Goal: Task Accomplishment & Management: Complete application form

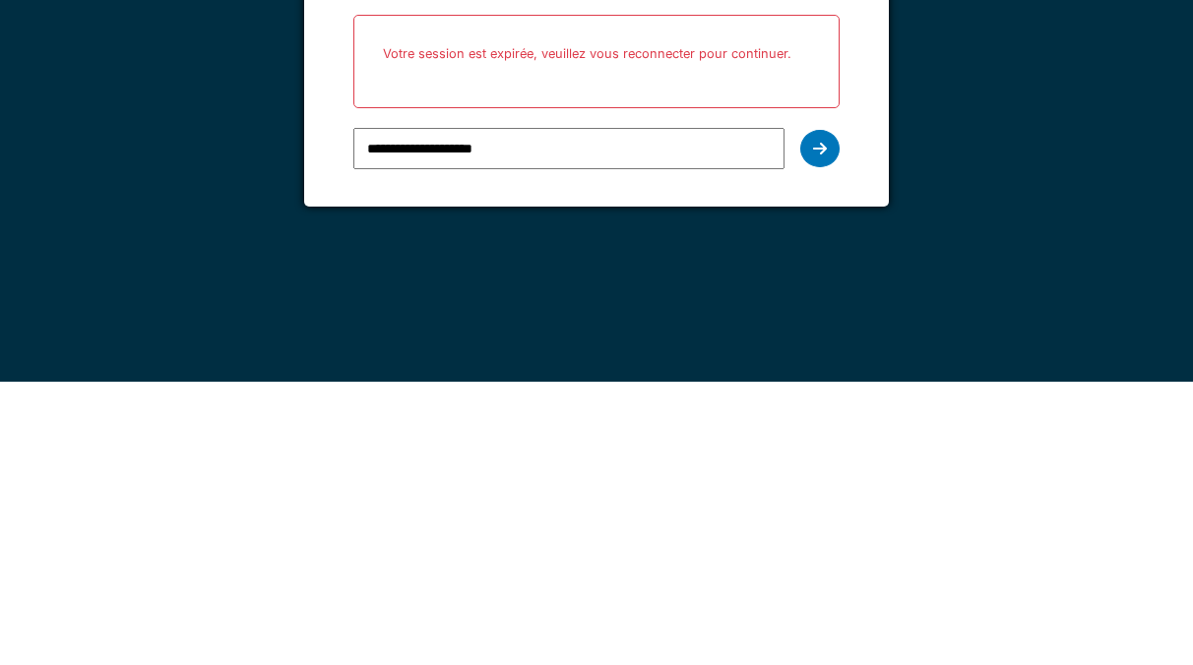
click at [813, 424] on icon at bounding box center [820, 432] width 14 height 16
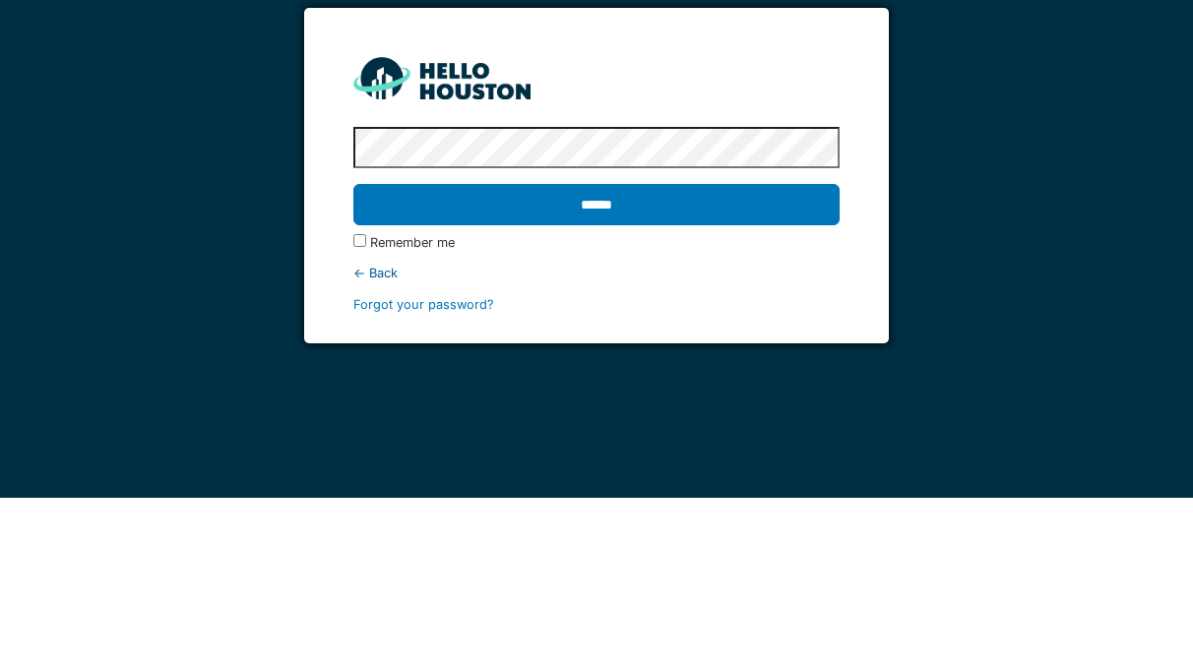
click at [762, 357] on input "******" at bounding box center [595, 371] width 485 height 41
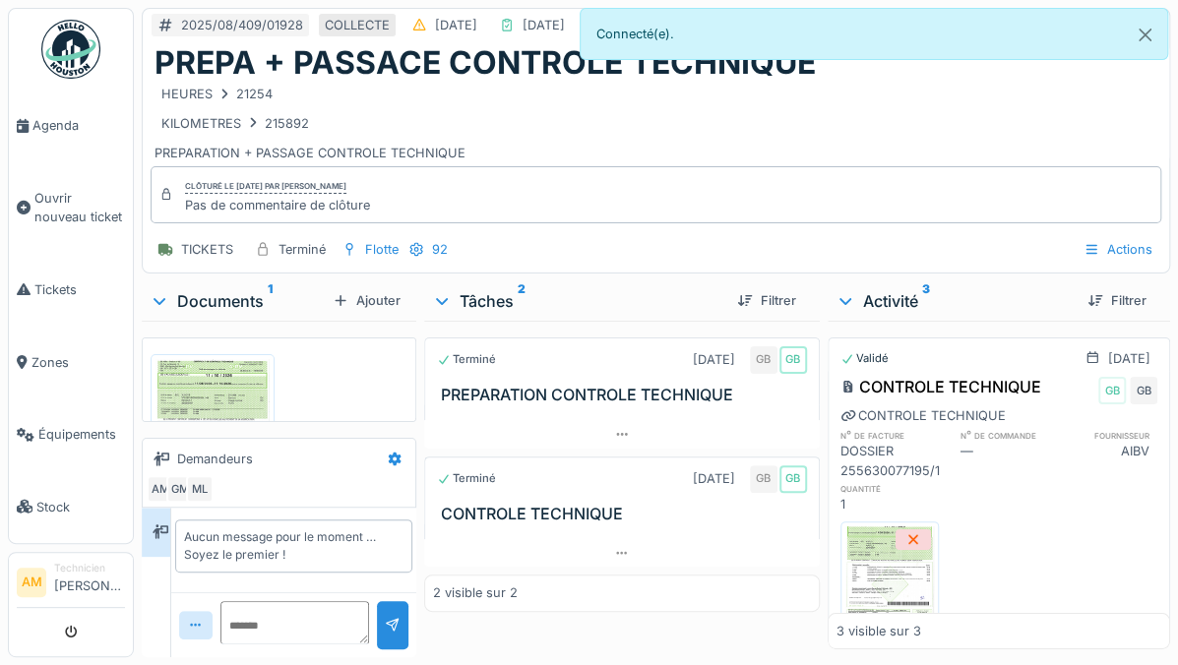
click at [39, 211] on span "Ouvrir nouveau ticket" at bounding box center [79, 207] width 91 height 37
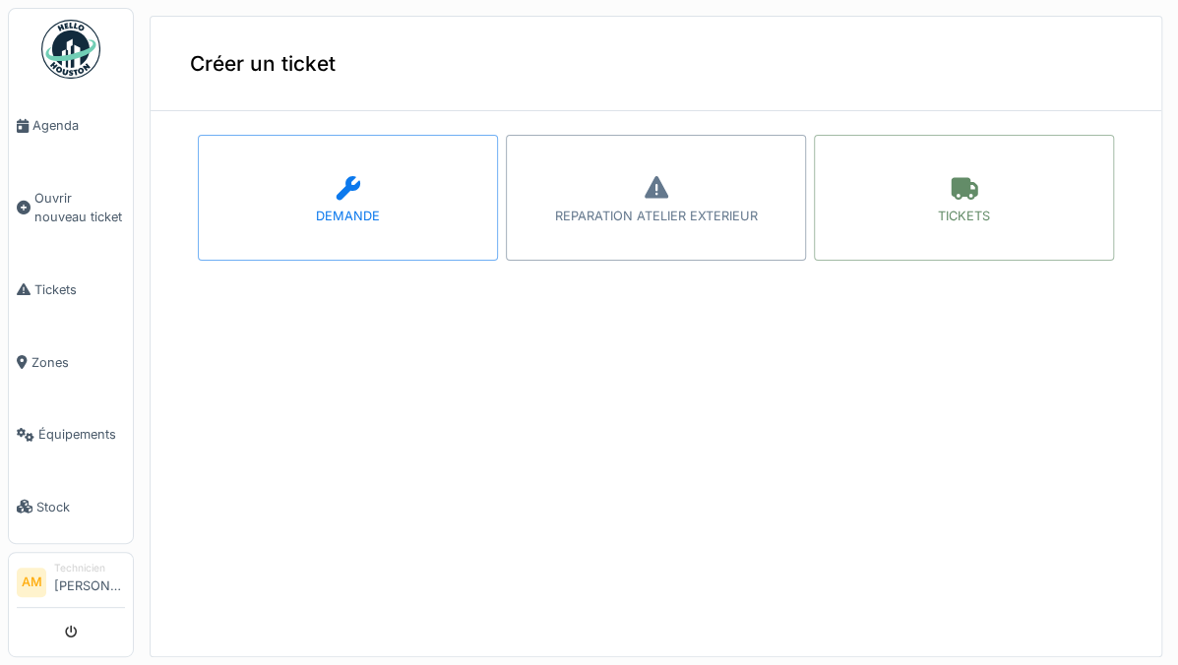
click at [951, 189] on icon at bounding box center [964, 188] width 27 height 23
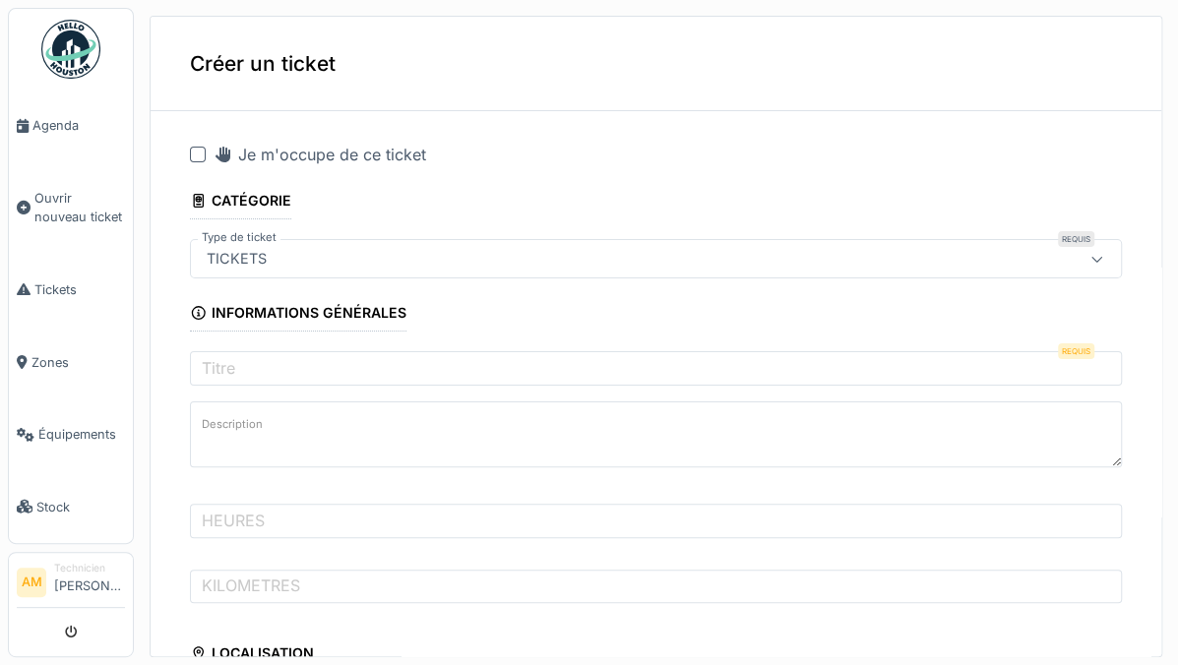
click at [190, 148] on div at bounding box center [198, 155] width 16 height 16
click at [510, 364] on input "Titre" at bounding box center [656, 371] width 932 height 41
click at [44, 272] on link "Tickets" at bounding box center [71, 290] width 124 height 73
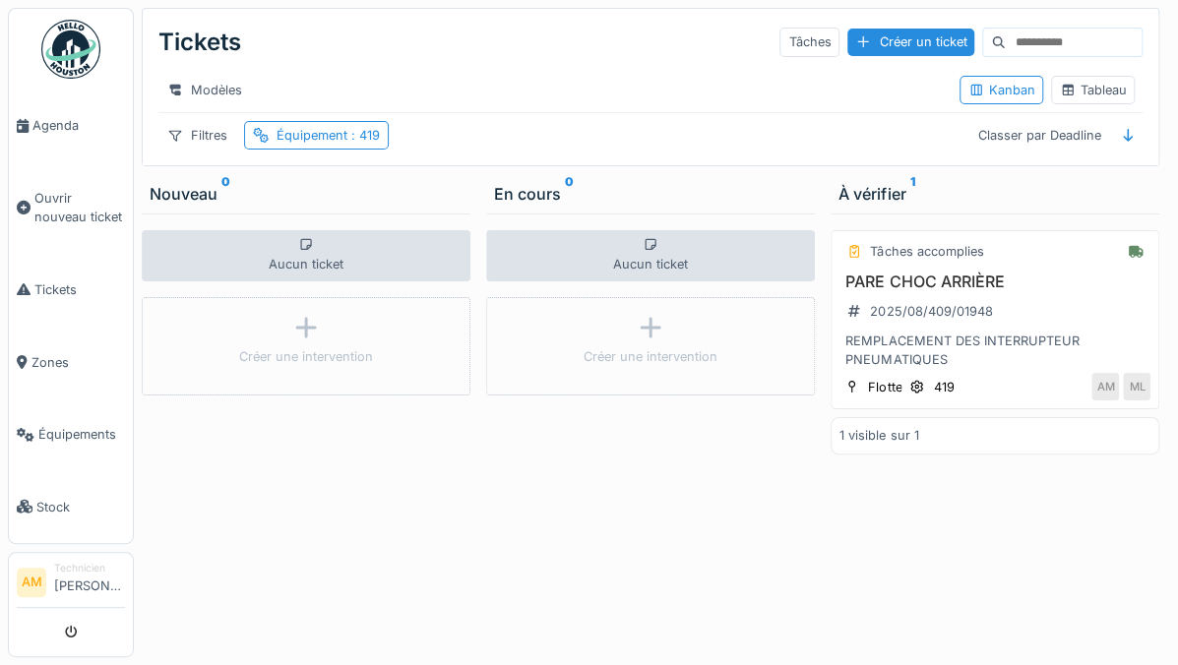
click at [326, 145] on div "Équipement : 419" at bounding box center [328, 135] width 103 height 19
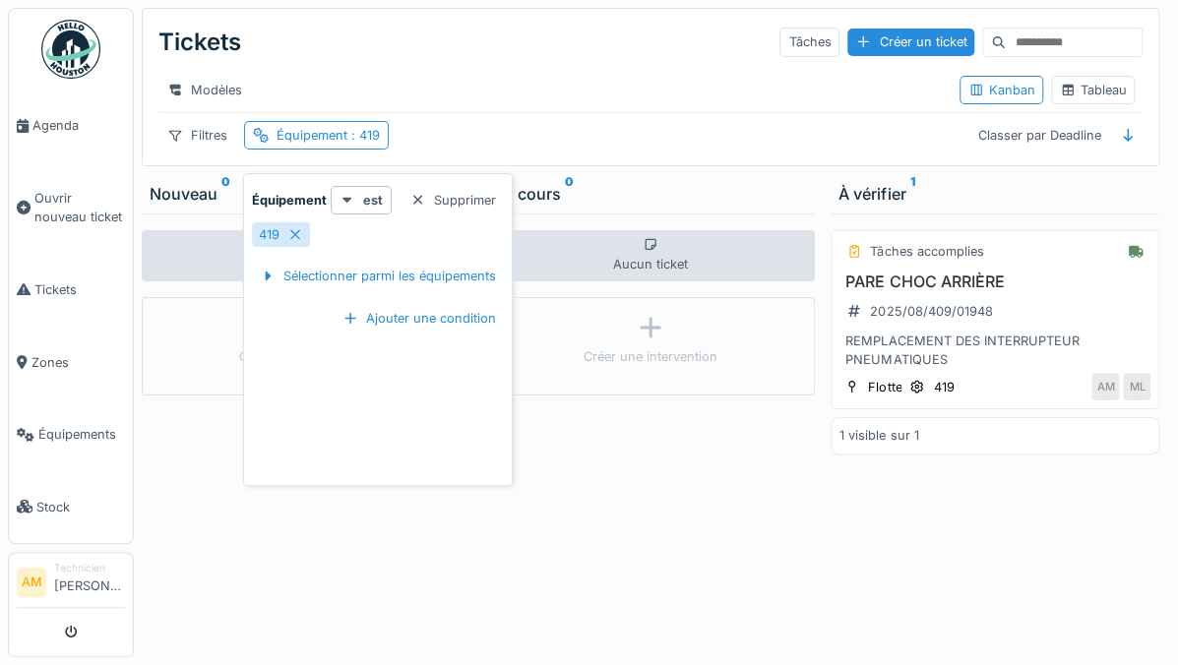
click at [276, 238] on div "419" at bounding box center [269, 234] width 21 height 19
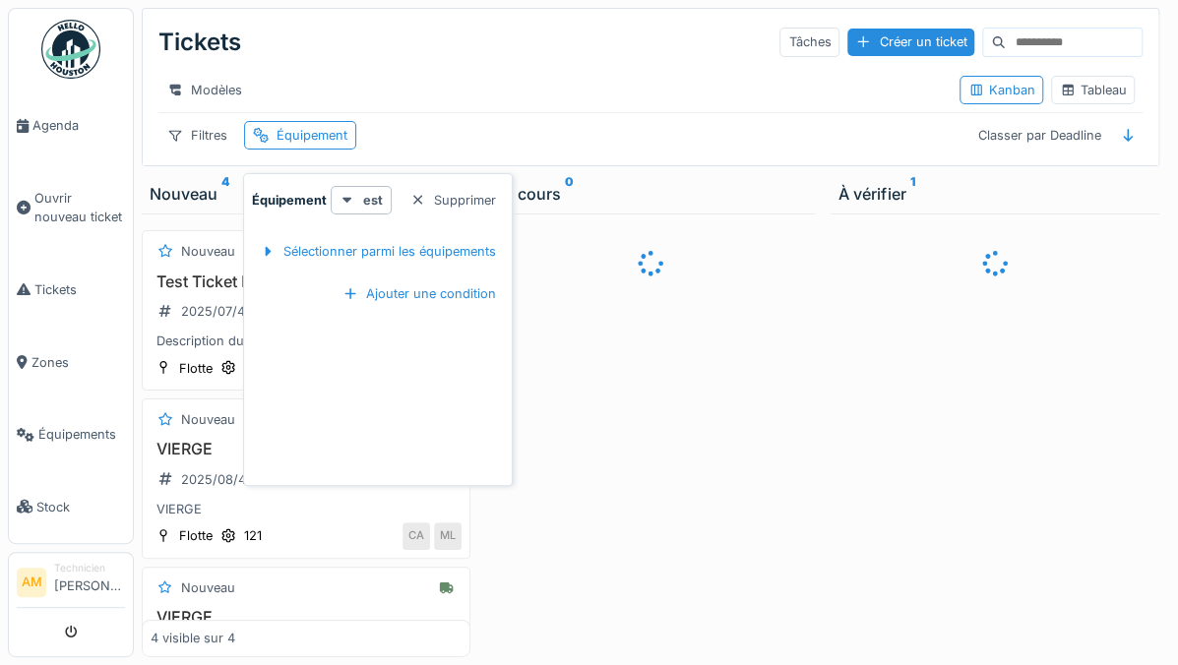
click at [457, 242] on div "Sélectionner parmi les équipements" at bounding box center [378, 251] width 252 height 27
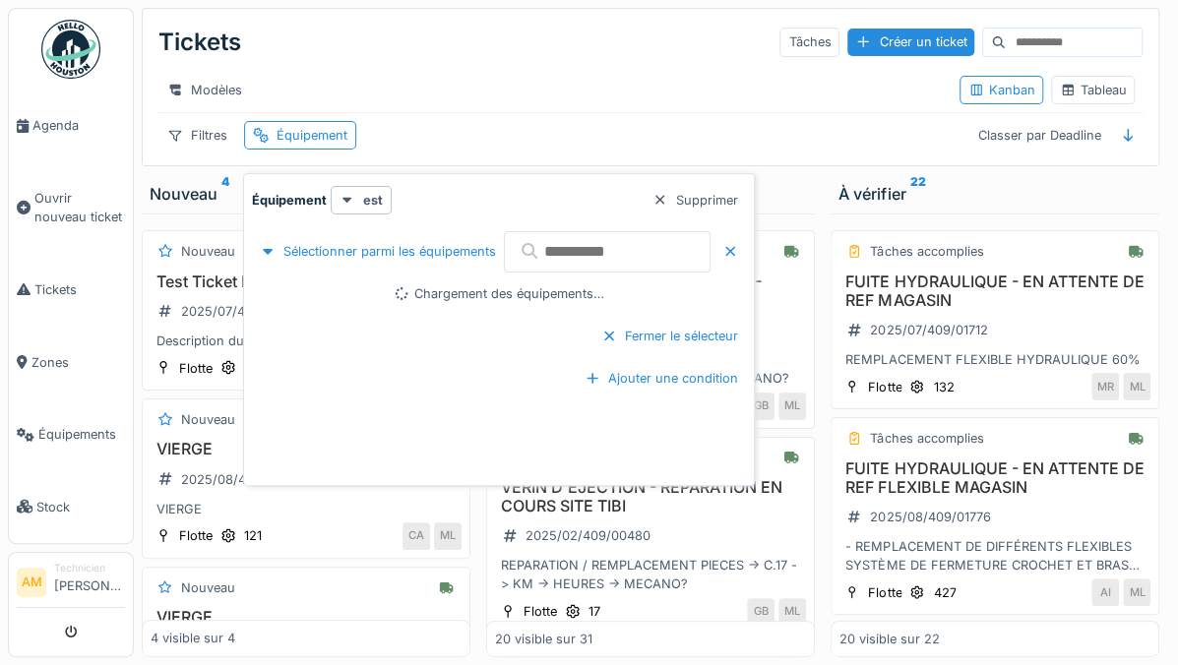
click at [585, 244] on input "text" at bounding box center [607, 251] width 207 height 41
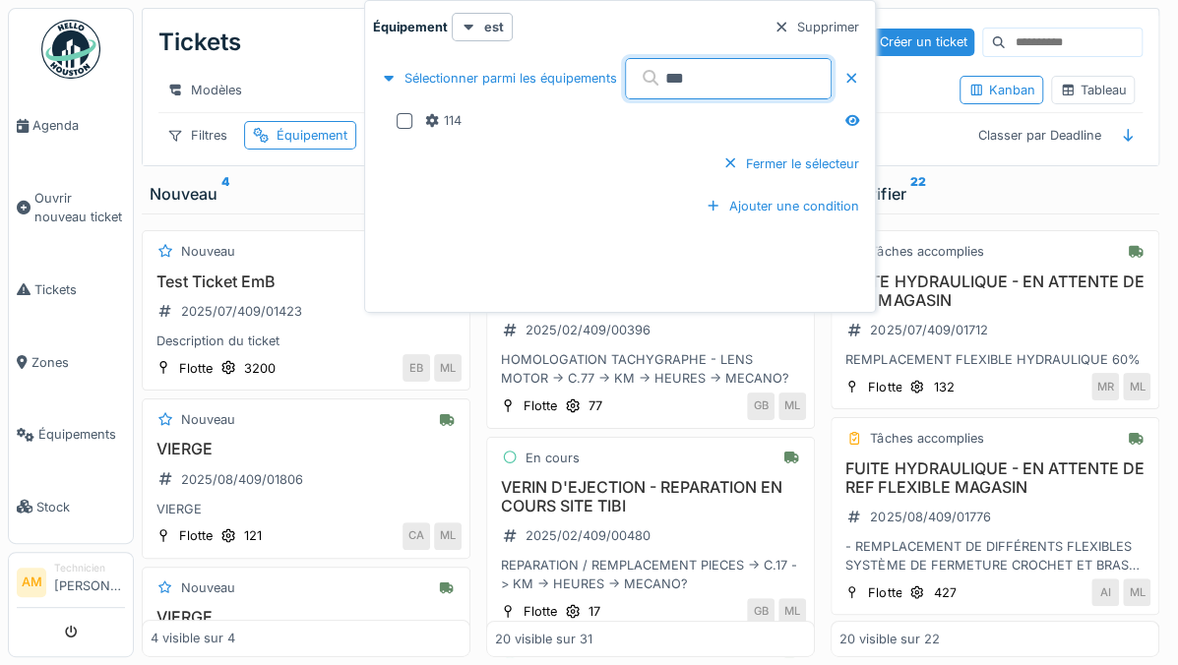
type input "***"
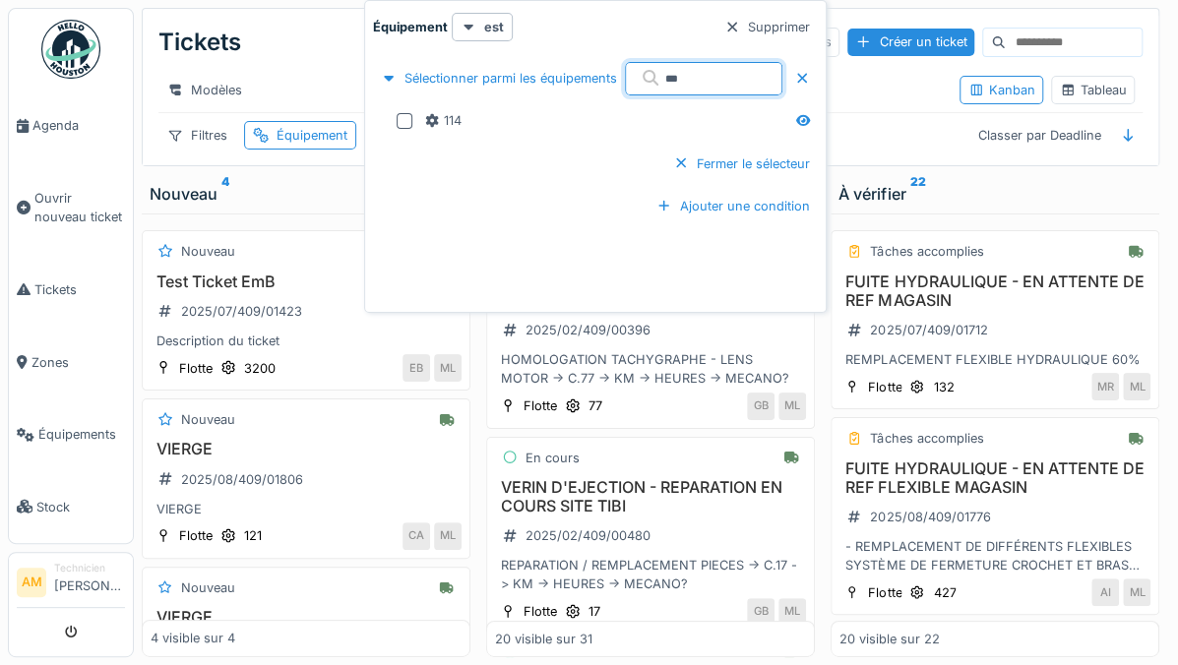
click at [439, 111] on div "114" at bounding box center [442, 120] width 37 height 19
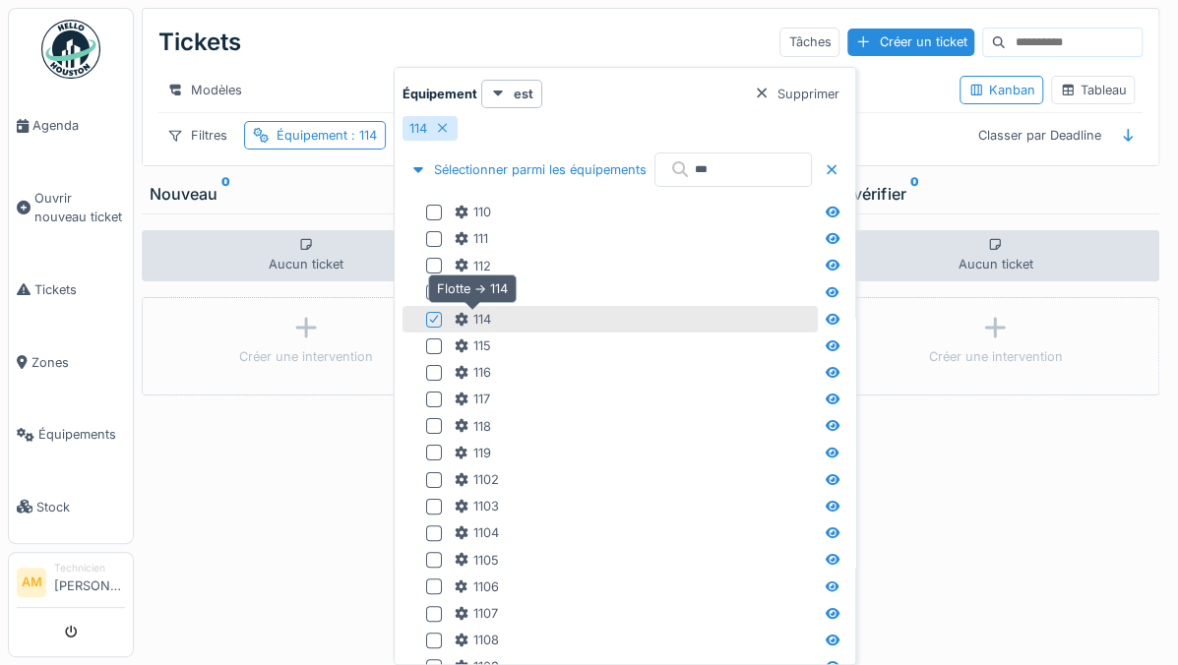
click at [968, 143] on div "Classer par Deadline" at bounding box center [1038, 135] width 141 height 29
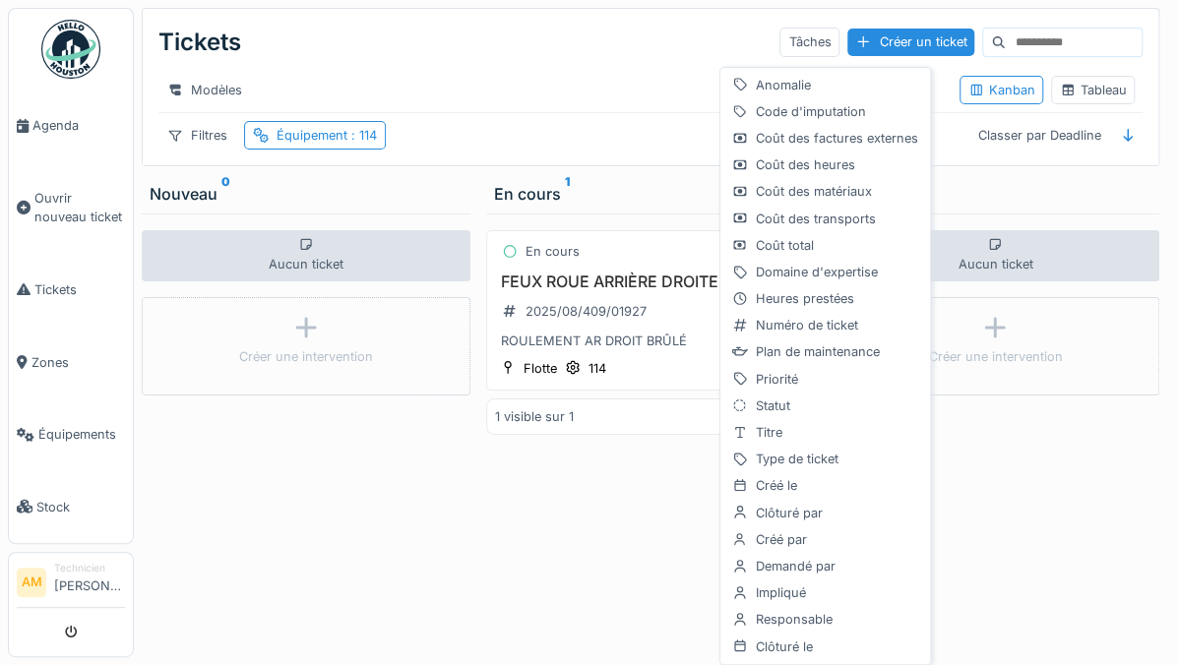
click at [488, 506] on div "En cours FEUX ROUE ARRIÈRE DROITE 2025/08/409/01927 ROULEMENT AR DROIT BRÛLÉ Fl…" at bounding box center [650, 436] width 329 height 444
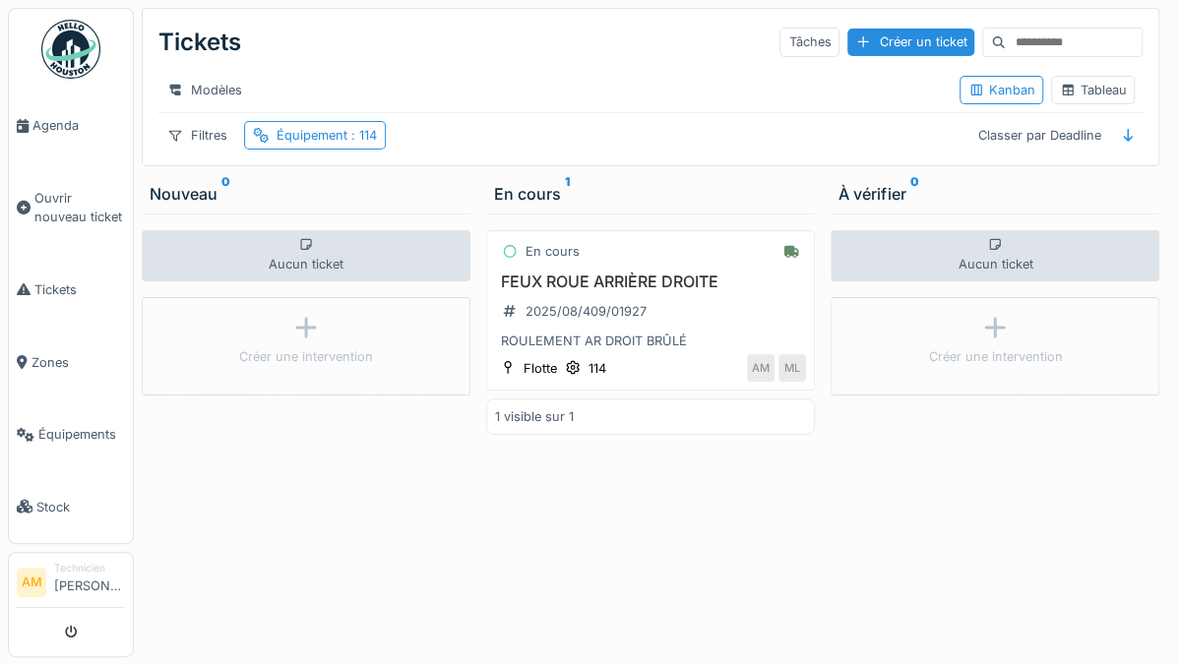
click at [686, 291] on h3 "FEUX ROUE ARRIÈRE DROITE" at bounding box center [650, 282] width 311 height 19
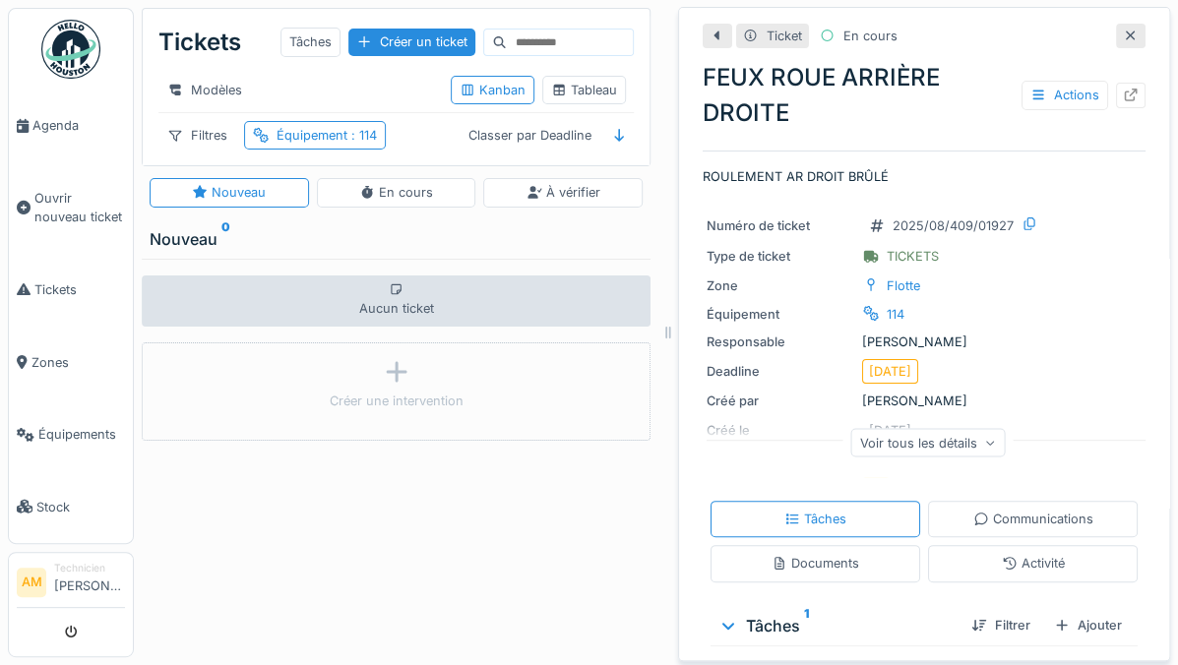
click at [1125, 90] on icon at bounding box center [1131, 95] width 13 height 13
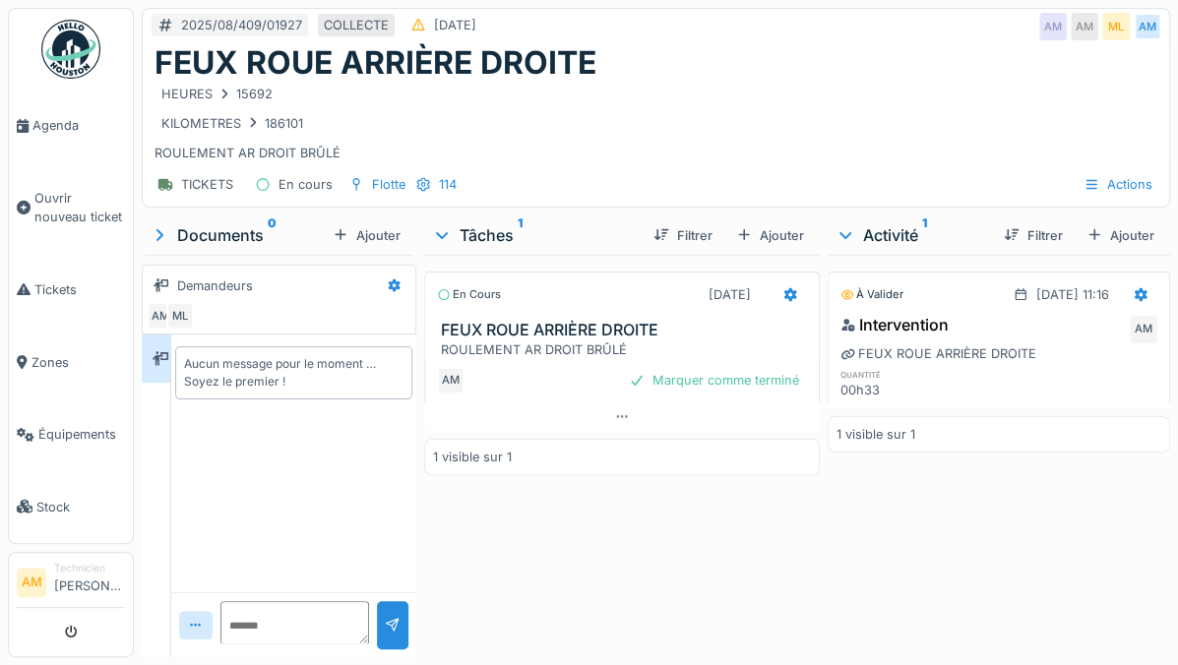
click at [766, 231] on div "Ajouter" at bounding box center [770, 235] width 84 height 27
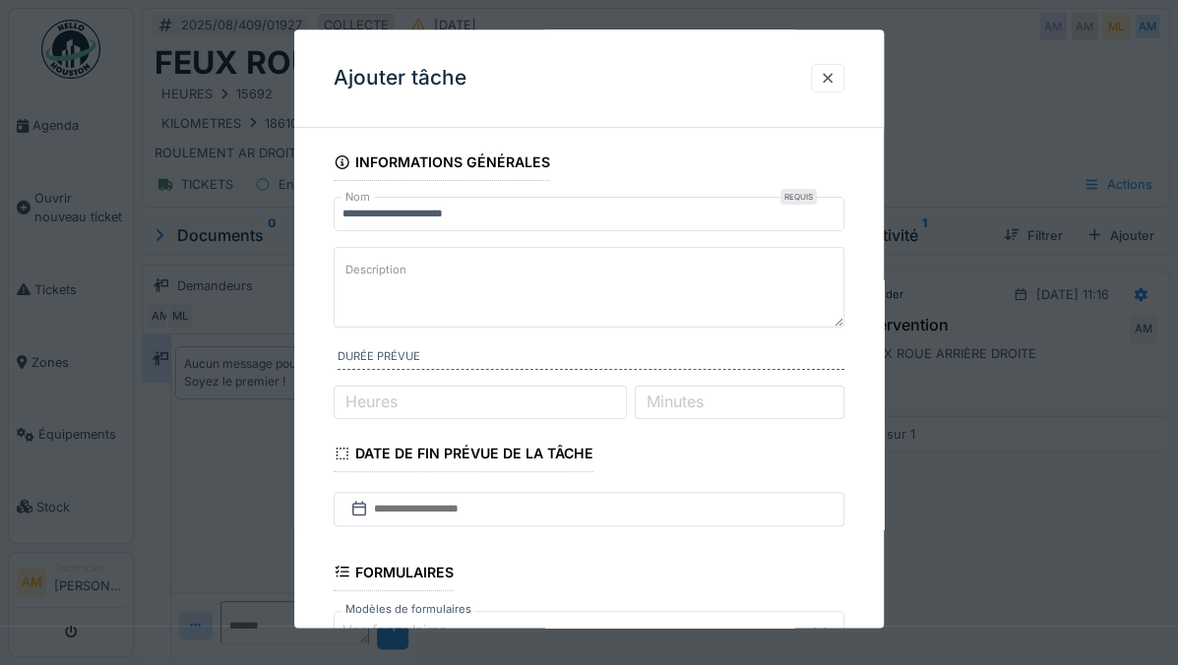
click at [588, 288] on textarea "Description" at bounding box center [589, 287] width 511 height 81
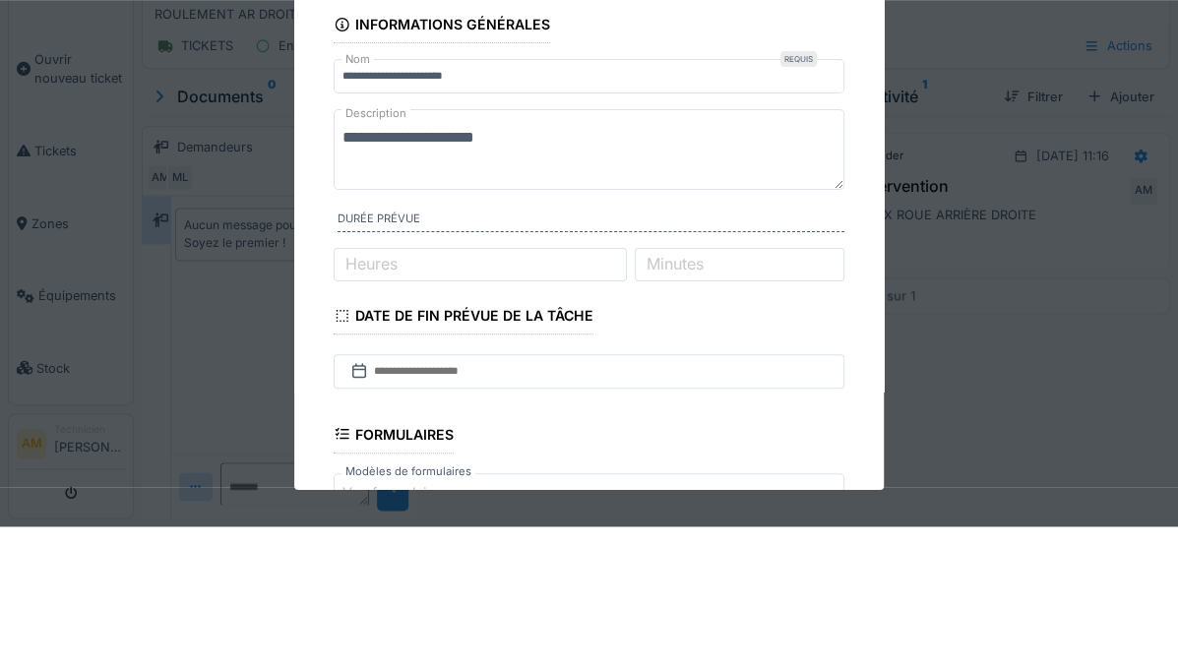
click at [762, 303] on textarea "**********" at bounding box center [589, 287] width 511 height 81
type textarea "**********"
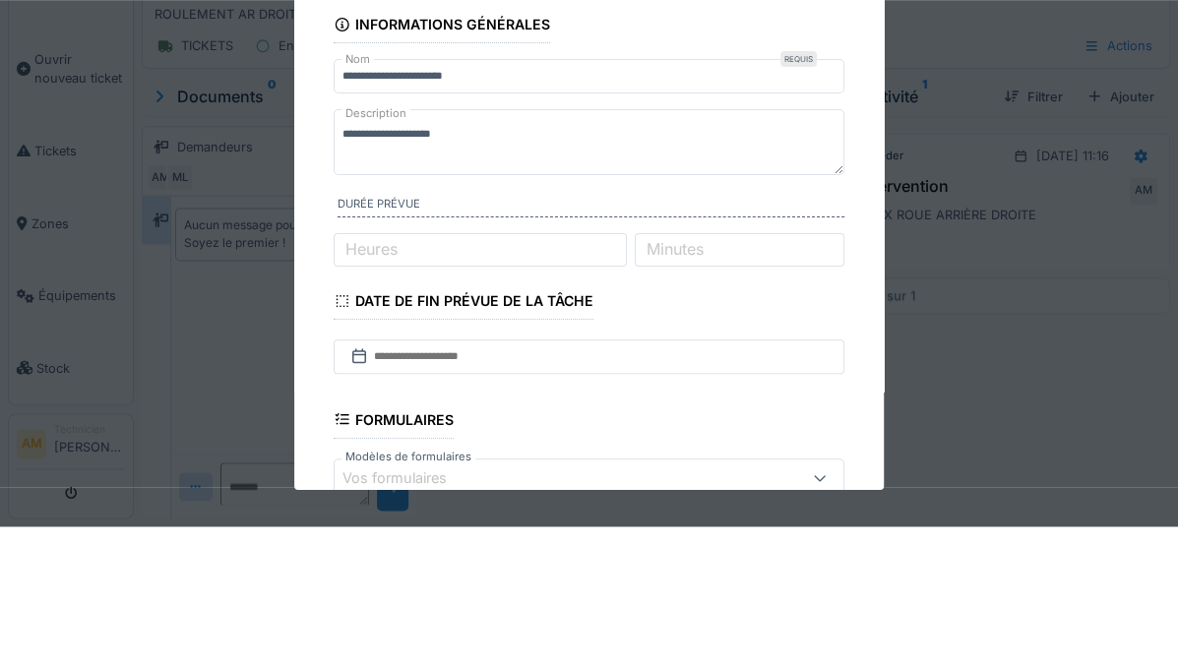
click at [866, 378] on div "**********" at bounding box center [588, 513] width 589 height 739
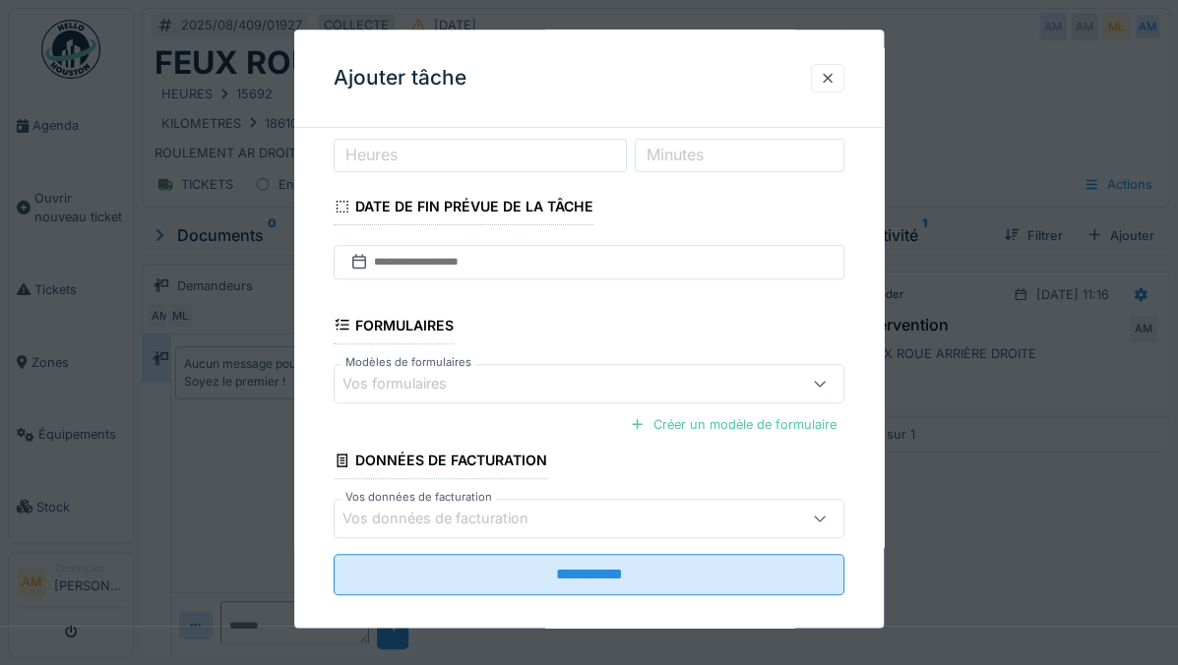
scroll to position [229, 0]
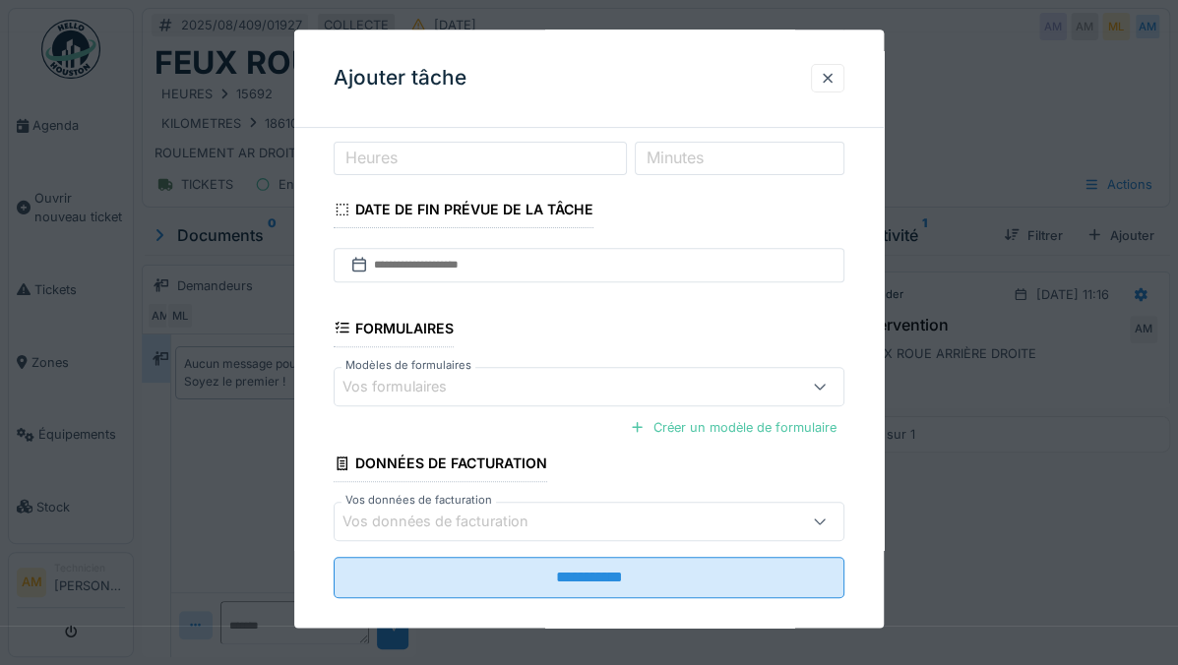
click at [578, 580] on input "**********" at bounding box center [589, 578] width 511 height 41
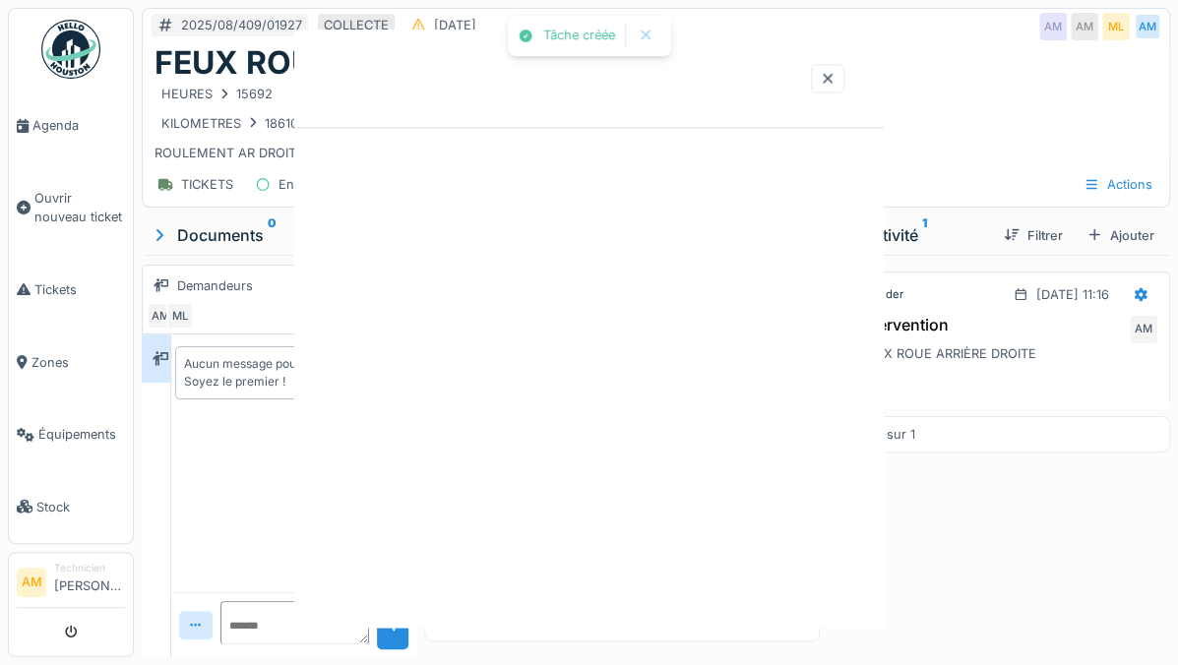
scroll to position [0, 0]
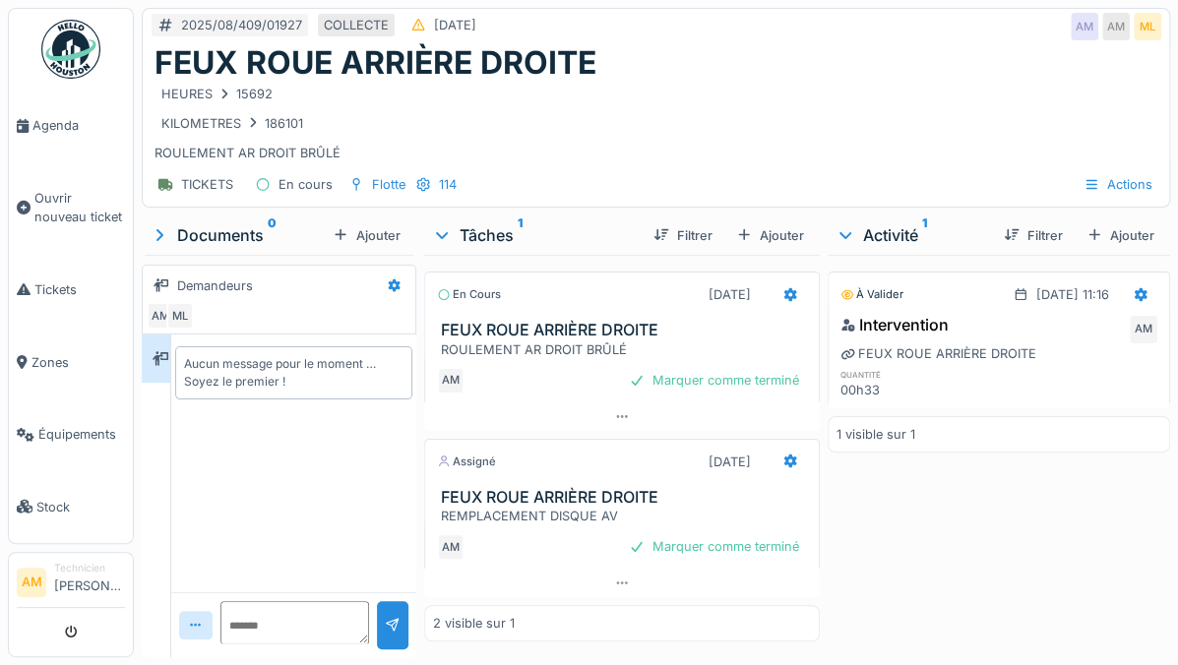
click at [782, 458] on icon at bounding box center [790, 461] width 16 height 13
click at [846, 613] on div "Annuler" at bounding box center [864, 603] width 191 height 30
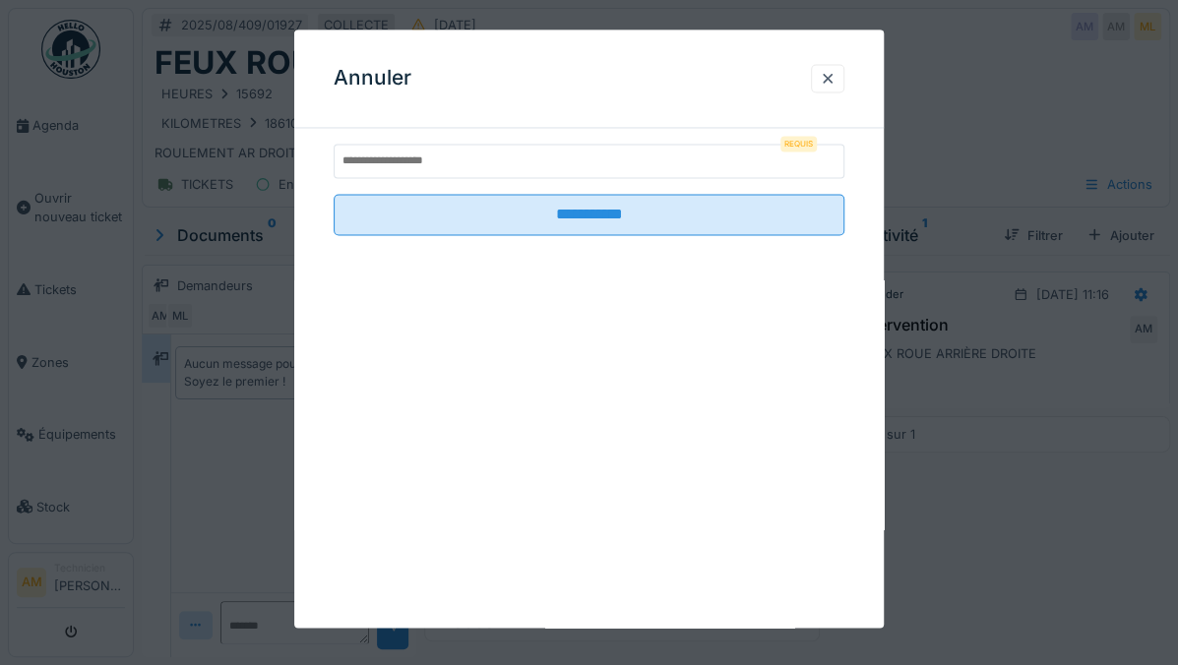
click at [783, 211] on input "**********" at bounding box center [589, 214] width 511 height 41
click at [823, 72] on div at bounding box center [827, 78] width 33 height 29
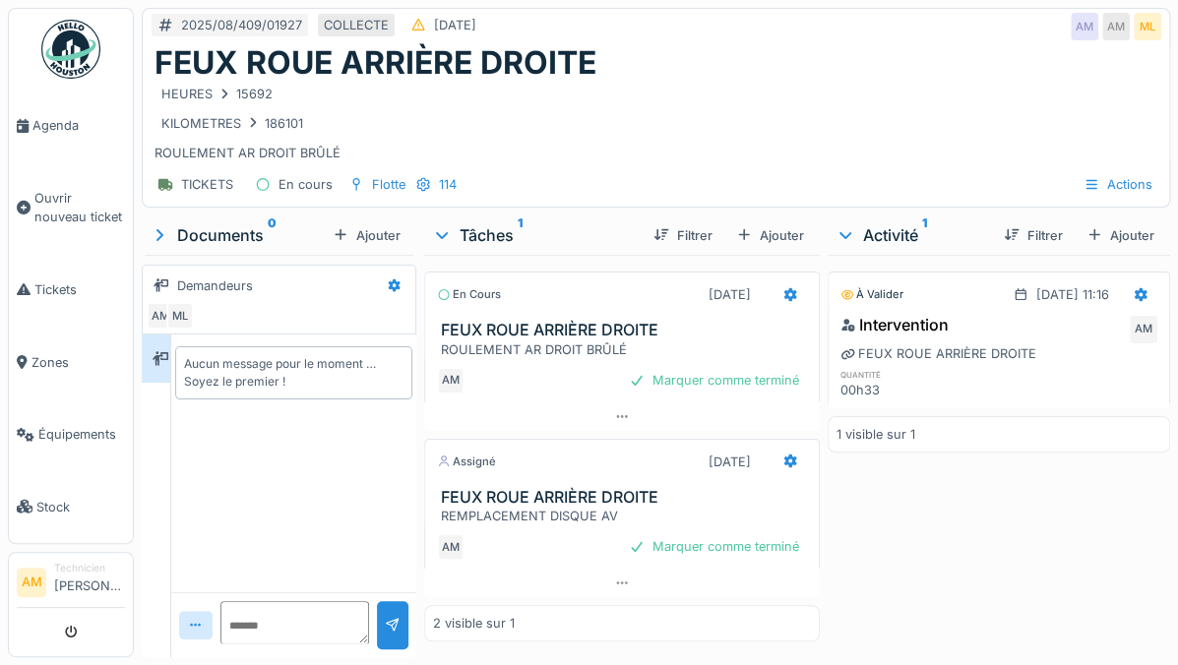
click at [592, 499] on h3 "FEUX ROUE ARRIÈRE DROITE" at bounding box center [626, 497] width 370 height 19
click at [665, 488] on h3 "FEUX ROUE ARRIÈRE DROITE" at bounding box center [626, 497] width 370 height 19
click at [774, 448] on div at bounding box center [790, 462] width 33 height 29
click at [1081, 535] on div "À valider 19/08/2025 @ 11:16 Intervention AM FEUX ROUE ARRIÈRE DROITE quantité …" at bounding box center [999, 452] width 342 height 395
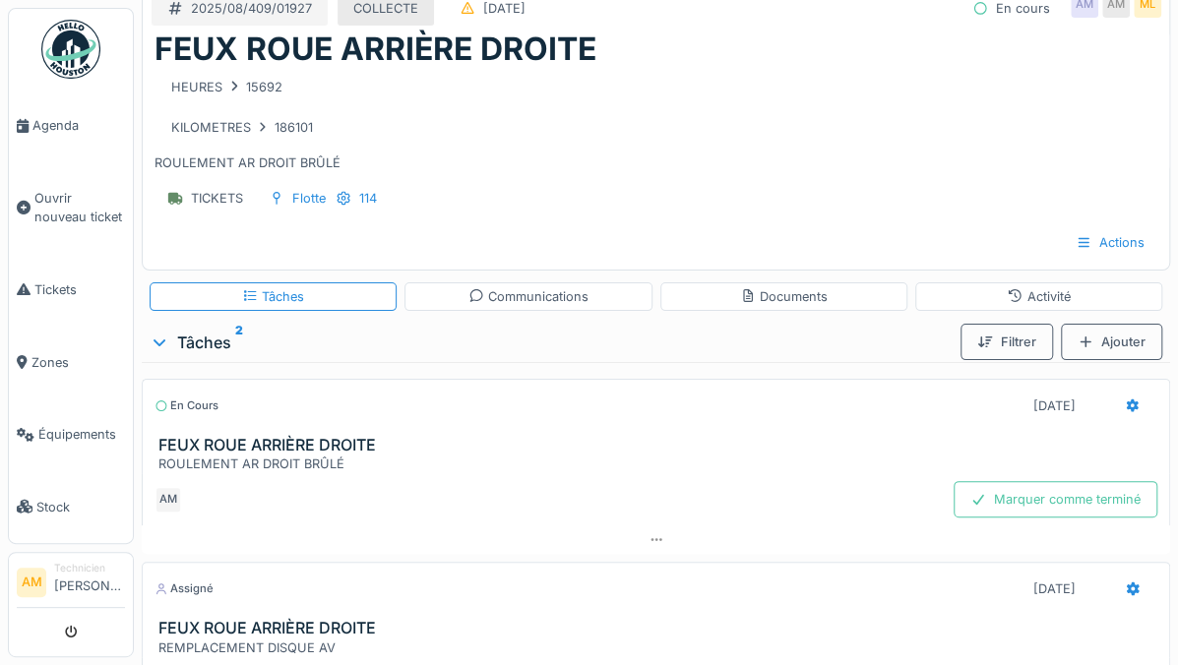
scroll to position [0, 0]
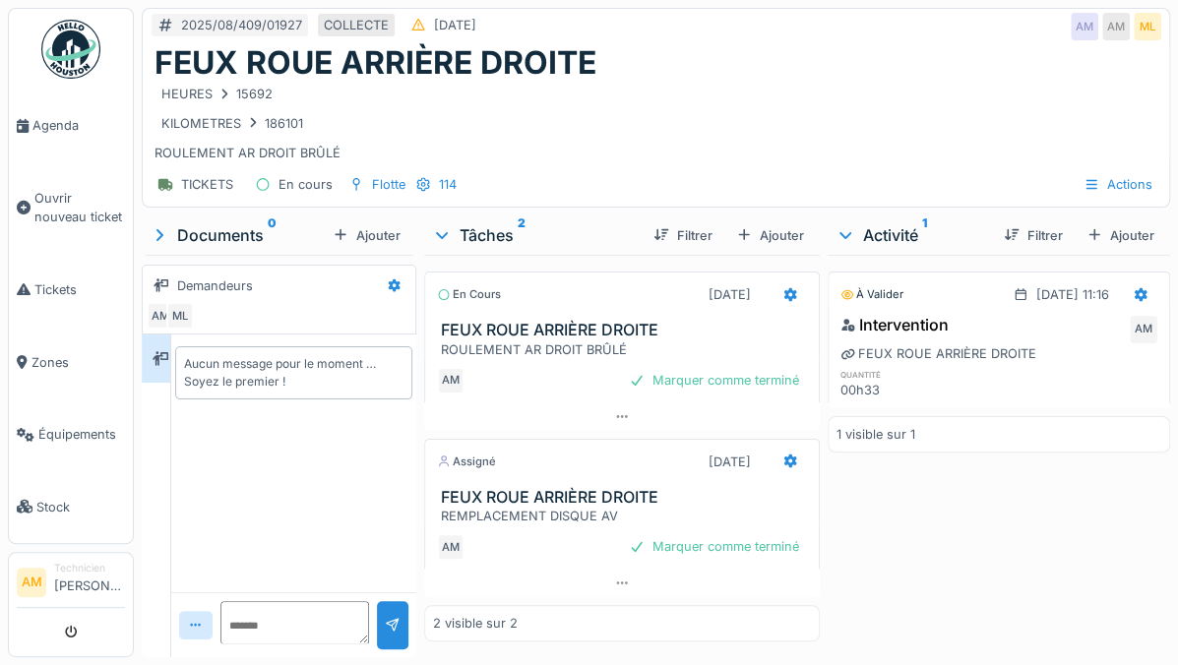
click at [1106, 226] on div "Ajouter" at bounding box center [1121, 235] width 84 height 27
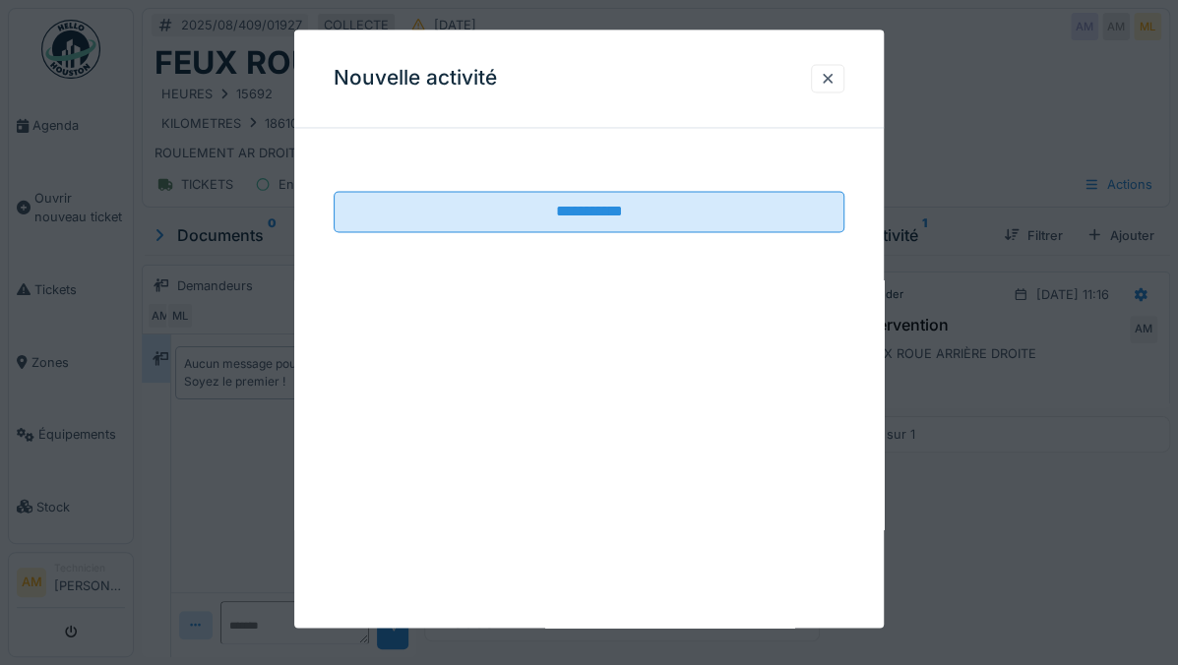
click at [844, 68] on div at bounding box center [827, 78] width 33 height 29
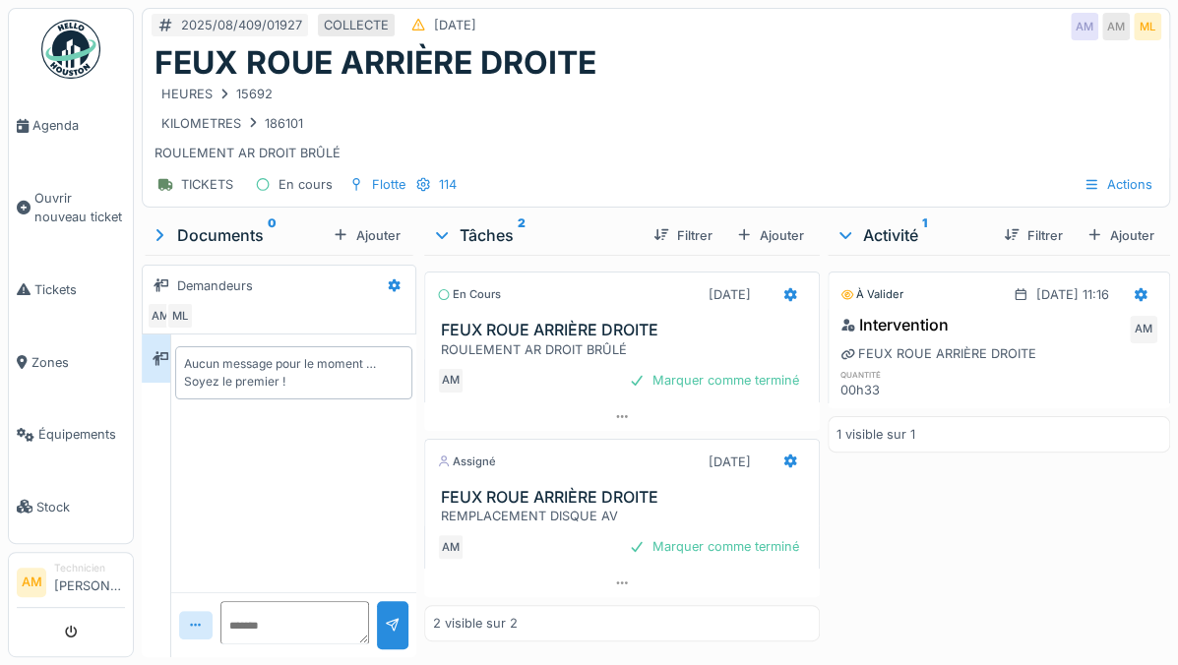
click at [1092, 238] on div "Ajouter" at bounding box center [1121, 235] width 84 height 27
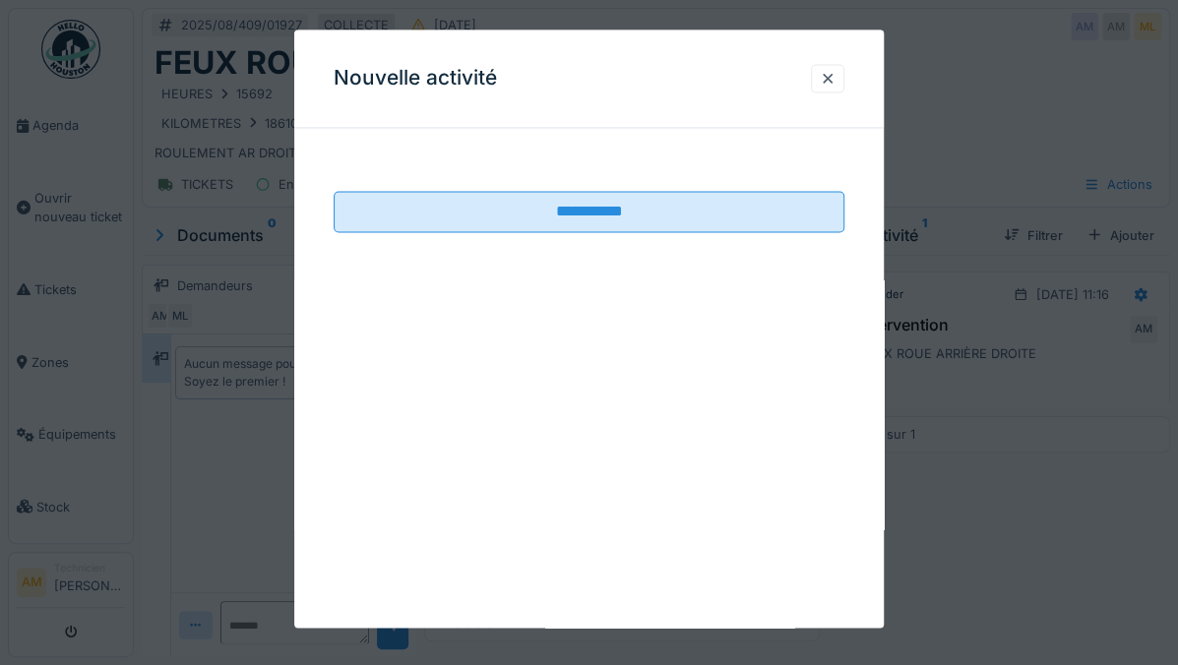
scroll to position [15, 0]
click at [829, 79] on div at bounding box center [828, 78] width 16 height 19
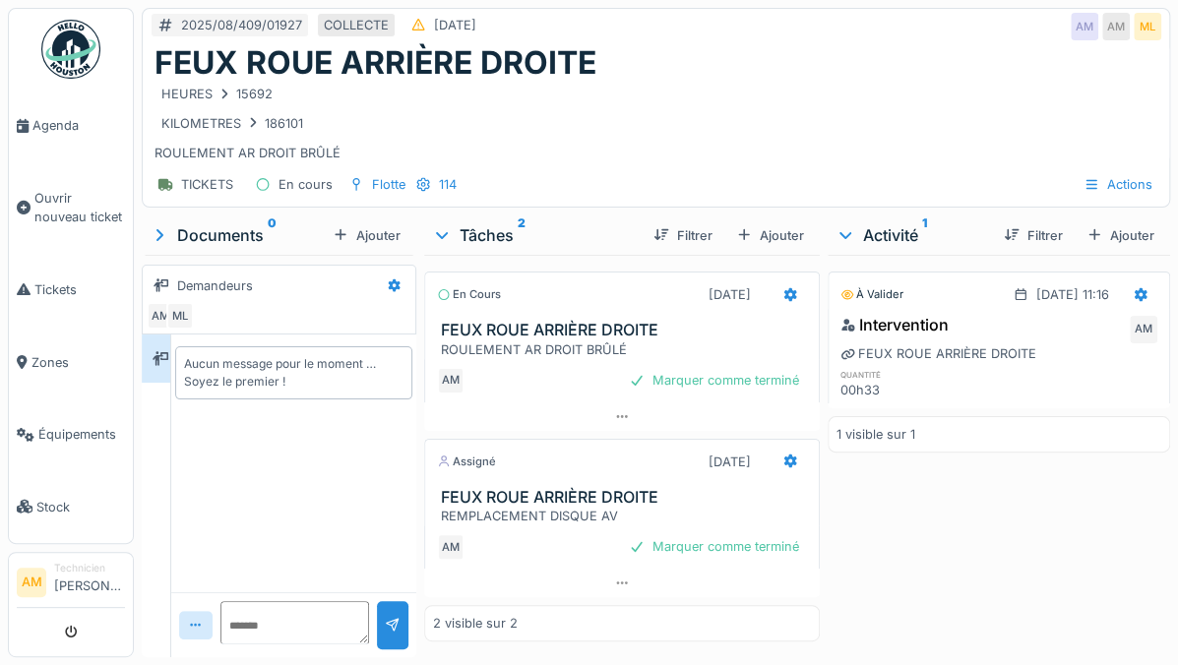
scroll to position [0, 0]
click at [1014, 359] on div "FEUX ROUE ARRIÈRE DROITE" at bounding box center [938, 353] width 196 height 19
click at [1124, 289] on div at bounding box center [1140, 294] width 33 height 29
click at [1011, 512] on div "À valider 19/08/2025 @ 11:16 Intervention AM FEUX ROUE ARRIÈRE DROITE quantité …" at bounding box center [999, 452] width 342 height 395
click at [1090, 237] on div "Ajouter" at bounding box center [1121, 235] width 84 height 27
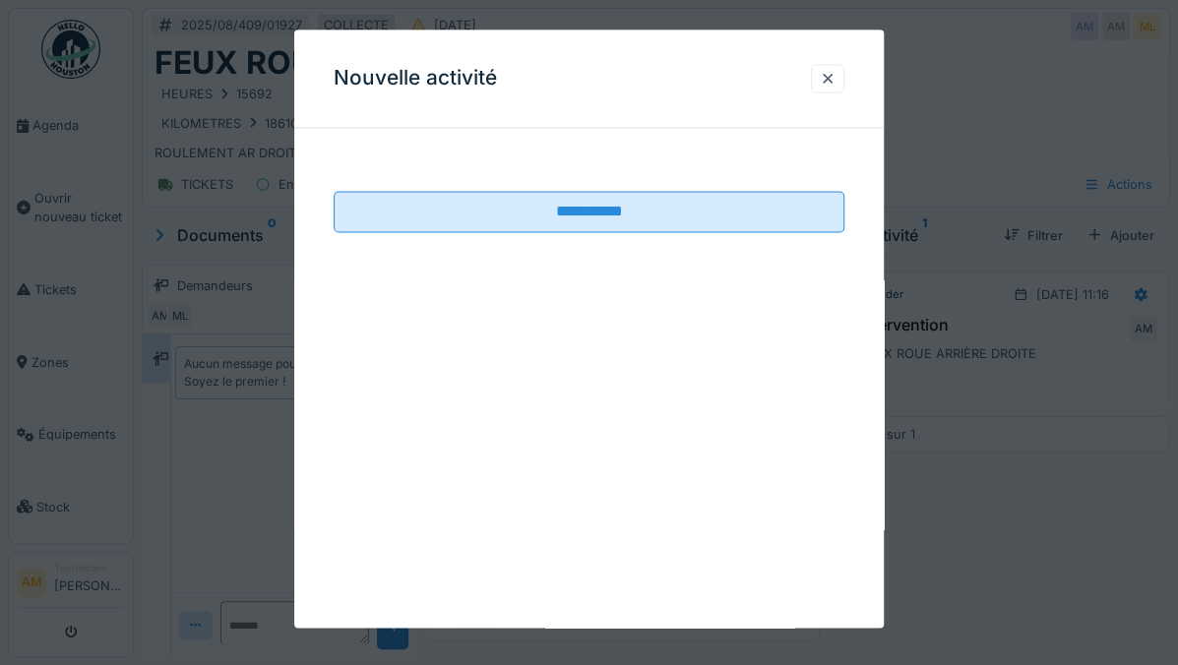
click at [969, 608] on div at bounding box center [589, 332] width 1178 height 665
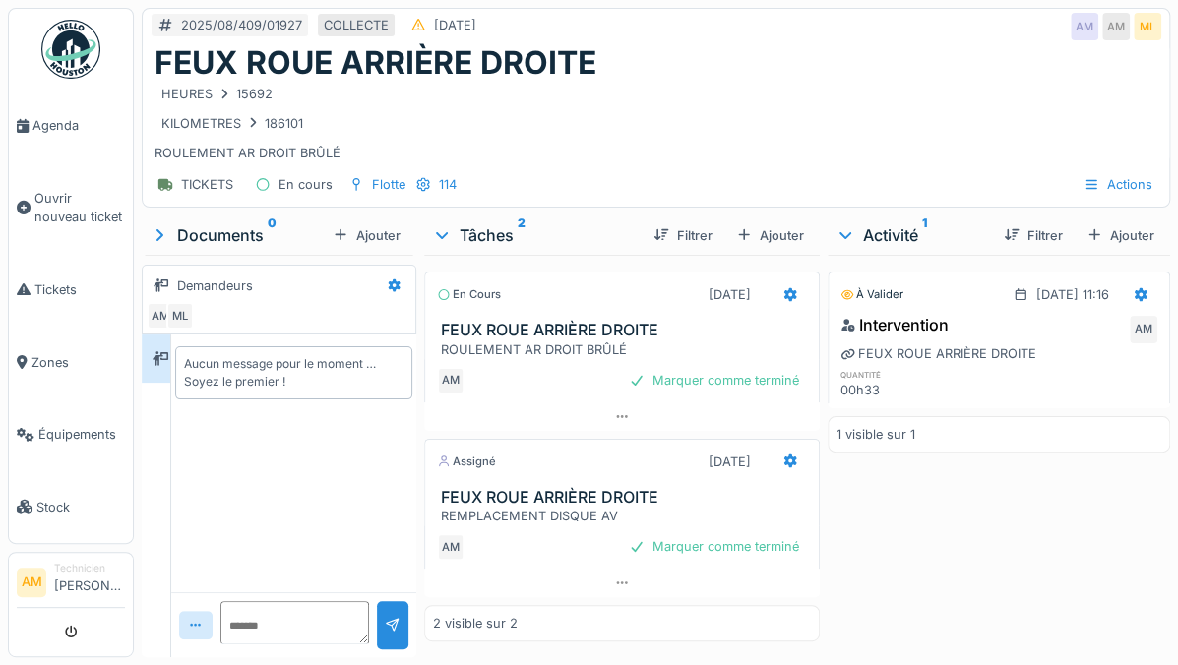
click at [1097, 222] on div "Ajouter" at bounding box center [1121, 235] width 84 height 27
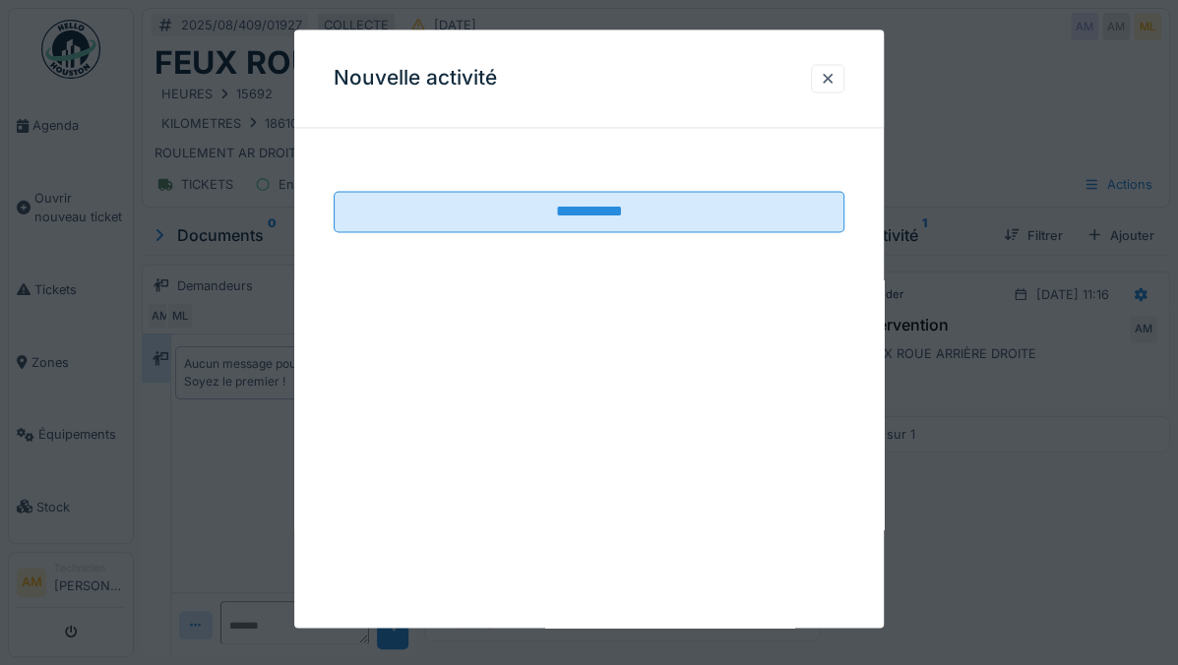
click at [822, 82] on div at bounding box center [827, 78] width 33 height 29
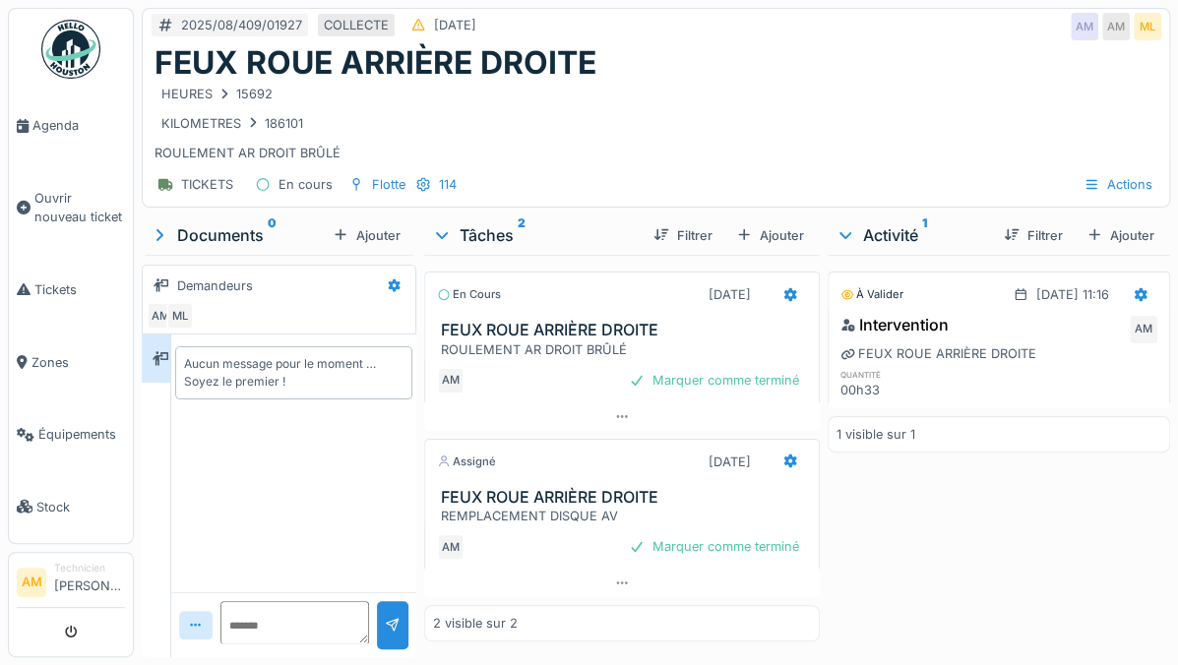
click at [1107, 237] on div "Ajouter" at bounding box center [1121, 235] width 84 height 27
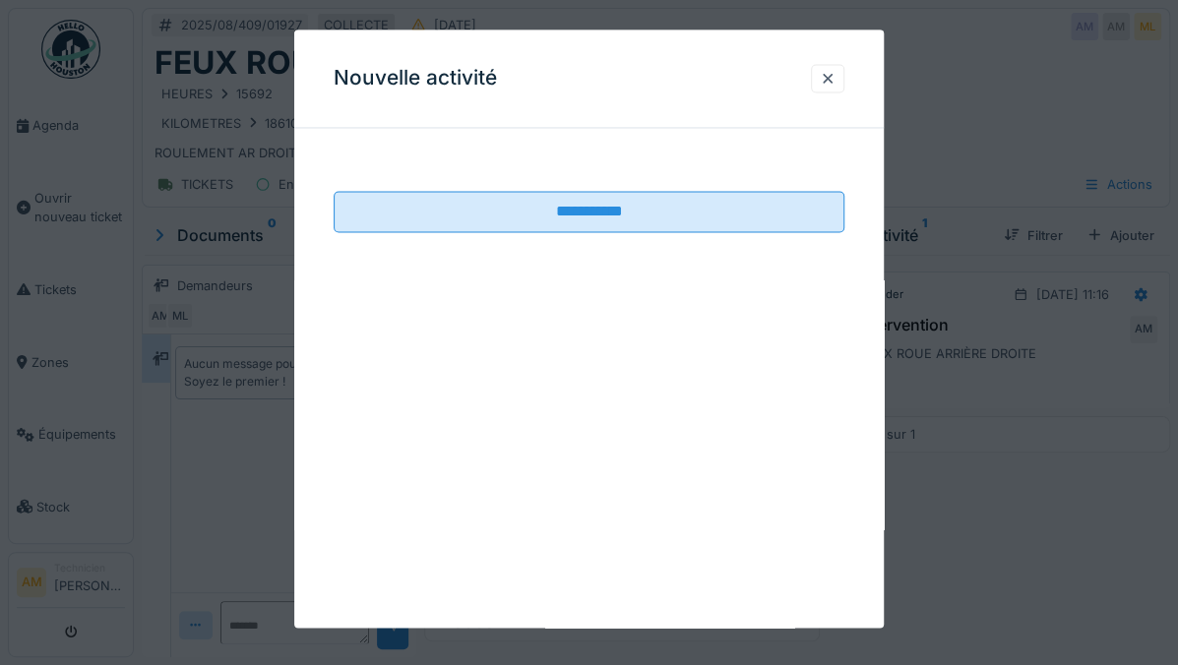
click at [844, 75] on div at bounding box center [827, 78] width 33 height 29
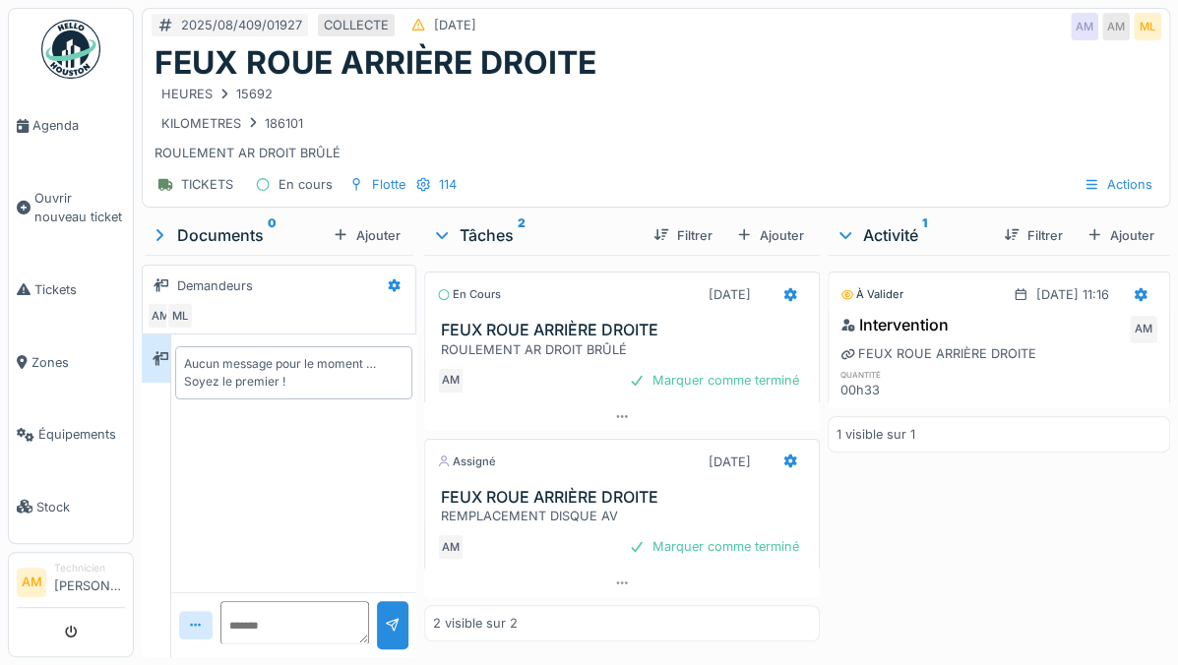
click at [783, 292] on icon at bounding box center [789, 295] width 13 height 14
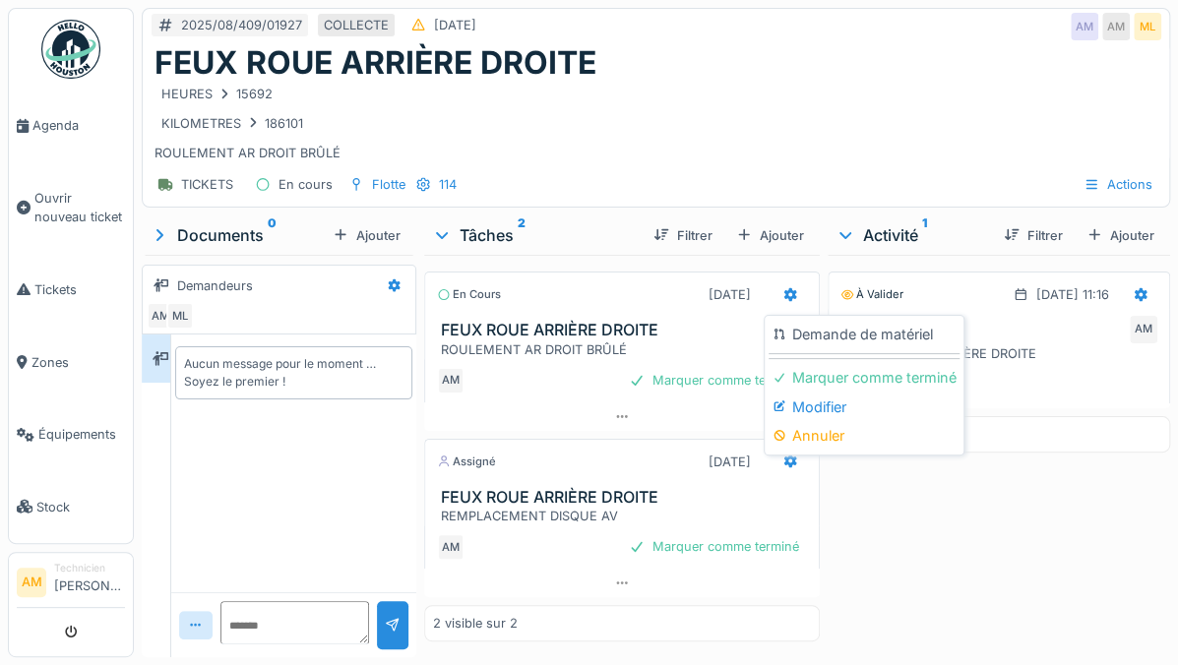
click at [837, 408] on div "Modifier" at bounding box center [864, 408] width 191 height 30
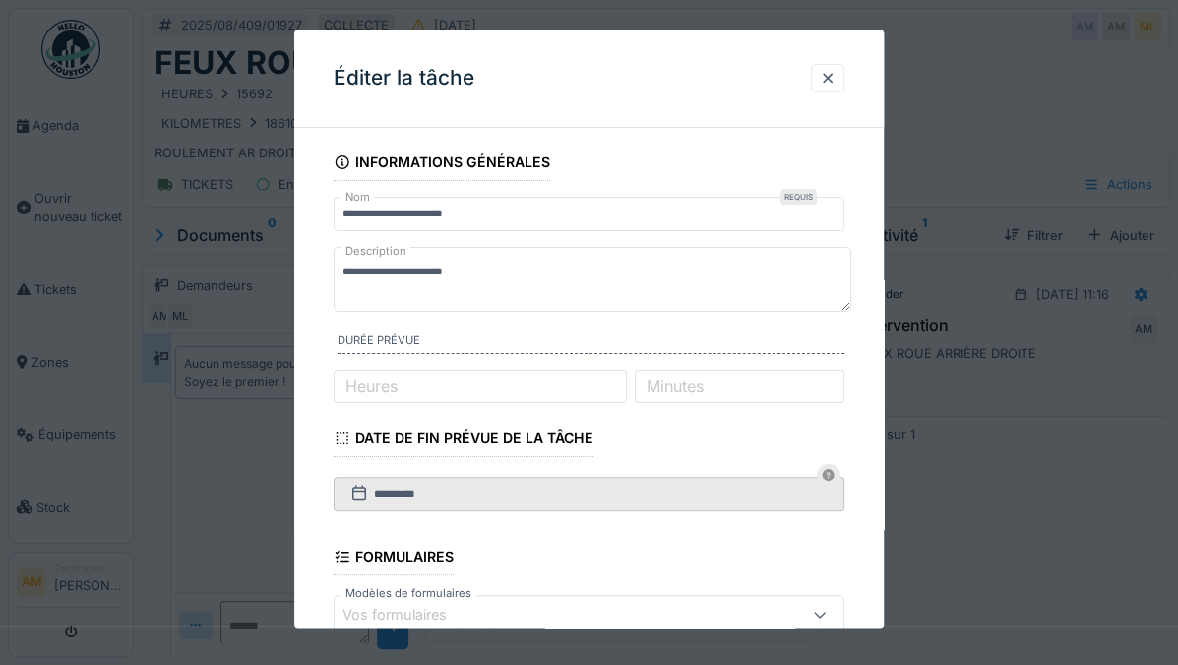
click at [844, 75] on div at bounding box center [827, 78] width 33 height 29
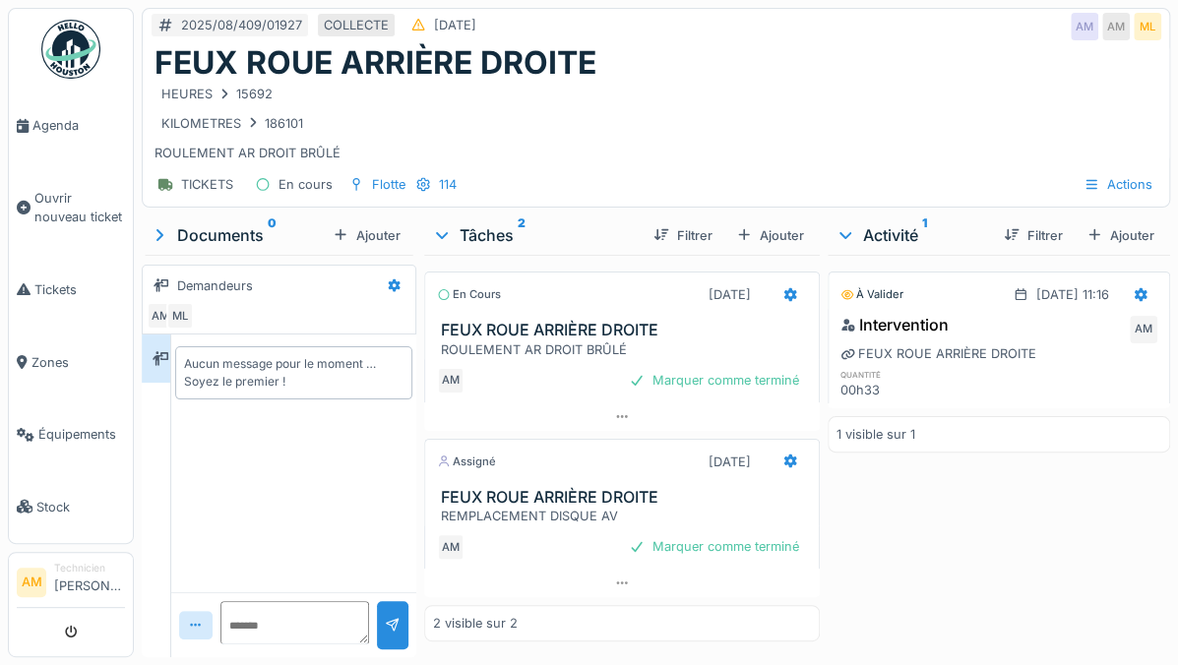
click at [1088, 236] on div "Ajouter" at bounding box center [1121, 235] width 84 height 27
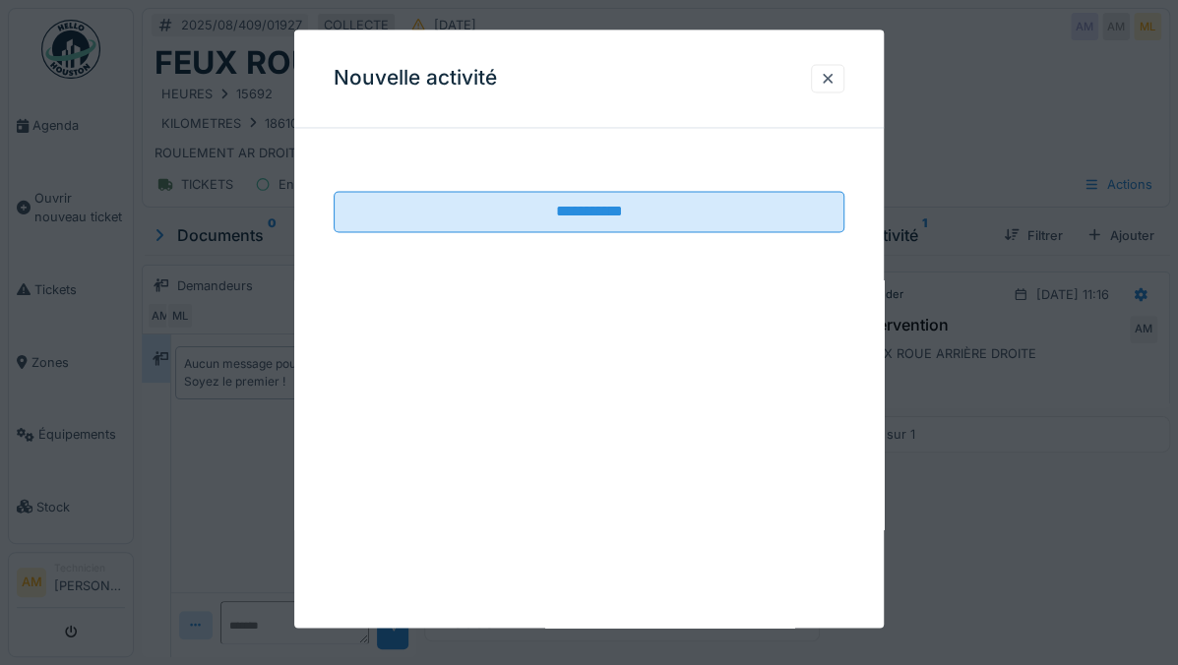
click at [843, 69] on div at bounding box center [827, 78] width 33 height 29
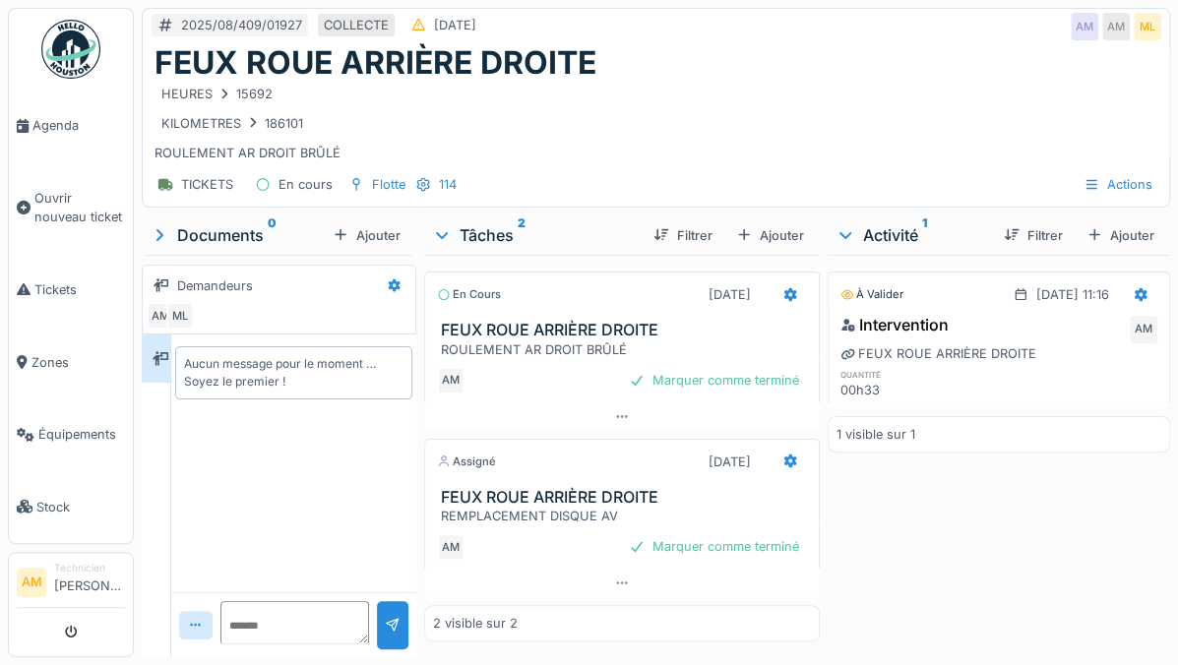
click at [785, 304] on div at bounding box center [790, 294] width 33 height 29
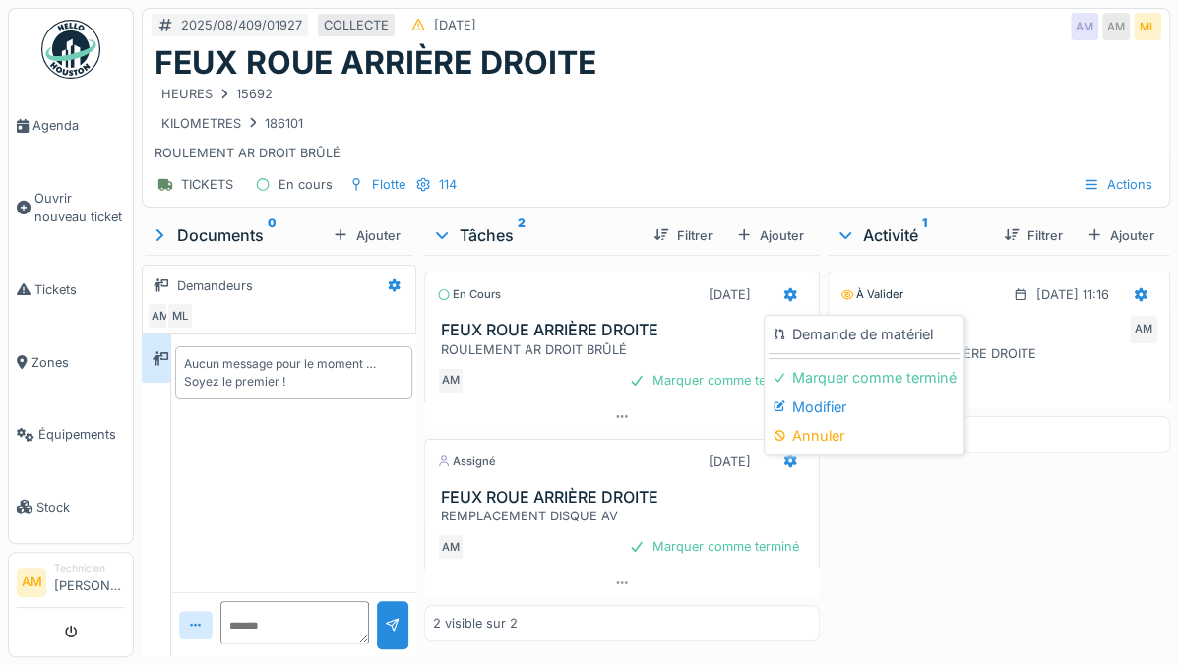
click at [846, 402] on div "Modifier" at bounding box center [864, 408] width 191 height 30
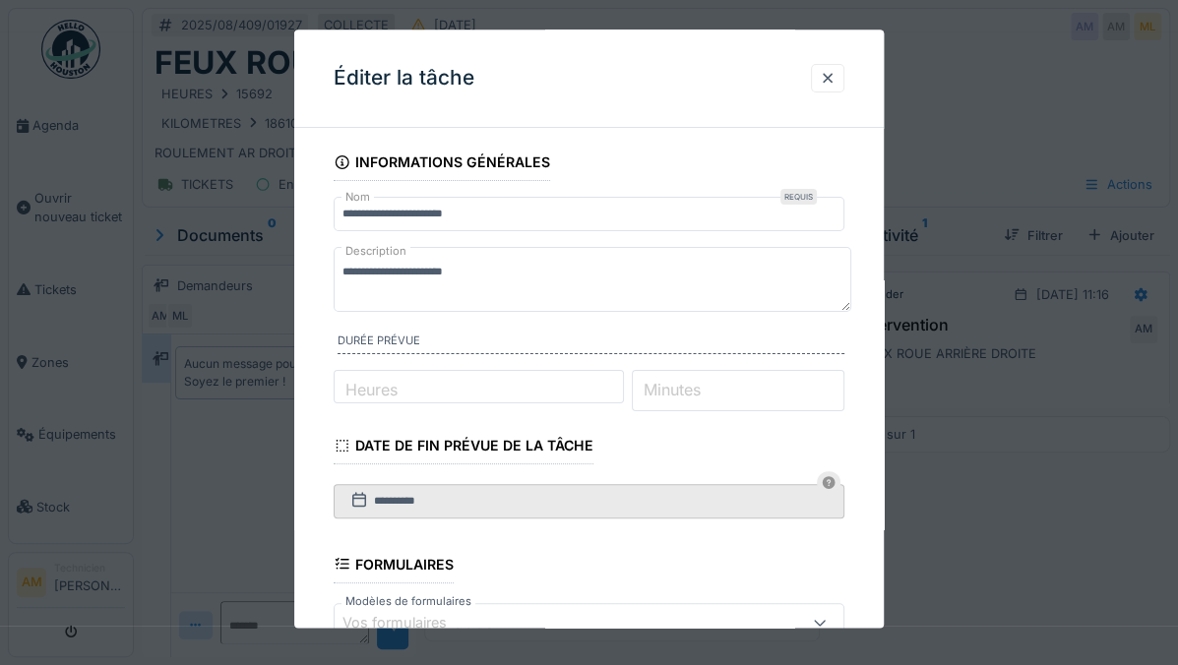
click at [752, 378] on input "*" at bounding box center [738, 390] width 213 height 41
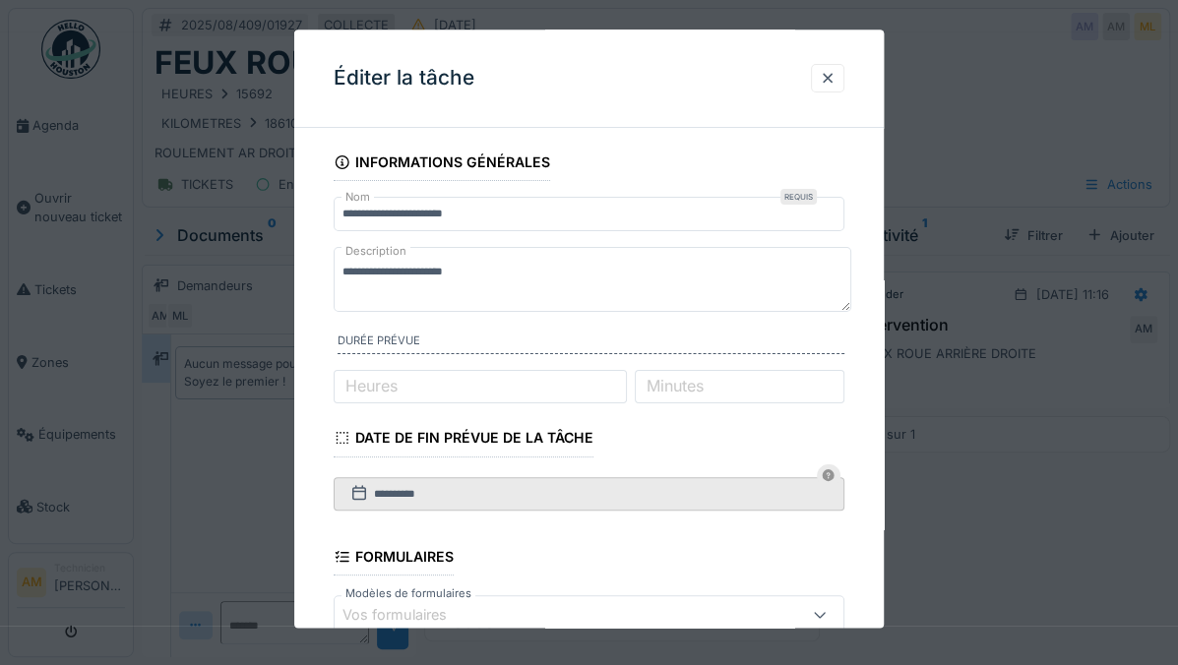
click at [844, 77] on div at bounding box center [827, 78] width 33 height 29
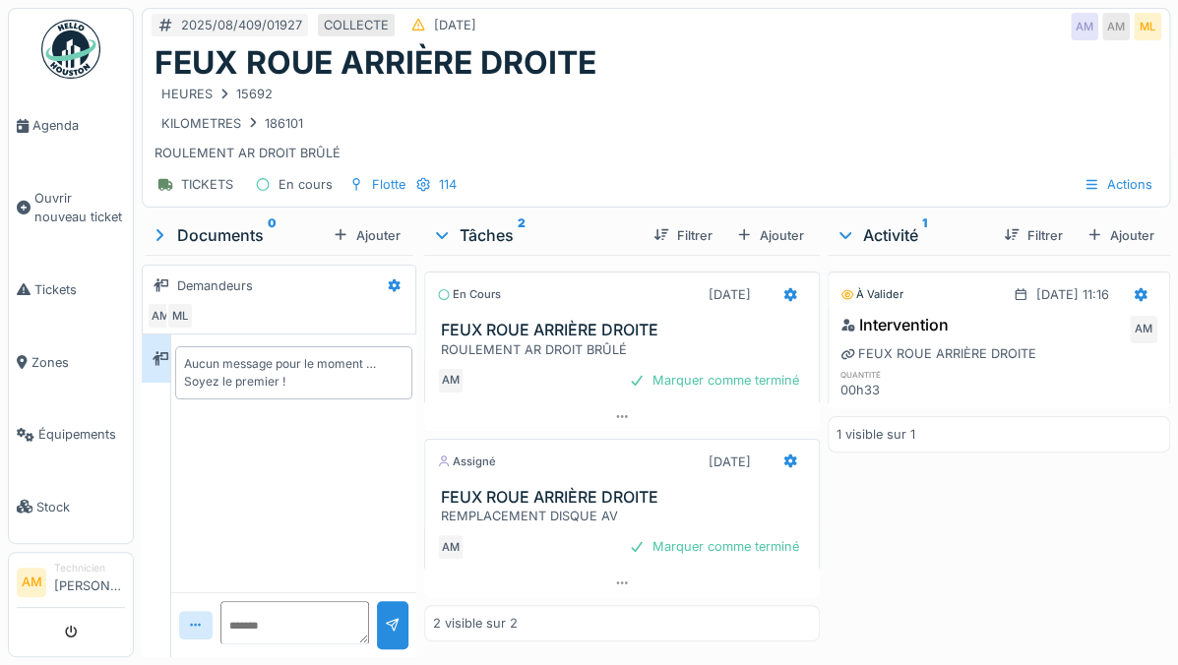
click at [32, 281] on li "Tickets" at bounding box center [71, 289] width 108 height 19
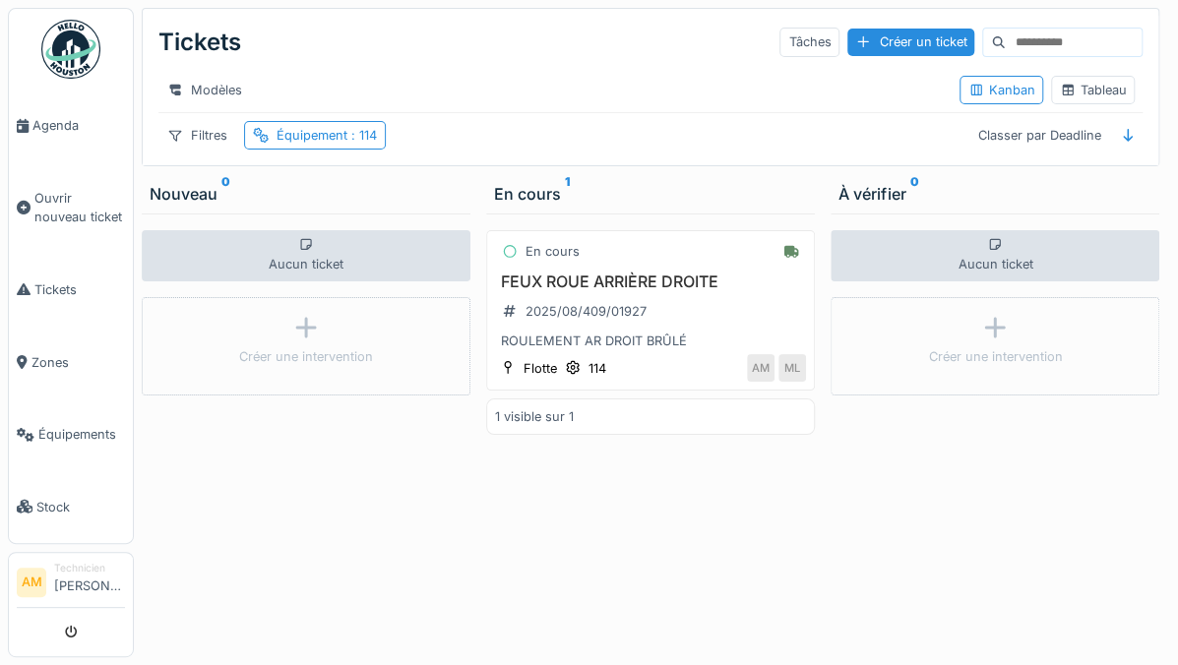
click at [46, 201] on span "Ouvrir nouveau ticket" at bounding box center [79, 207] width 91 height 37
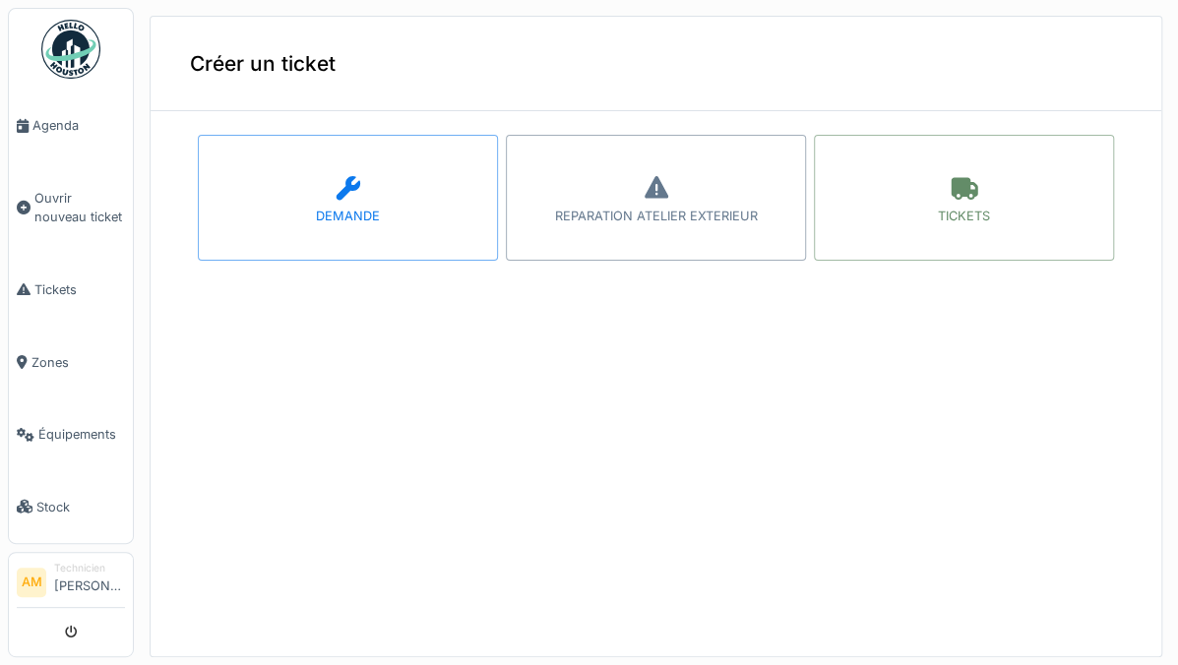
click at [353, 164] on div "DEMANDE" at bounding box center [348, 198] width 300 height 126
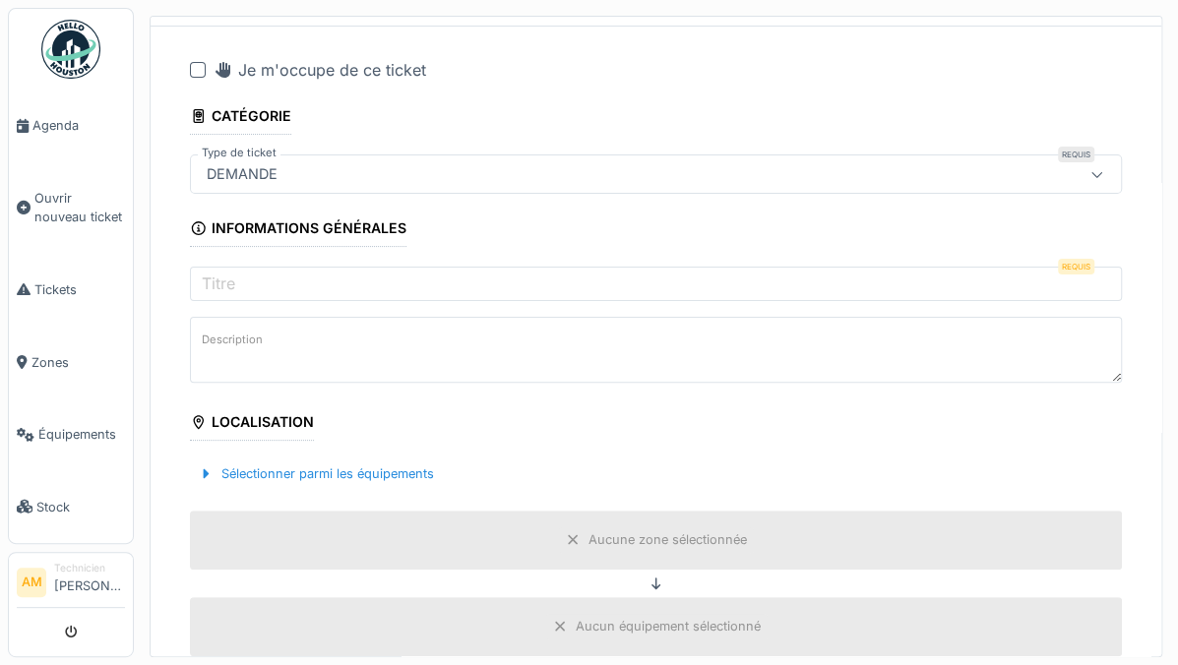
scroll to position [87, 0]
click at [195, 63] on div at bounding box center [198, 68] width 16 height 16
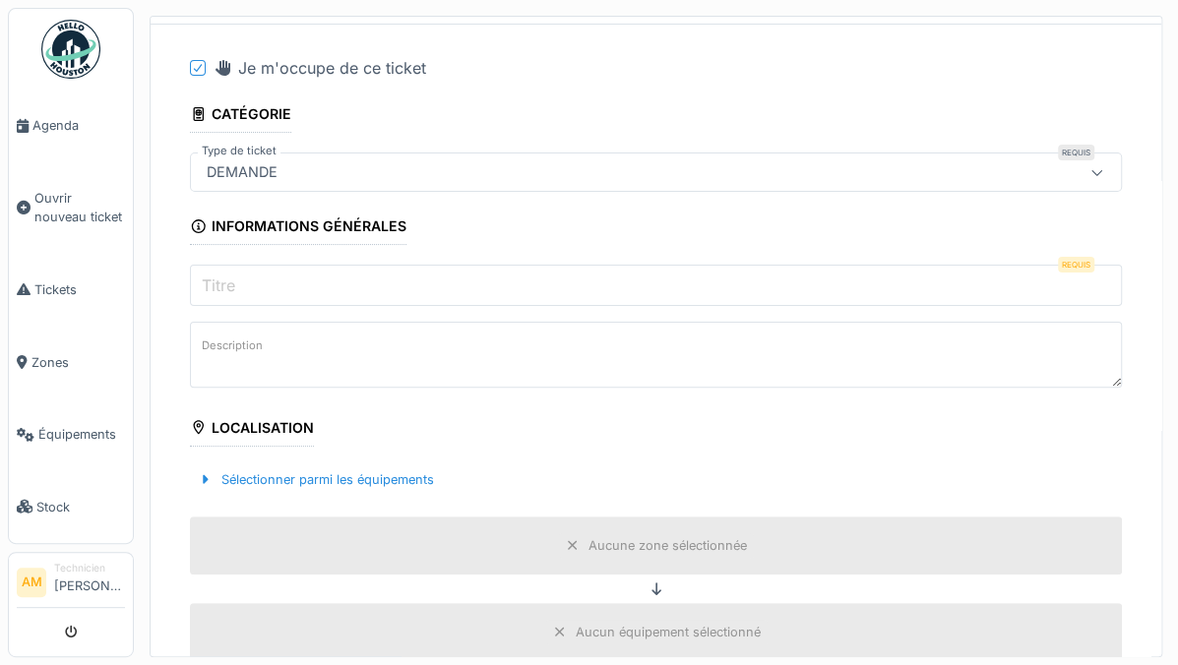
click at [376, 281] on input "Titre" at bounding box center [656, 285] width 932 height 41
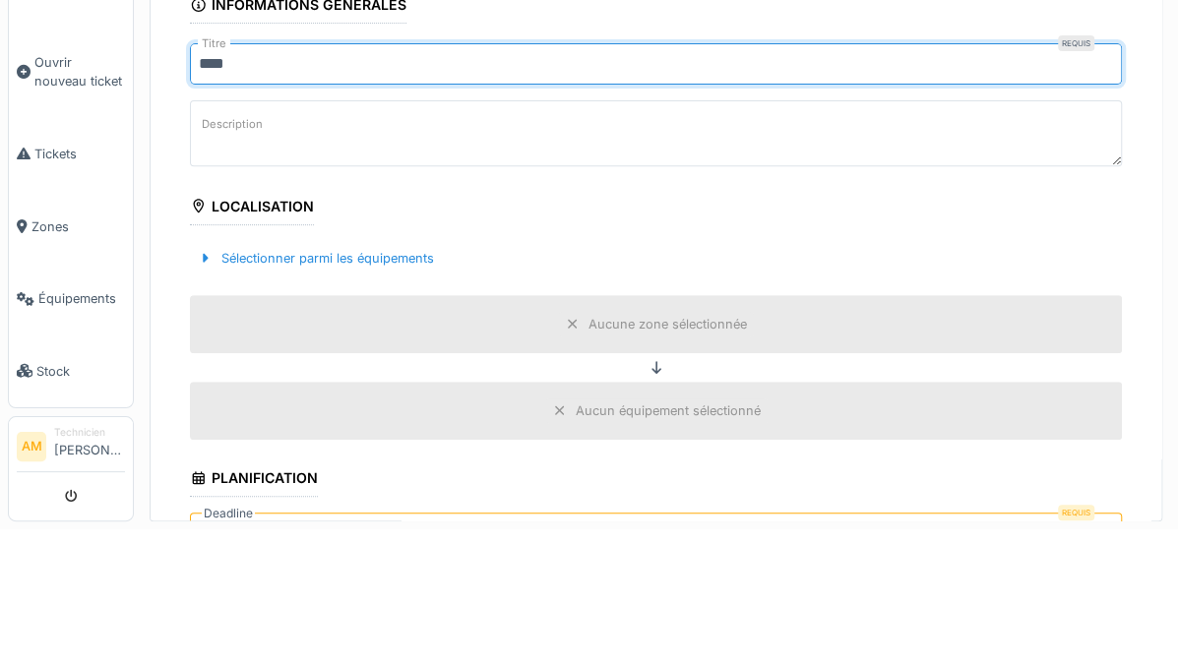
scroll to position [199, 0]
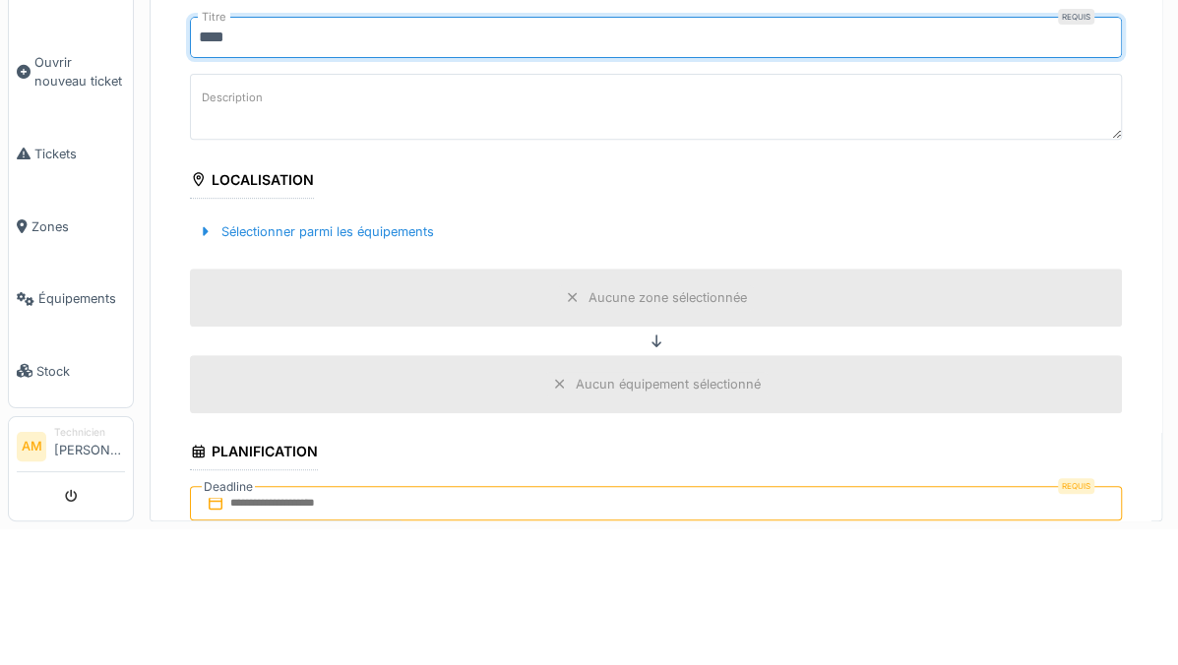
type input "****"
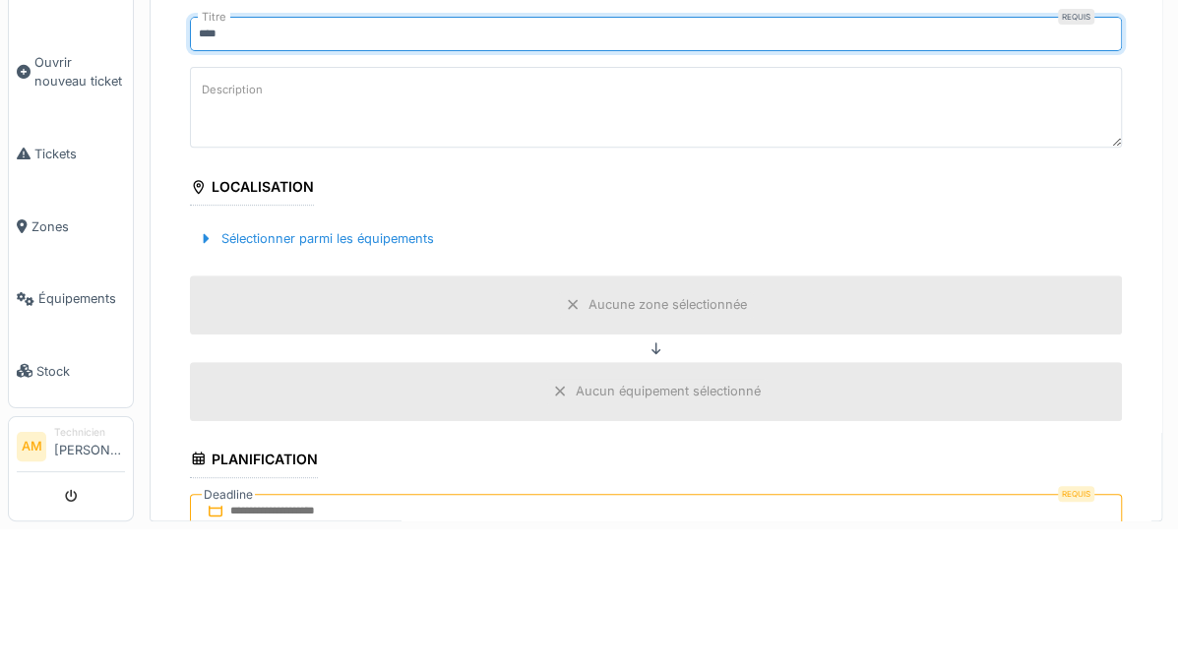
click at [637, 273] on textarea "Description" at bounding box center [656, 243] width 932 height 81
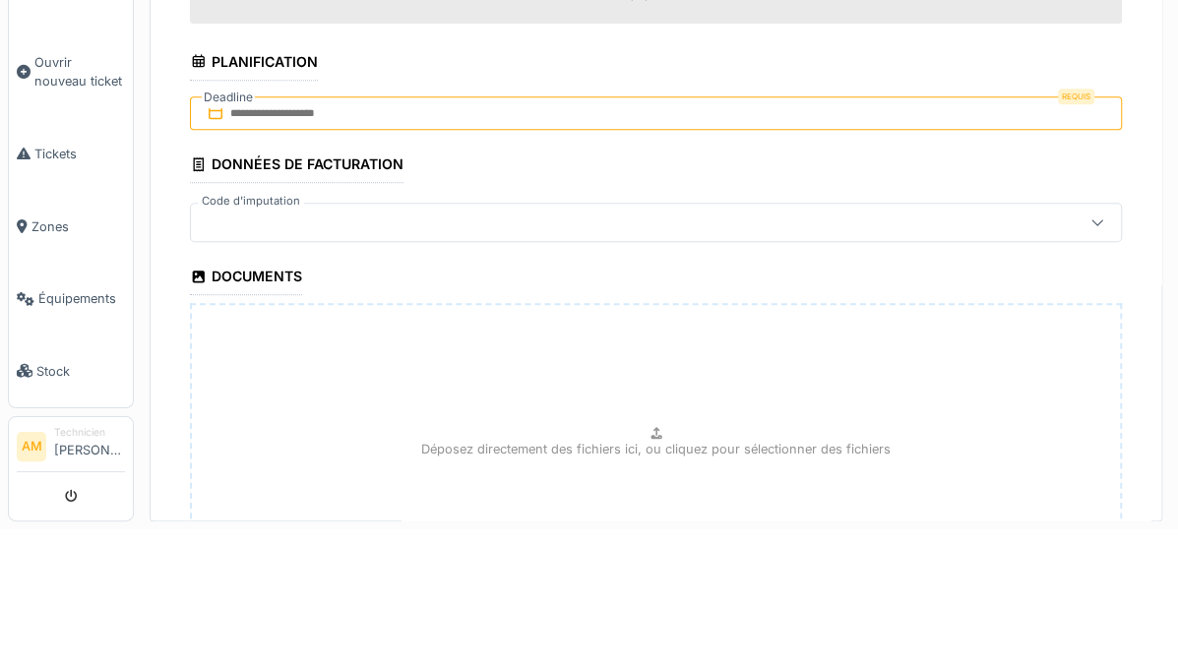
scroll to position [598, 0]
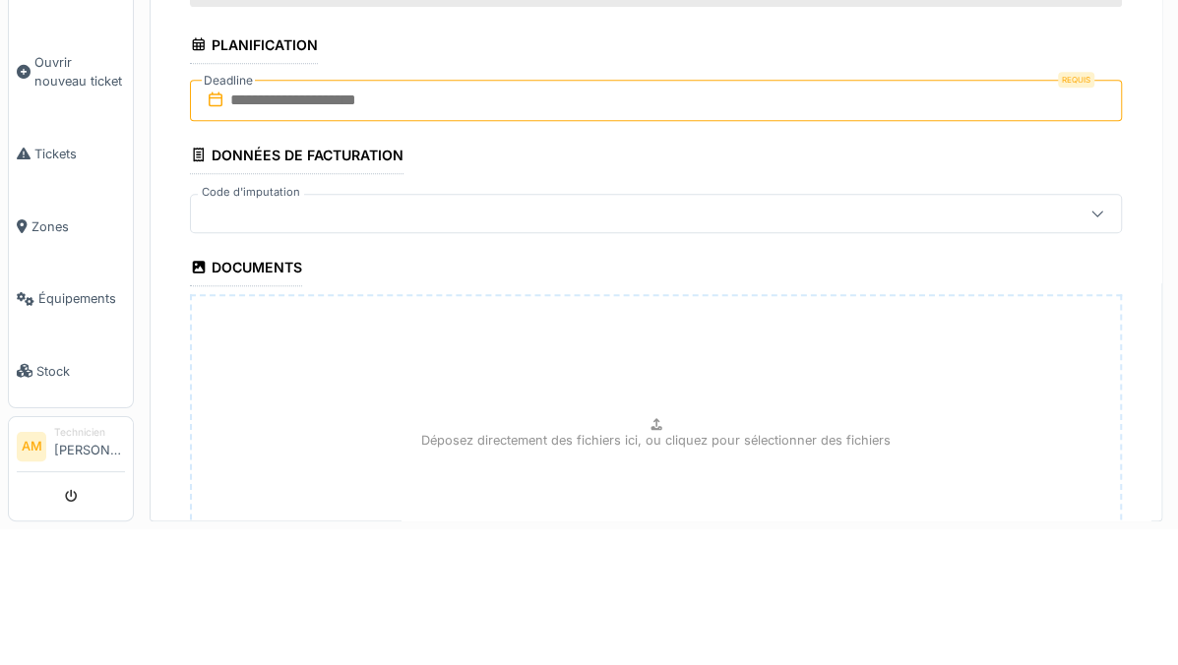
click at [756, 256] on input "text" at bounding box center [656, 236] width 932 height 41
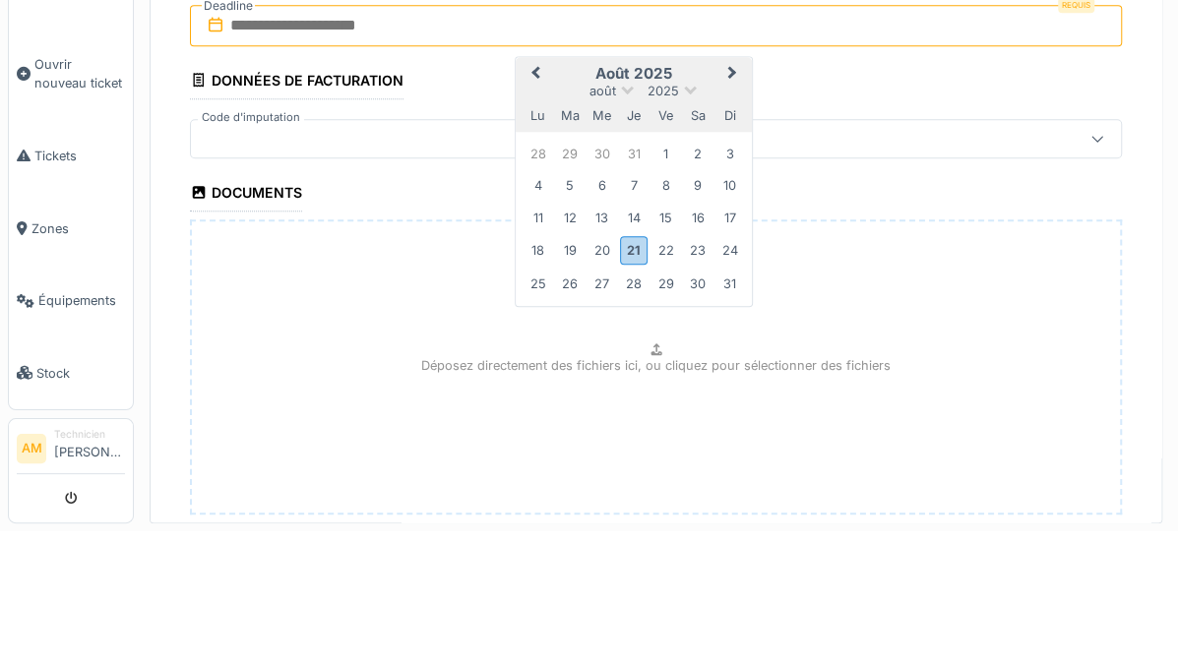
scroll to position [742, 0]
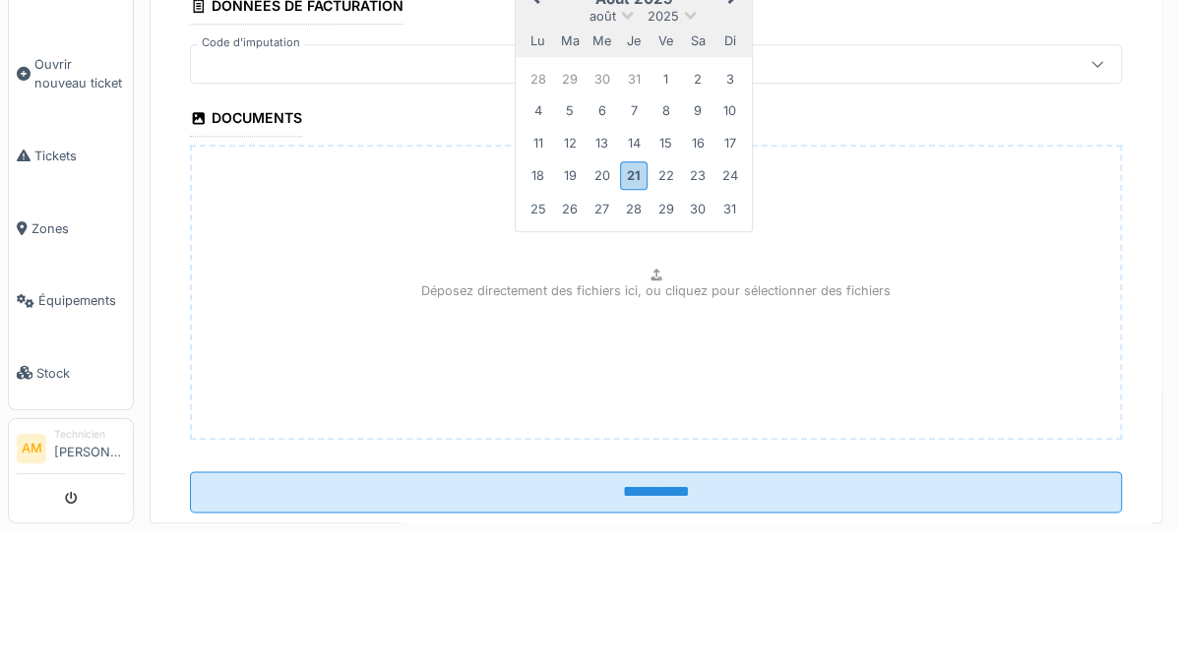
click at [642, 318] on div "21" at bounding box center [633, 309] width 27 height 29
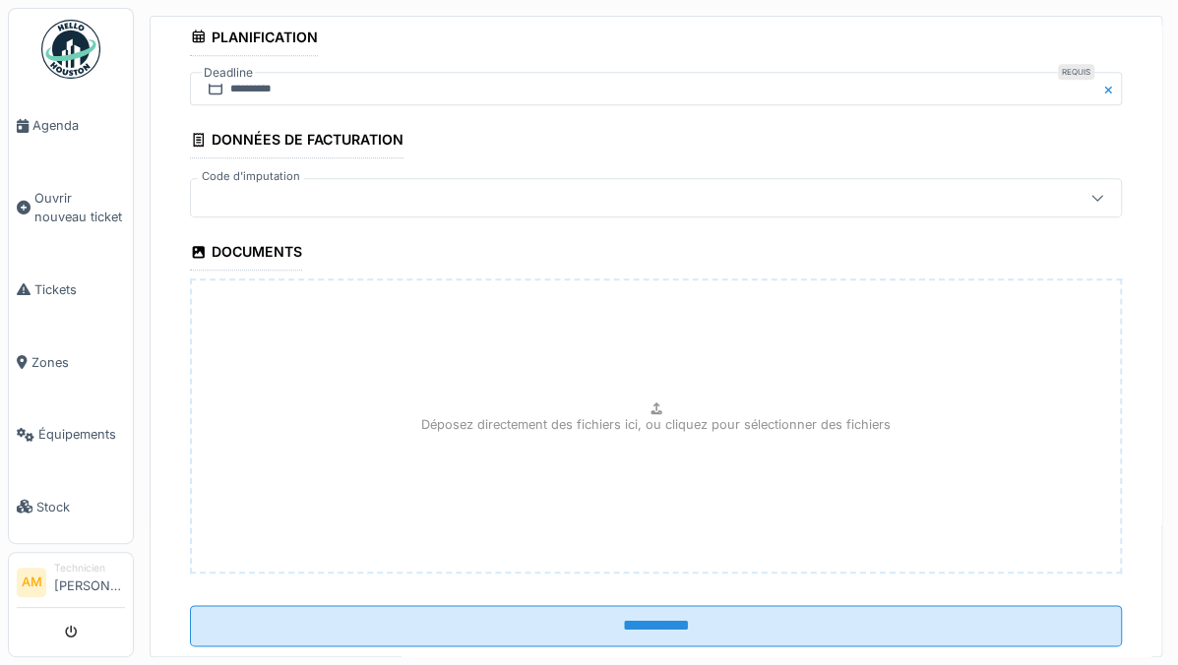
click at [419, 181] on div at bounding box center [656, 197] width 932 height 39
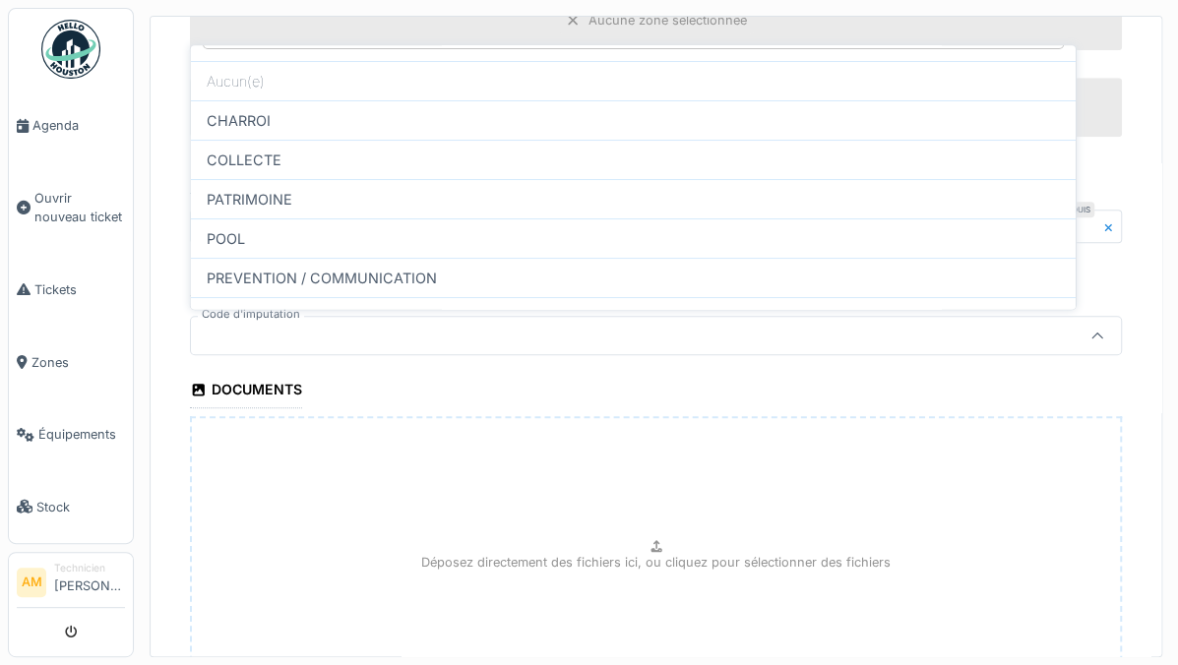
scroll to position [30, 0]
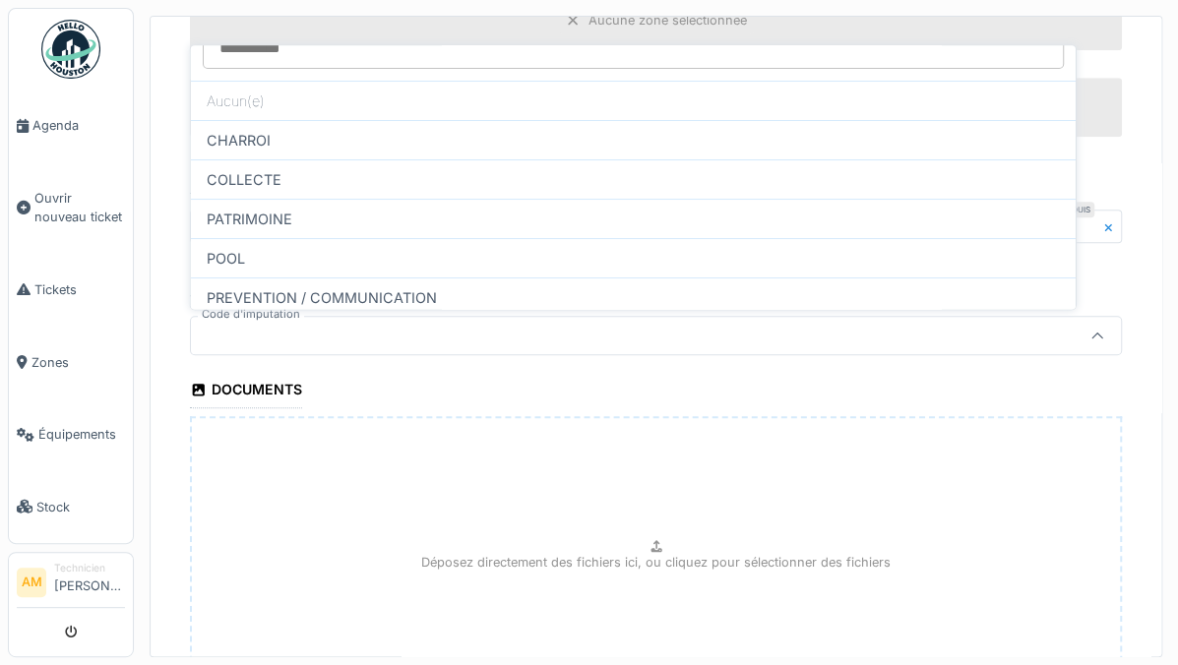
click at [287, 124] on div "CHARROI" at bounding box center [633, 139] width 885 height 39
type input "****"
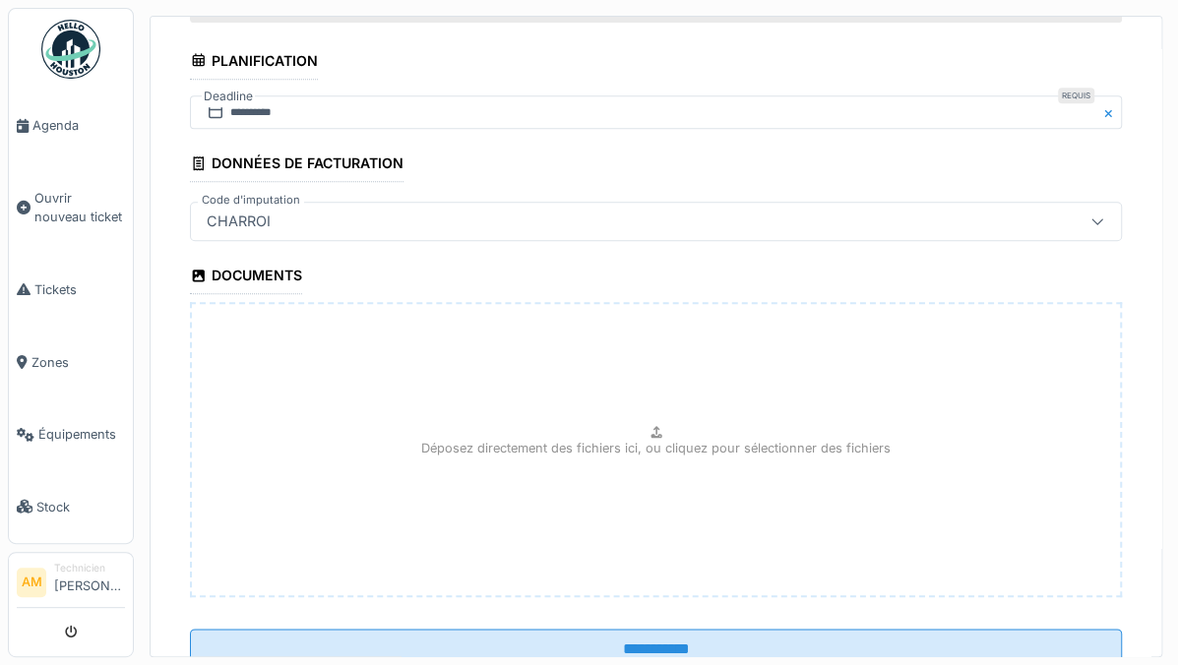
scroll to position [787, 0]
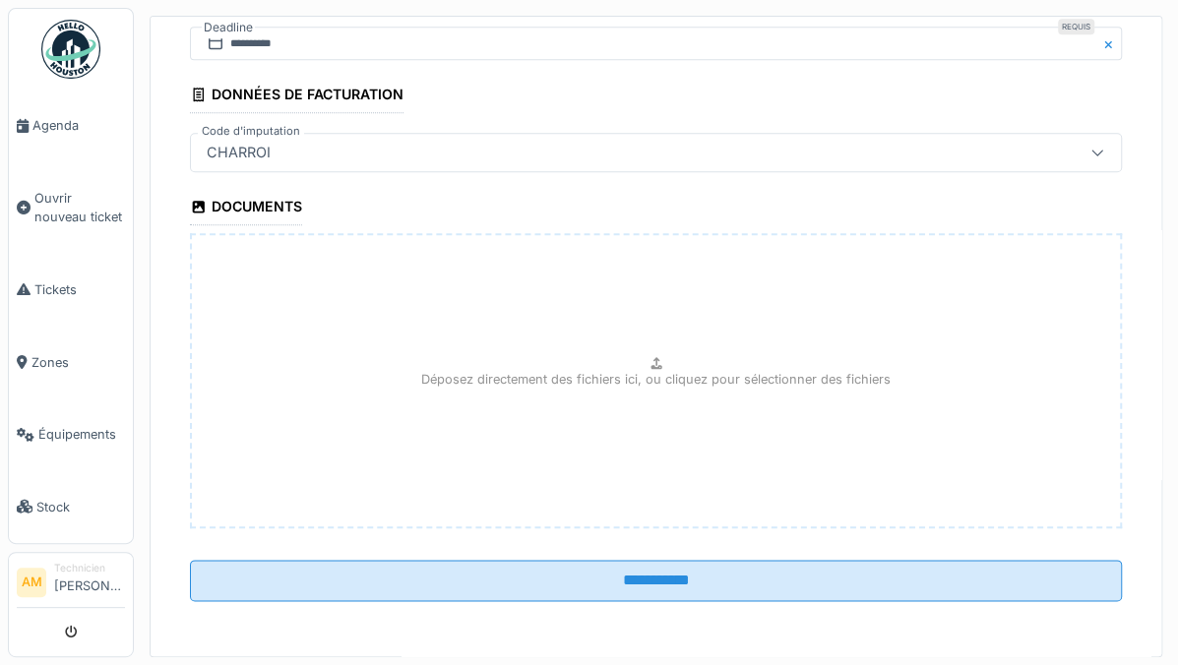
click at [664, 575] on input "**********" at bounding box center [656, 580] width 932 height 41
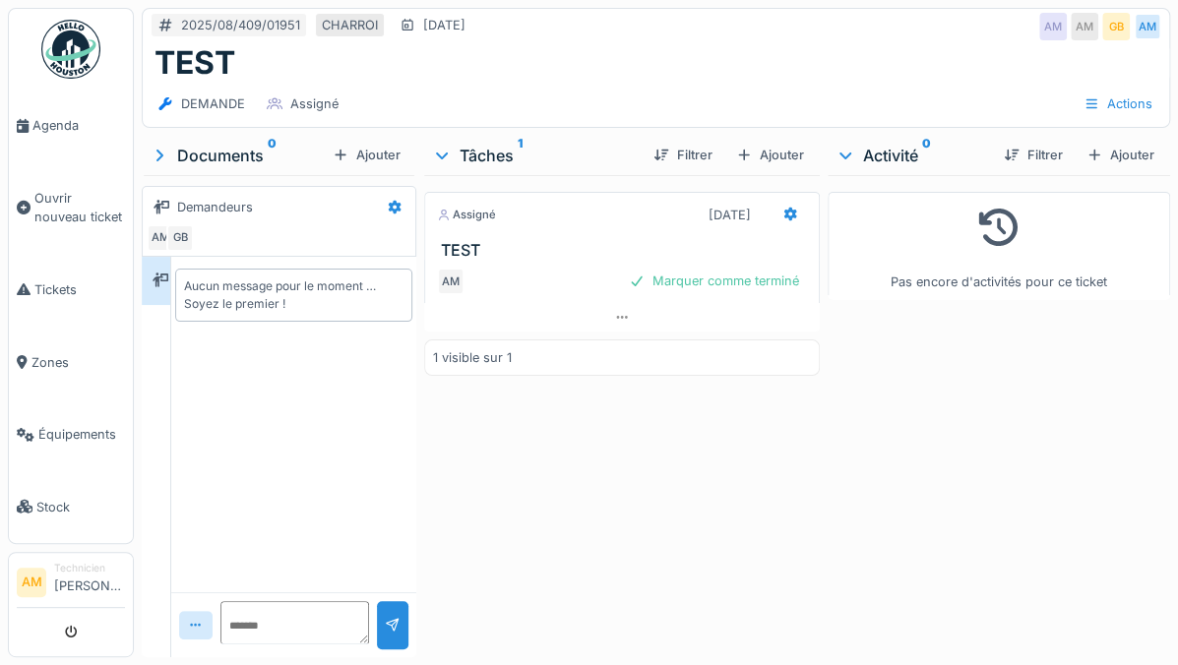
click at [1088, 142] on div "Ajouter" at bounding box center [1121, 155] width 84 height 27
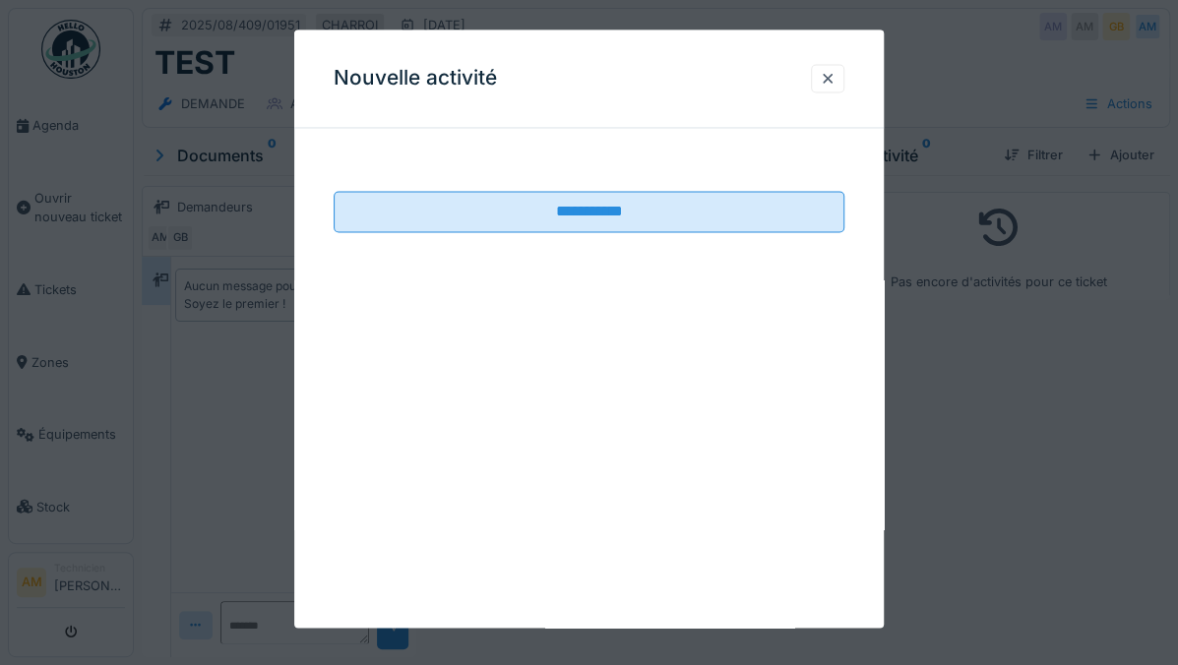
click at [835, 65] on div at bounding box center [827, 78] width 33 height 29
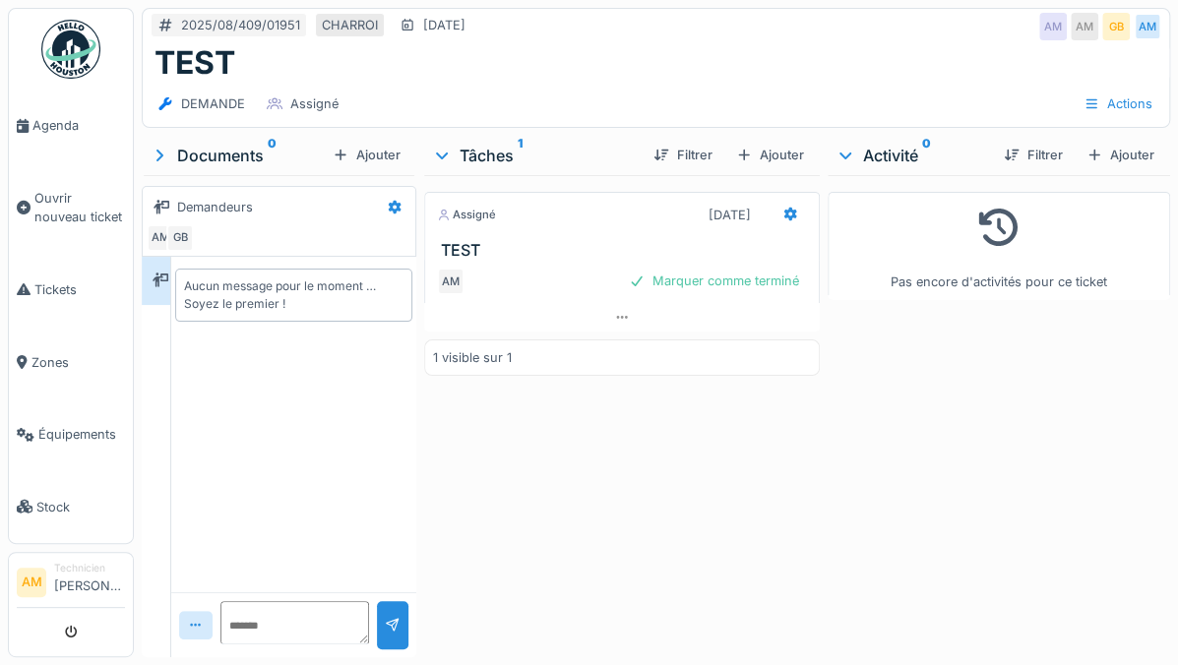
click at [45, 33] on img at bounding box center [70, 49] width 59 height 59
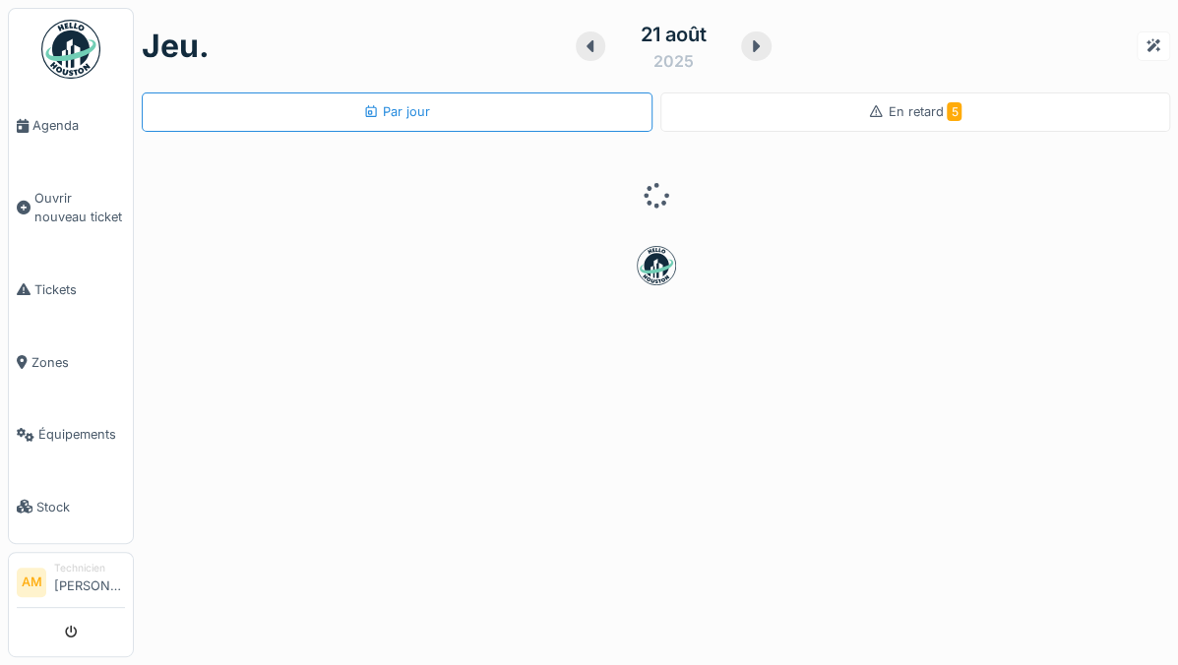
click at [915, 100] on div "En retard 5" at bounding box center [915, 112] width 511 height 39
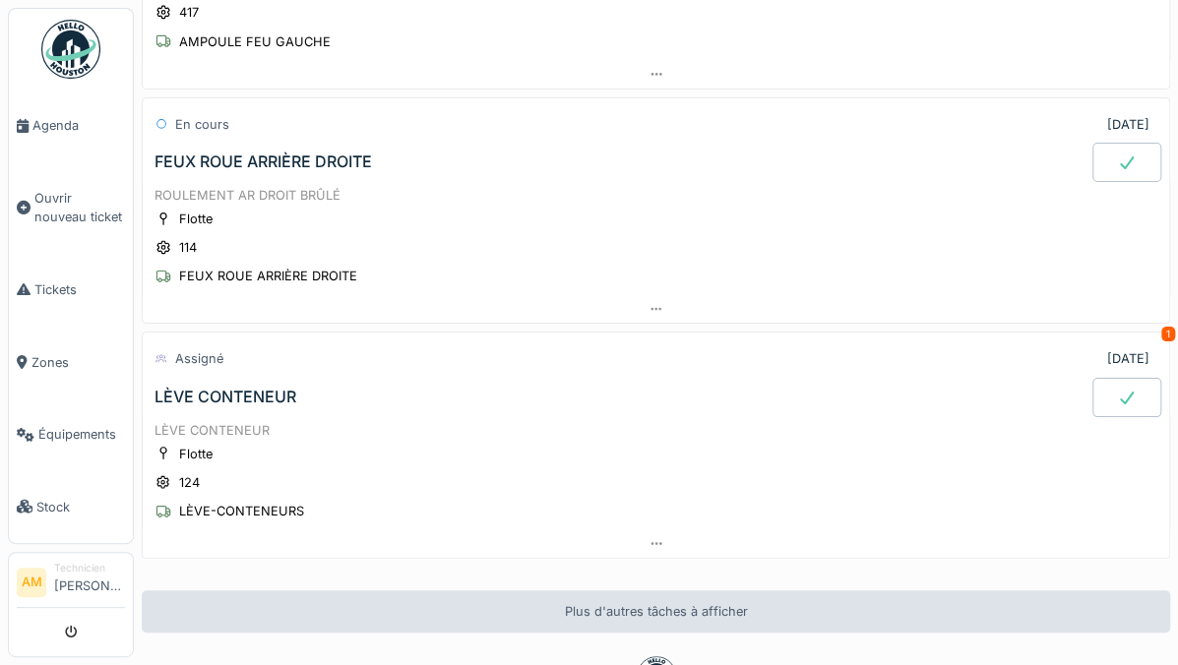
scroll to position [860, 0]
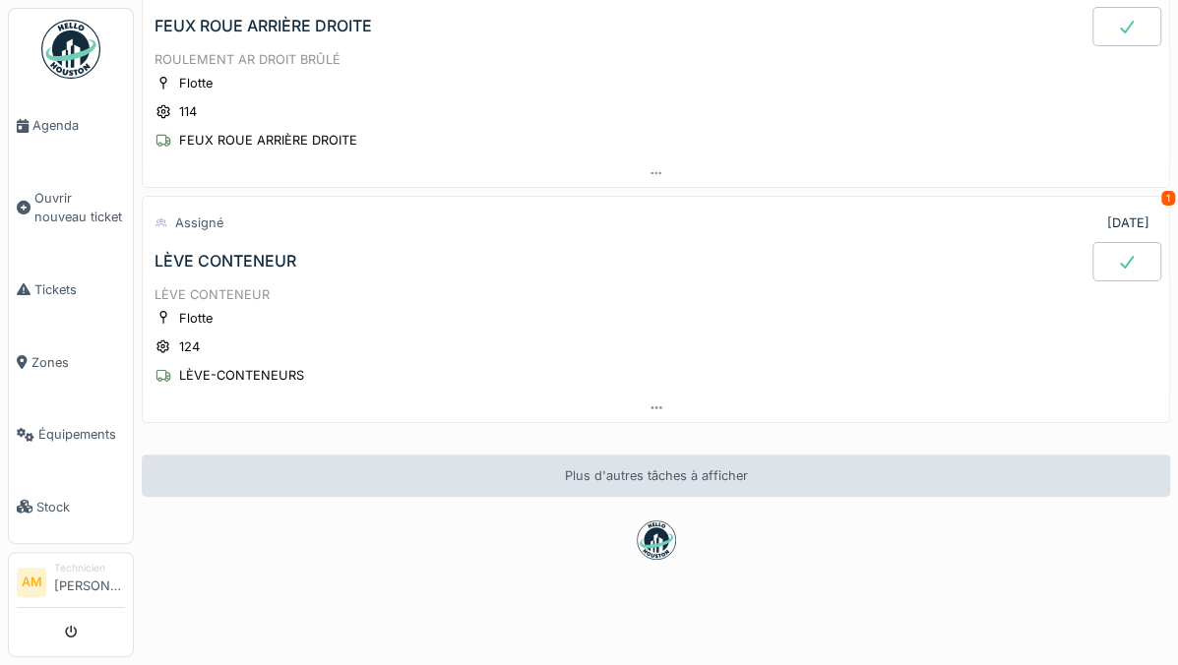
click at [848, 242] on div "LÈVE CONTENEUR" at bounding box center [622, 261] width 942 height 39
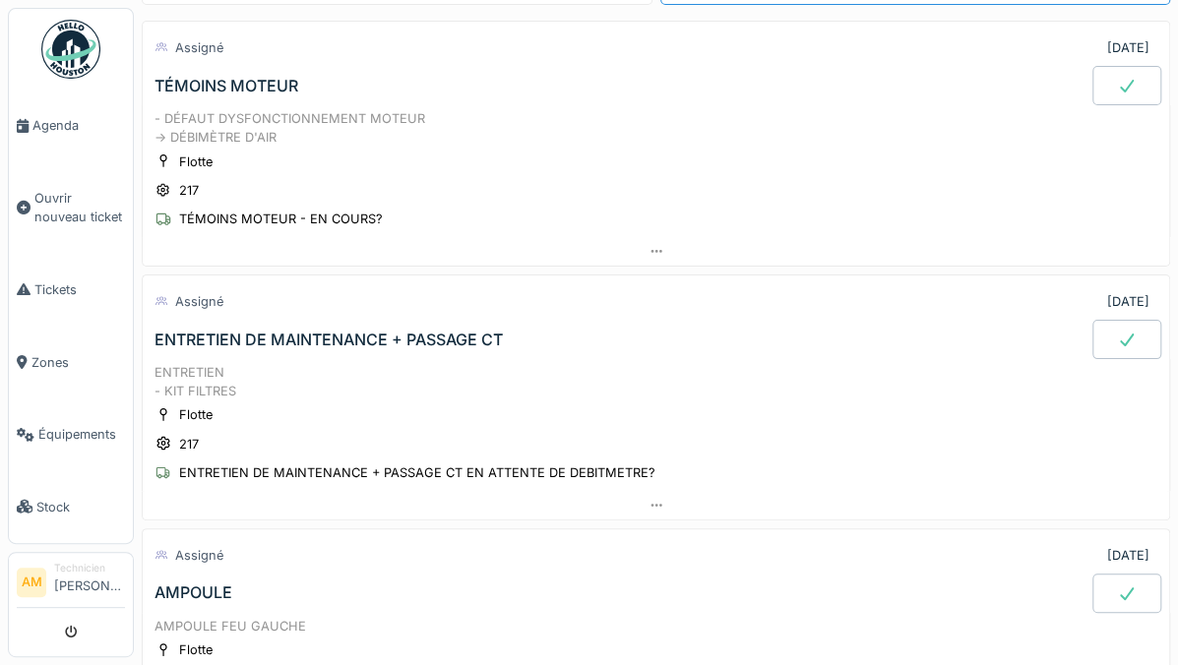
scroll to position [0, 0]
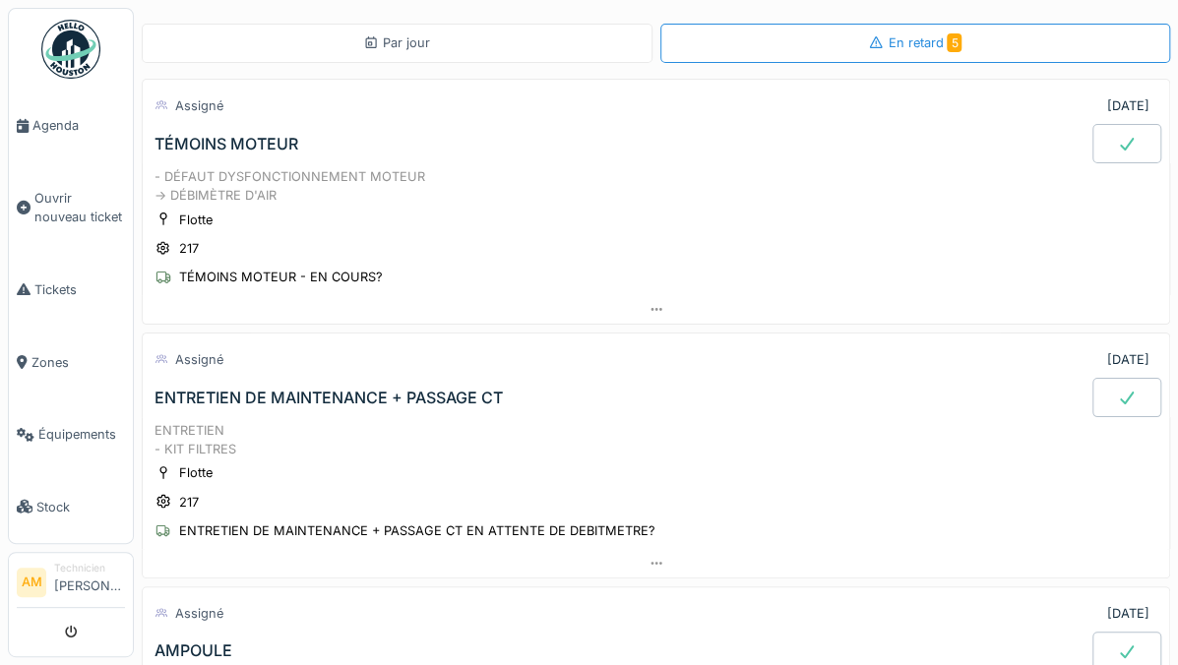
click at [888, 492] on div "Flotte 217 ENTRETIEN DE MAINTENANCE + PASSAGE CT EN ATTENTE DE DEBITMETRE?" at bounding box center [656, 502] width 1003 height 79
click at [886, 451] on div "ENTRETIEN - KIT FILTRES" at bounding box center [656, 439] width 1003 height 37
click at [922, 250] on div "Flotte 217 TÉMOINS MOTEUR - EN COURS?" at bounding box center [656, 249] width 1003 height 79
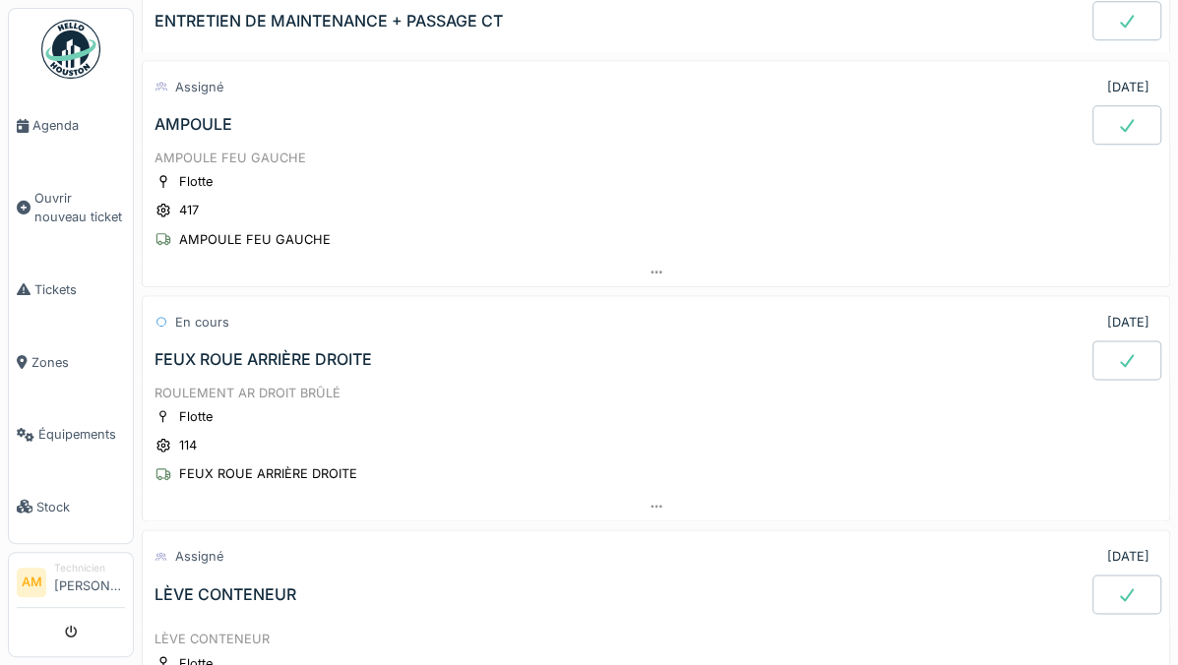
click at [1092, 105] on div at bounding box center [1126, 124] width 69 height 39
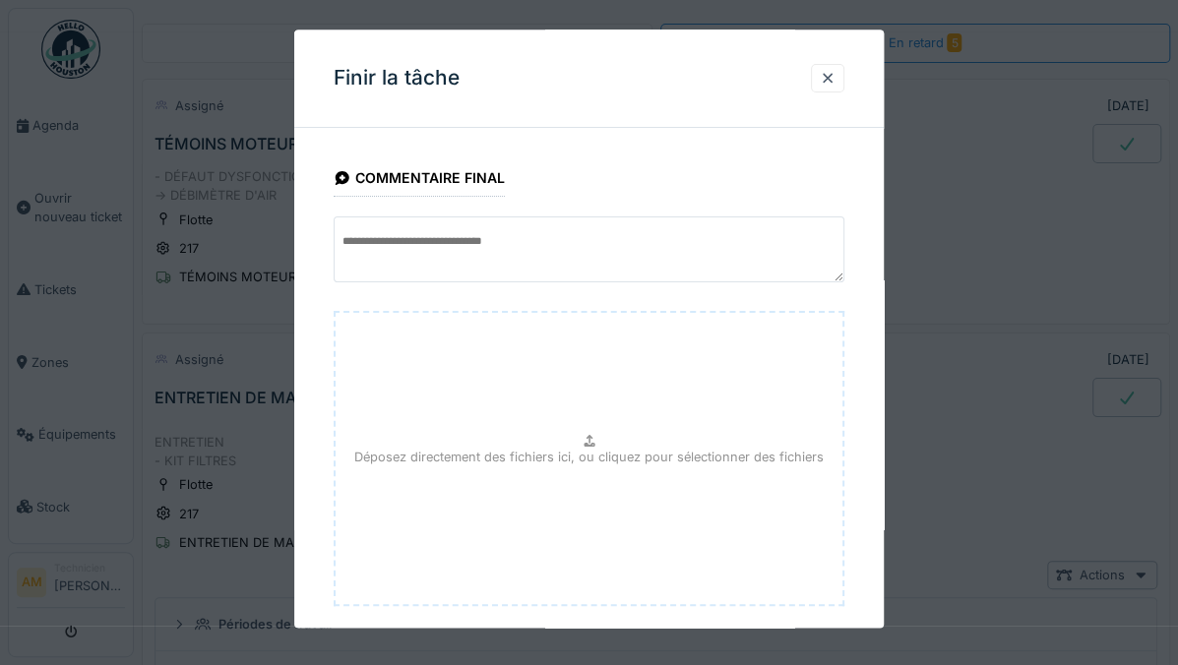
click at [836, 69] on div at bounding box center [828, 78] width 16 height 19
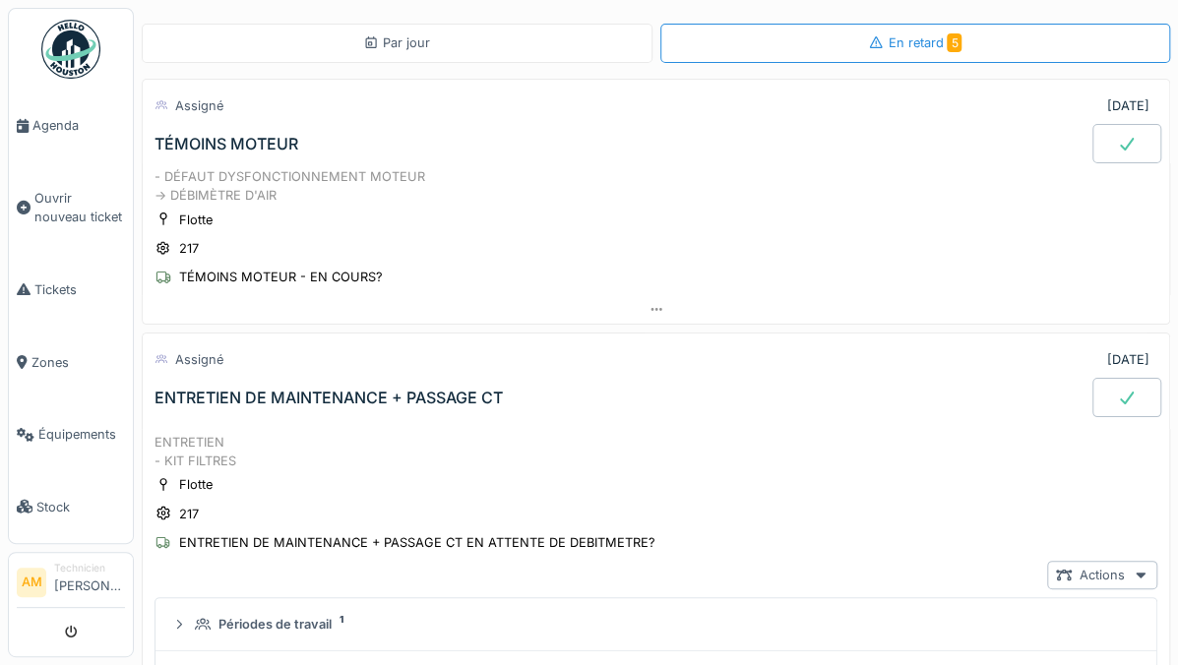
click at [452, 28] on div "Par jour" at bounding box center [397, 43] width 511 height 39
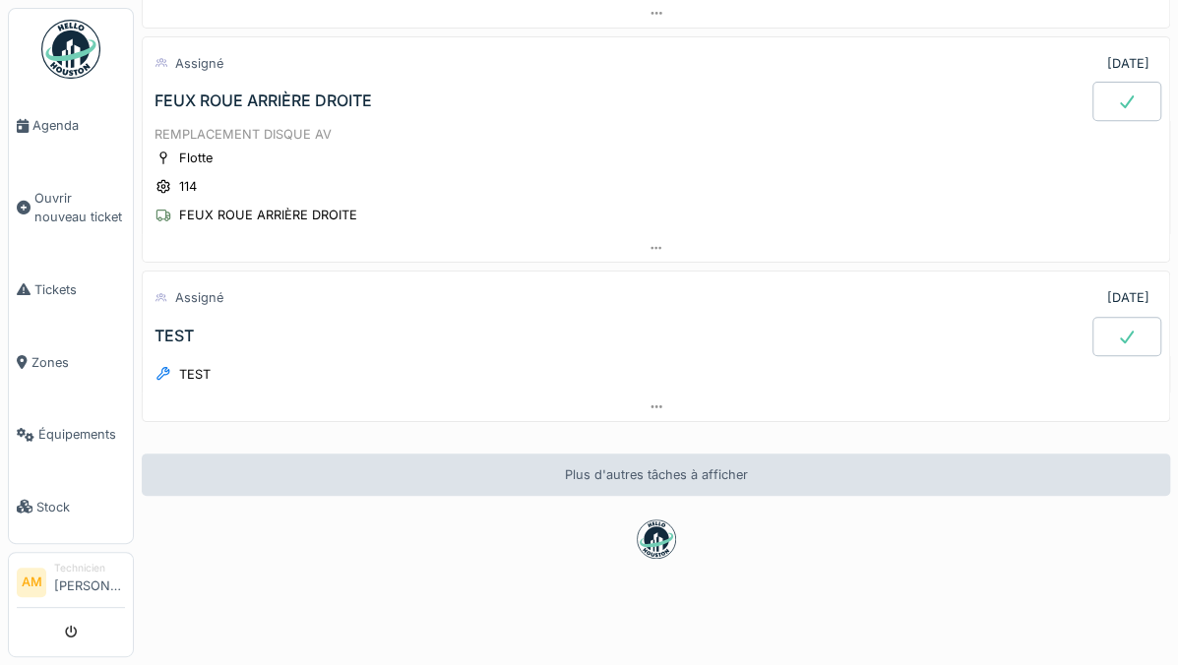
click at [825, 97] on div "FEUX ROUE ARRIÈRE DROITE" at bounding box center [622, 101] width 942 height 39
click at [824, 82] on div "Assigné 21/08/2025" at bounding box center [656, 63] width 1003 height 36
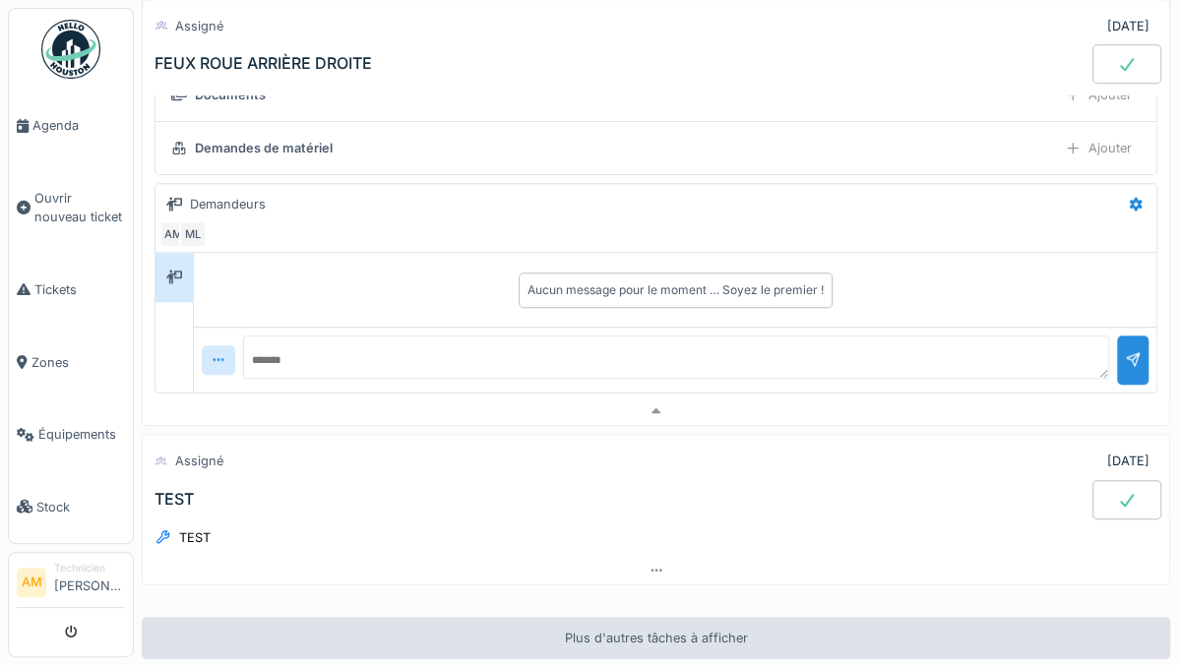
click at [556, 499] on div "TEST" at bounding box center [622, 499] width 942 height 39
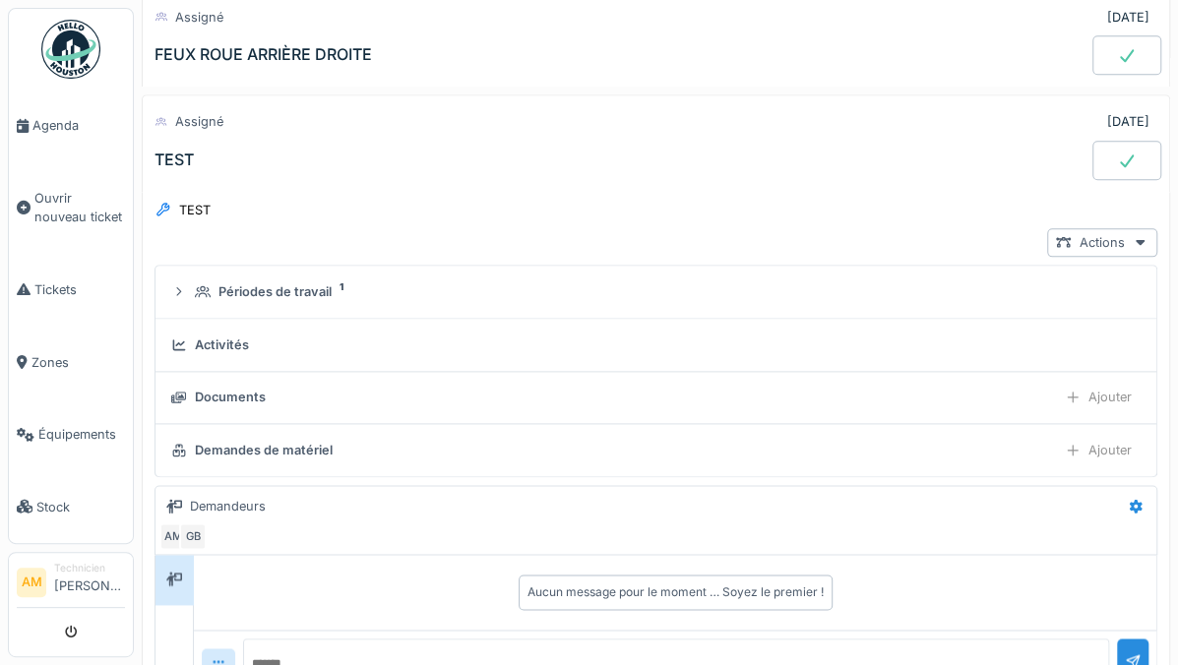
scroll to position [1011, 0]
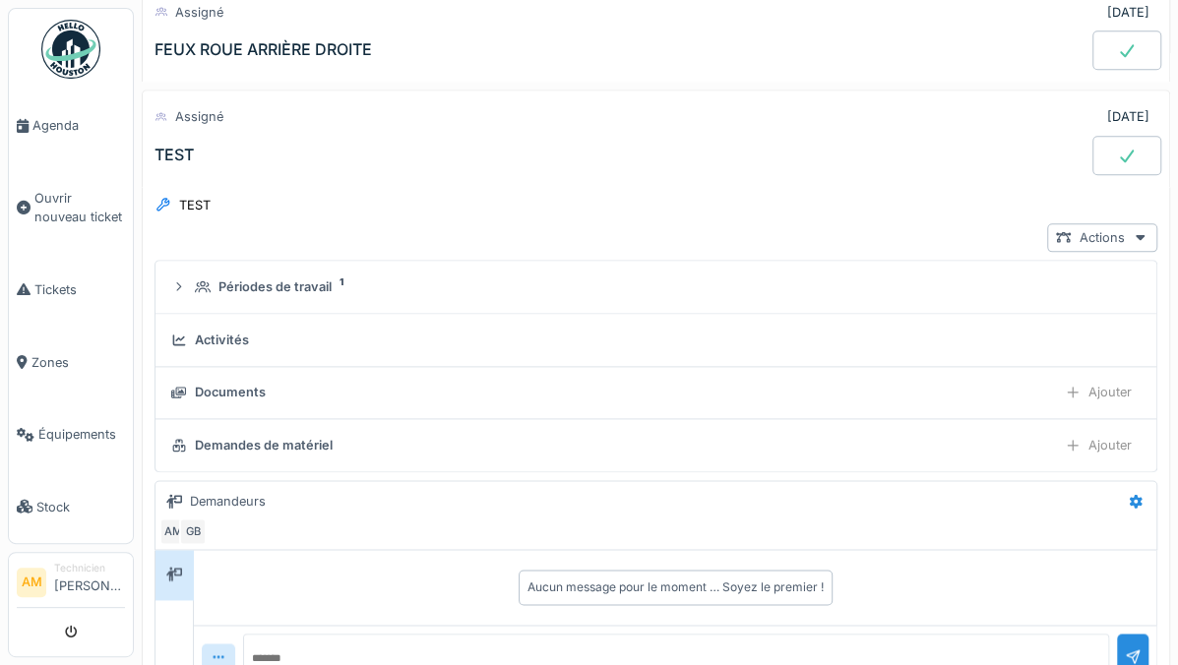
click at [402, 144] on div "TEST" at bounding box center [622, 155] width 942 height 39
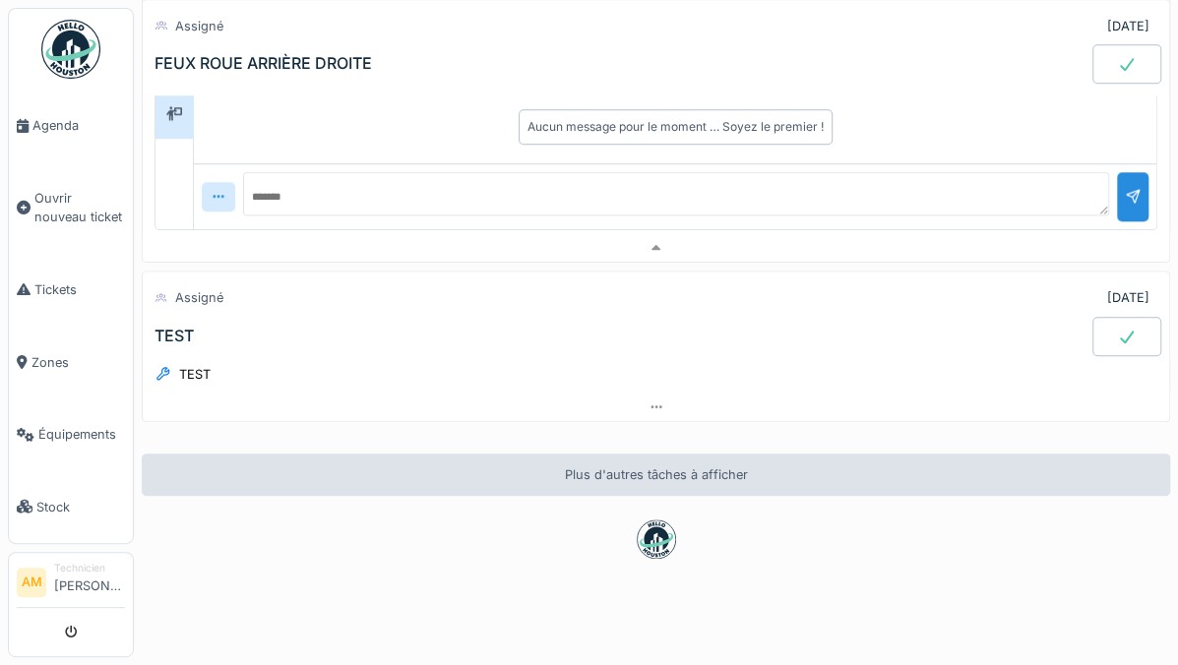
click at [47, 280] on span "Tickets" at bounding box center [79, 289] width 91 height 19
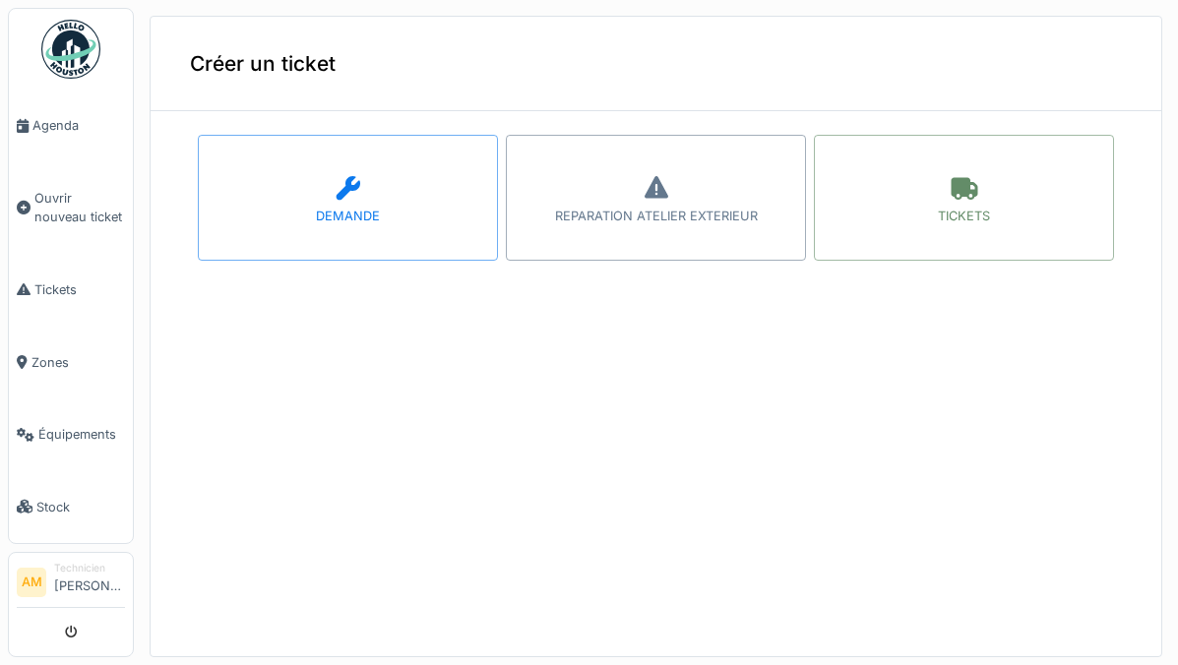
scroll to position [4, 0]
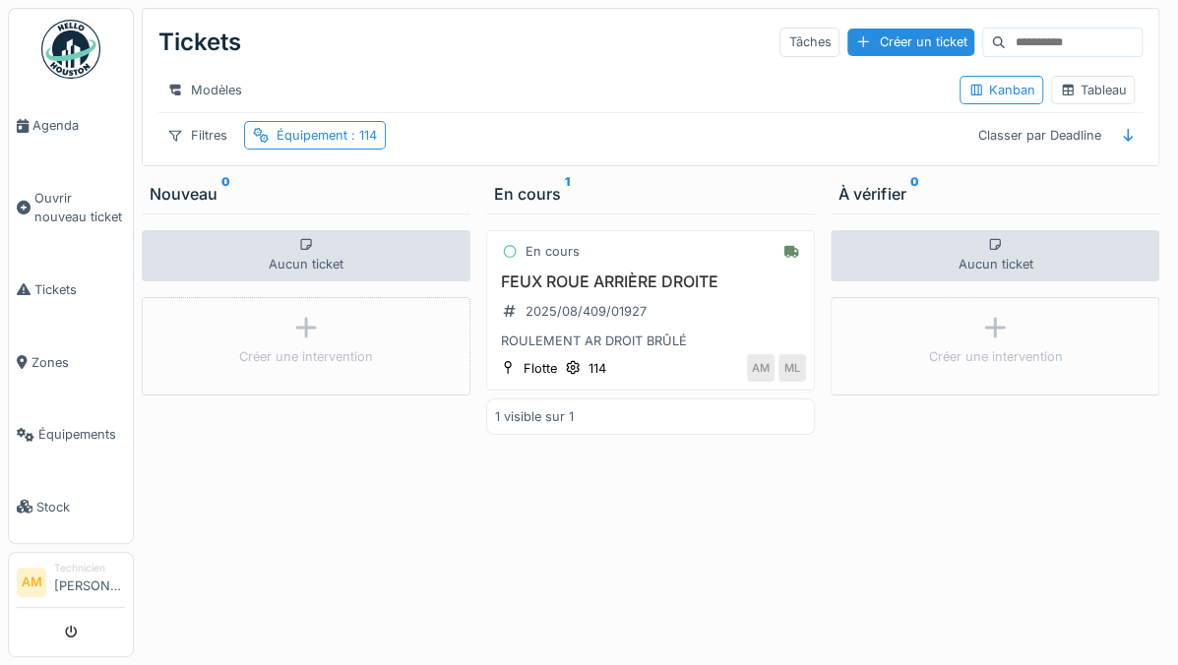
click at [53, 280] on span "Tickets" at bounding box center [79, 289] width 91 height 19
click at [335, 144] on div "Équipement : 114" at bounding box center [327, 135] width 100 height 19
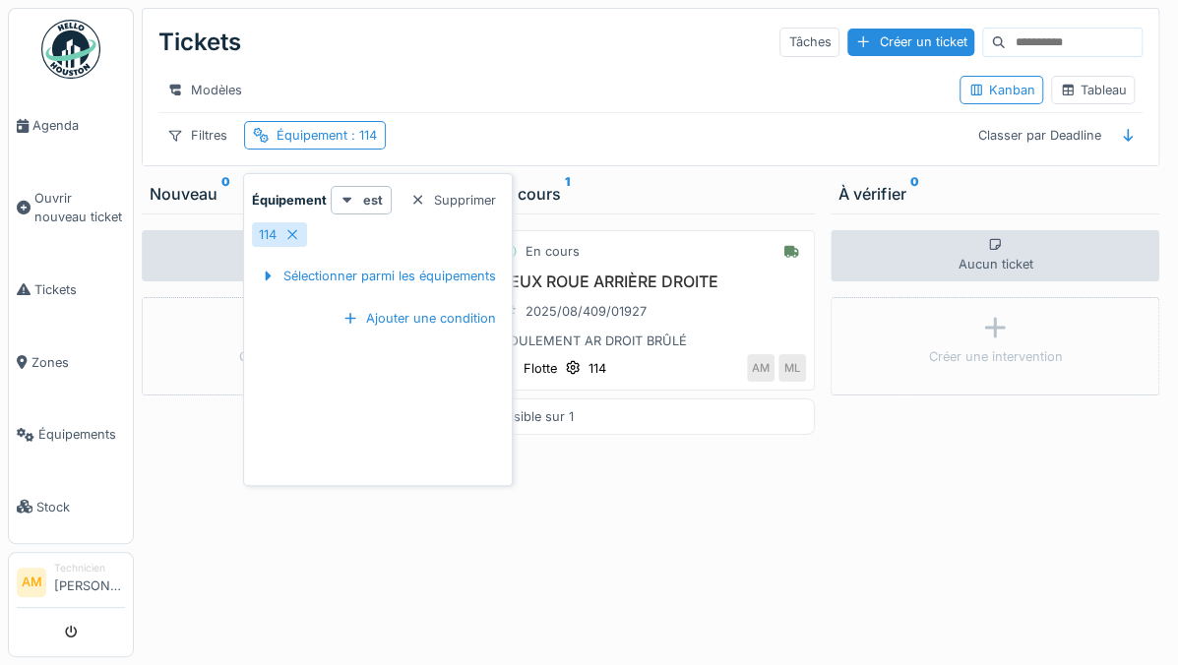
click at [443, 201] on div "Supprimer" at bounding box center [453, 200] width 101 height 27
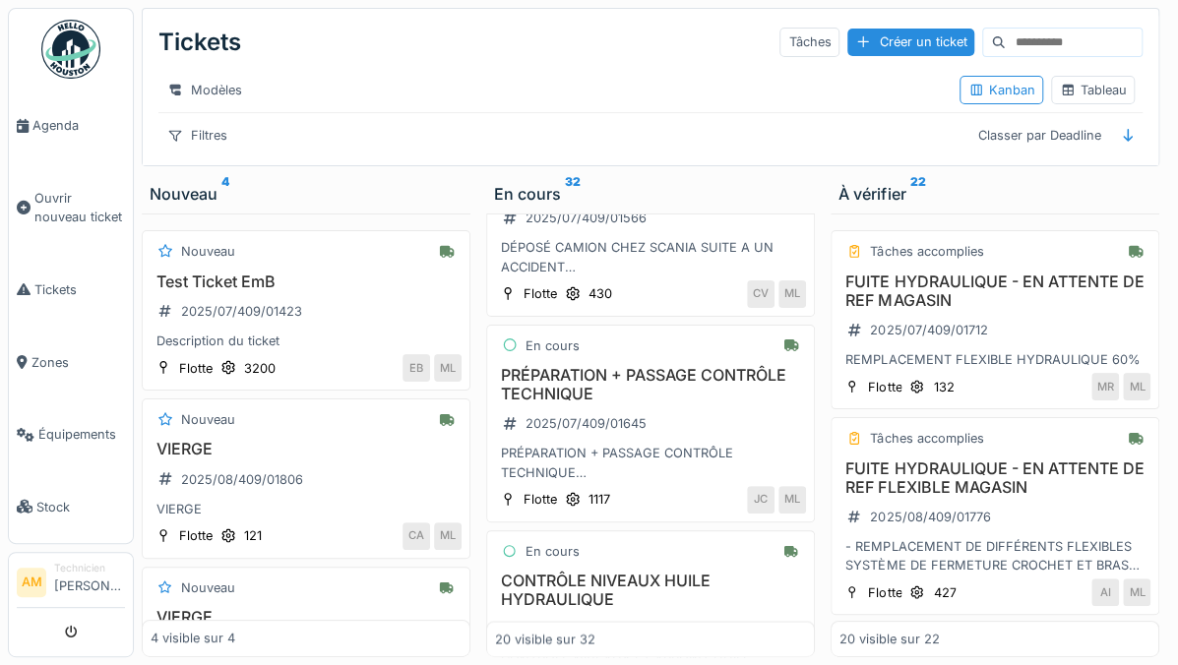
scroll to position [1324, 0]
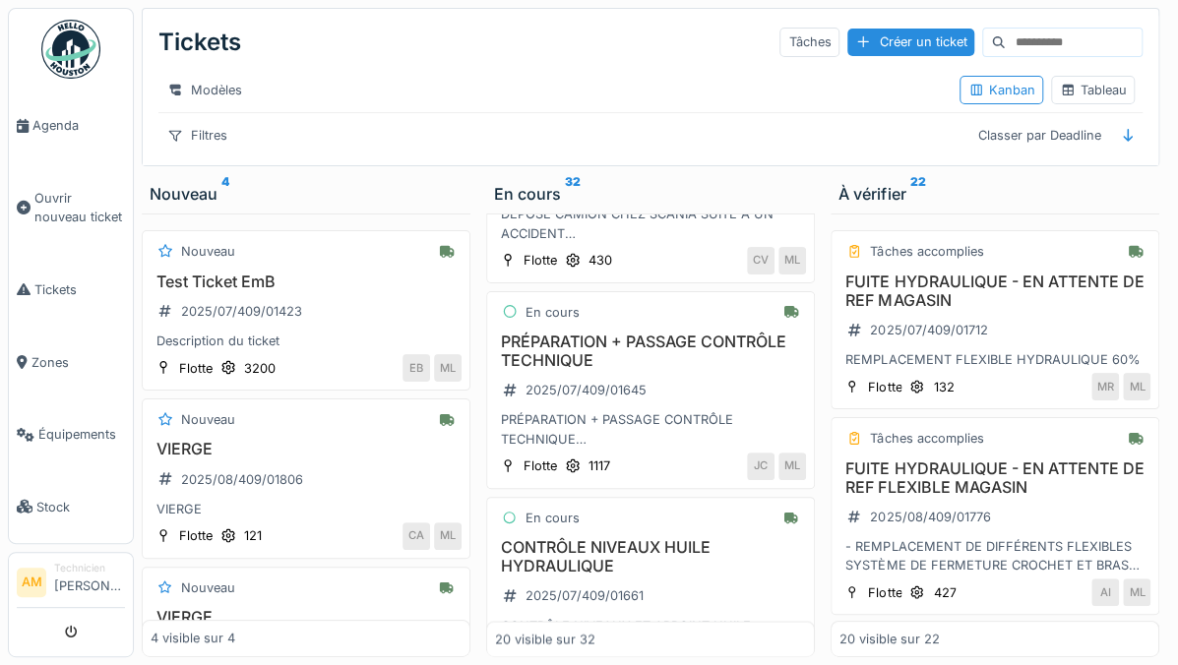
click at [620, 580] on div "2025/07/409/01661" at bounding box center [572, 596] width 155 height 32
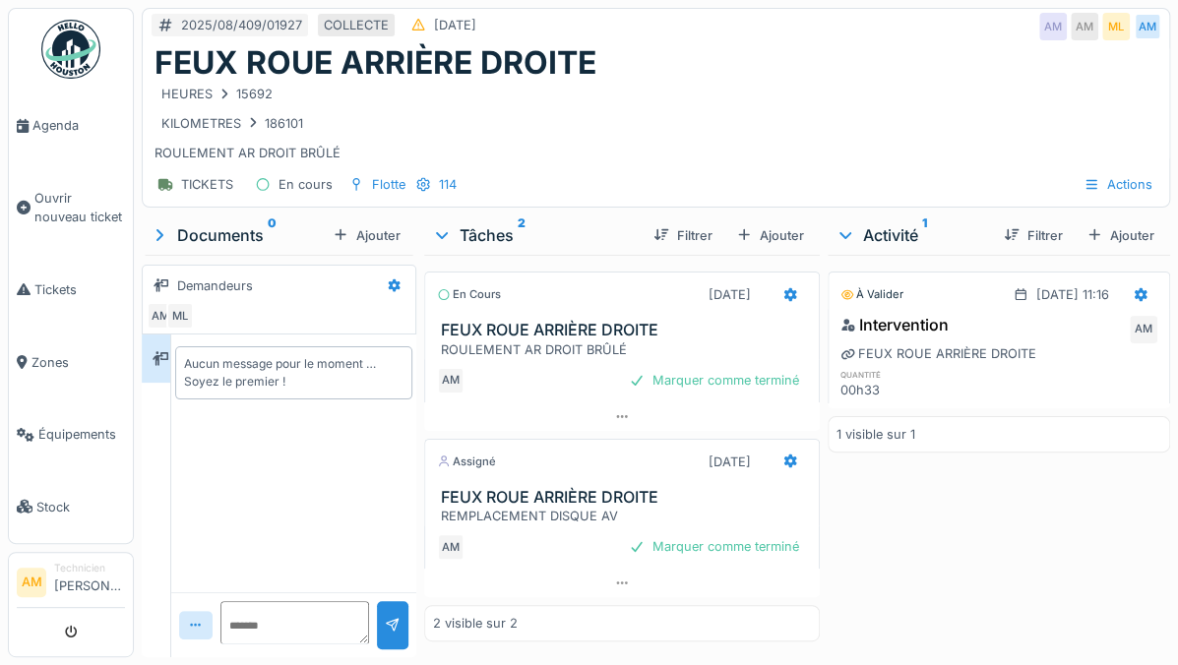
click at [45, 271] on link "Tickets" at bounding box center [71, 290] width 124 height 73
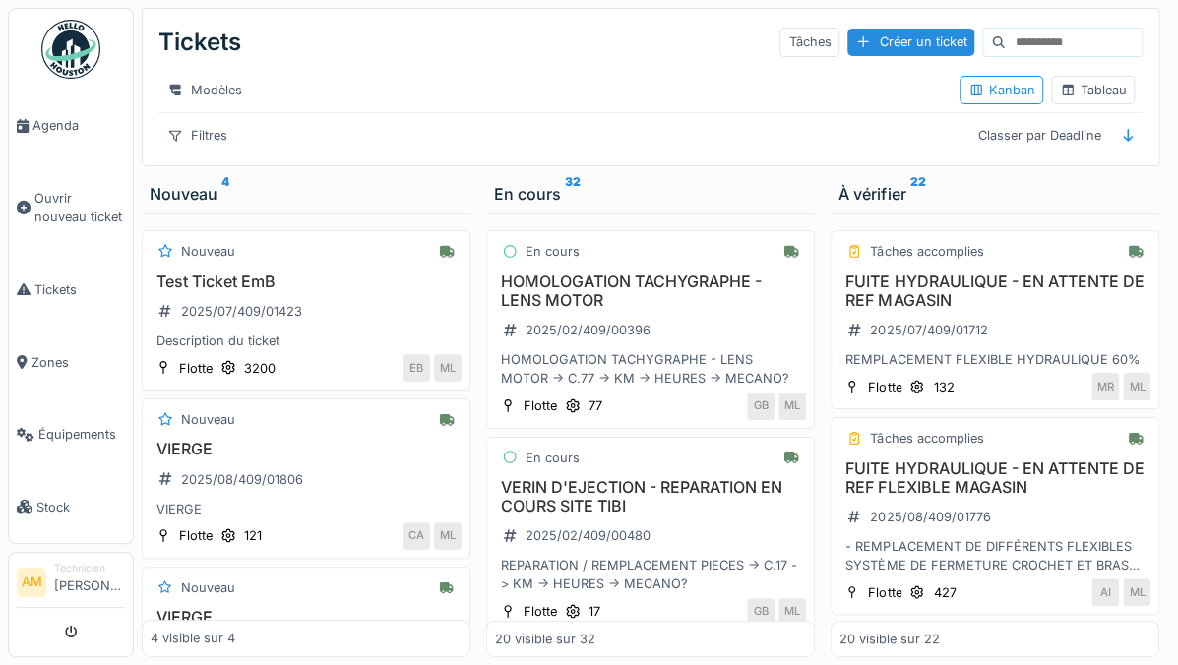
click at [1013, 34] on input at bounding box center [1074, 43] width 136 height 28
type input "****"
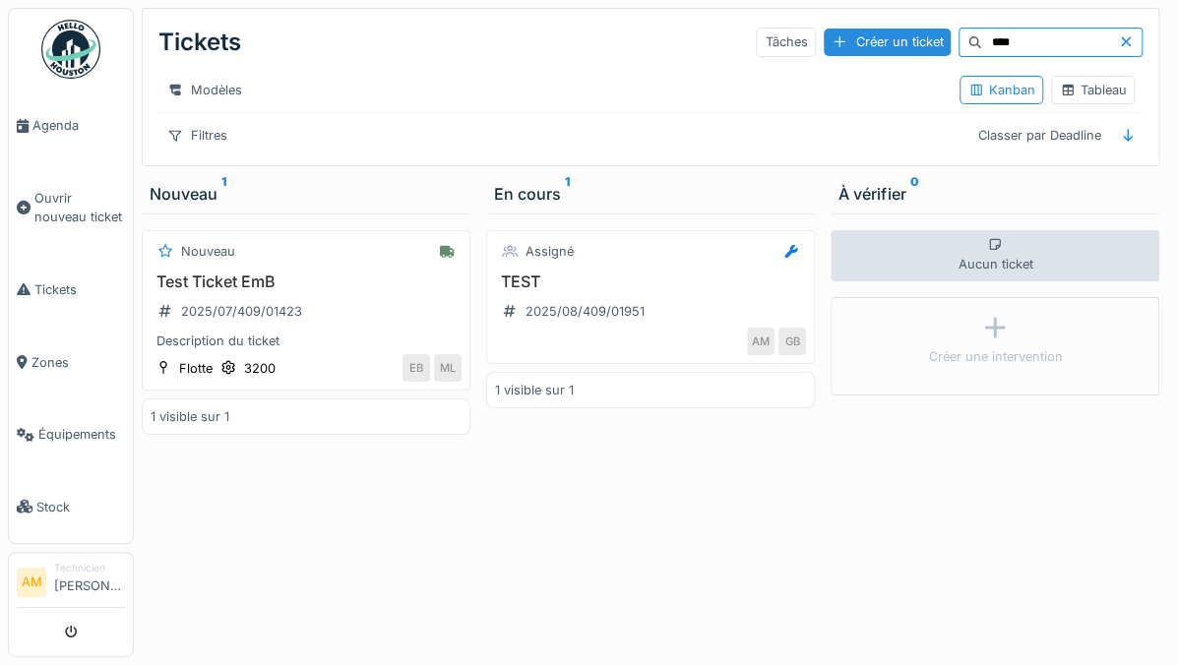
click at [585, 95] on div "Modèles" at bounding box center [550, 90] width 785 height 29
click at [523, 289] on h3 "TEST" at bounding box center [650, 282] width 311 height 19
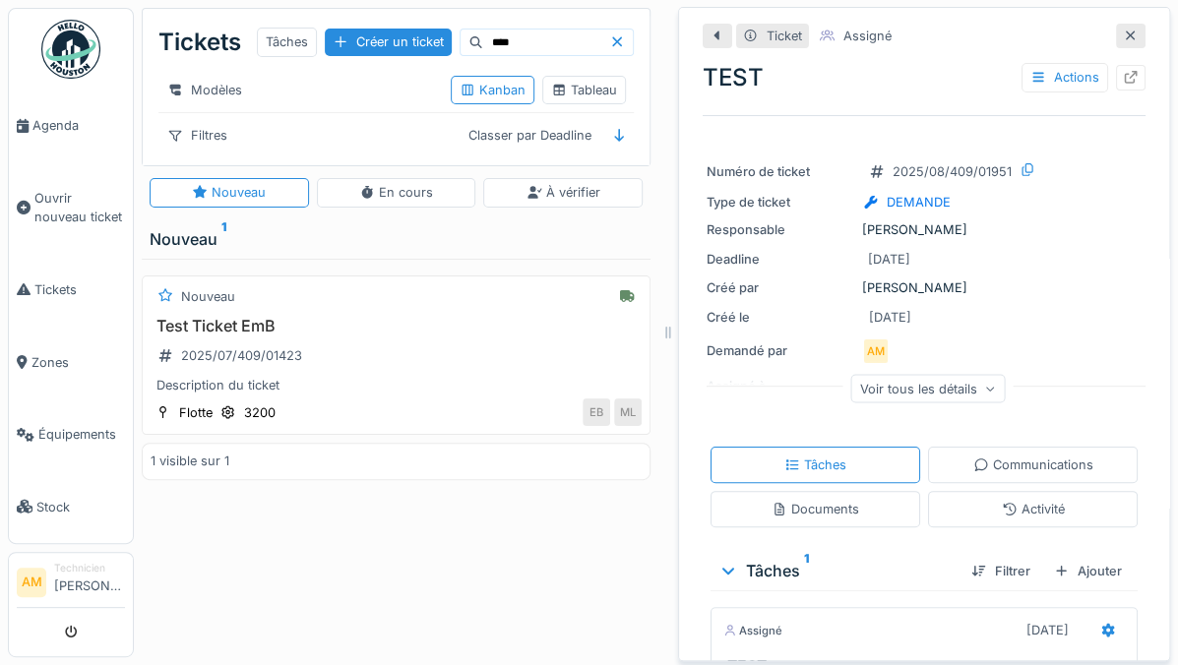
click at [1116, 83] on div at bounding box center [1131, 77] width 30 height 25
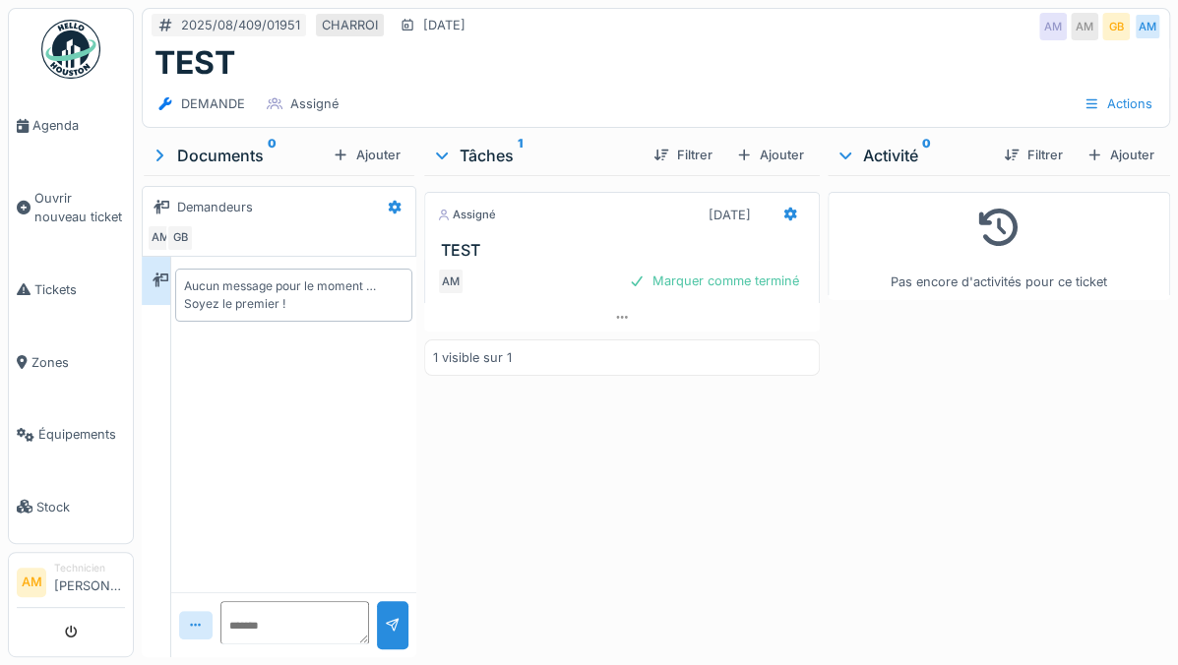
click at [1010, 419] on div "Pas encore d'activités pour ce ticket" at bounding box center [999, 412] width 342 height 474
click at [1014, 569] on div "Pas encore d'activités pour ce ticket" at bounding box center [999, 412] width 342 height 474
click at [1061, 209] on div "Pas encore d'activités pour ce ticket" at bounding box center [998, 247] width 317 height 92
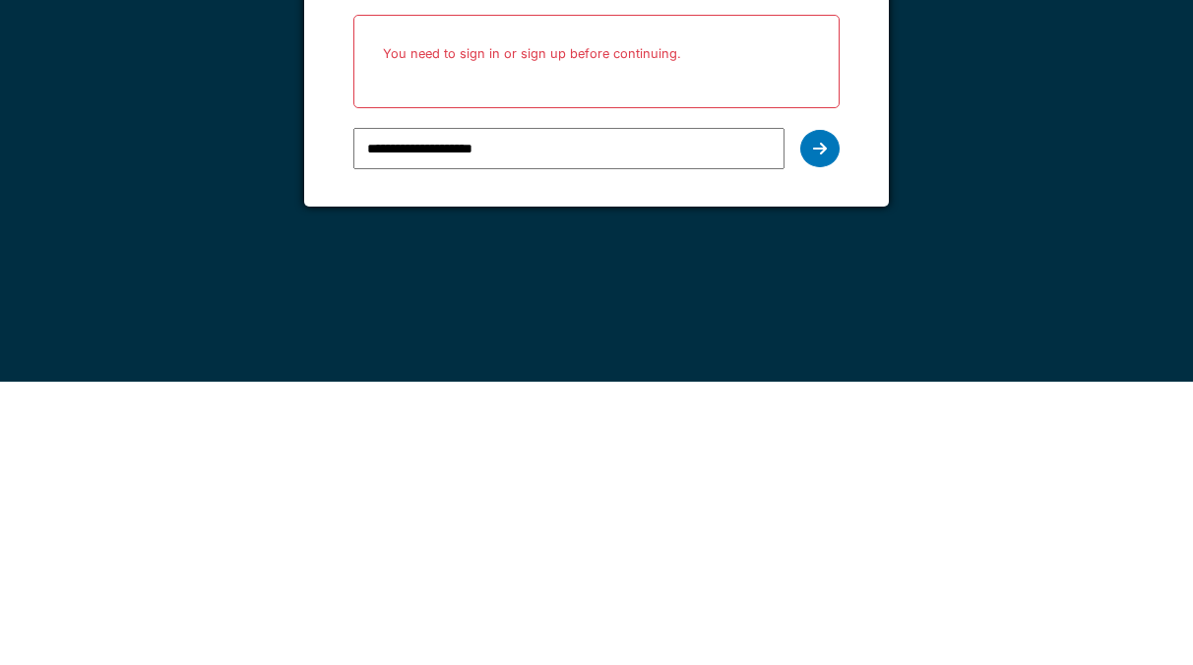
click at [815, 424] on icon at bounding box center [820, 432] width 14 height 16
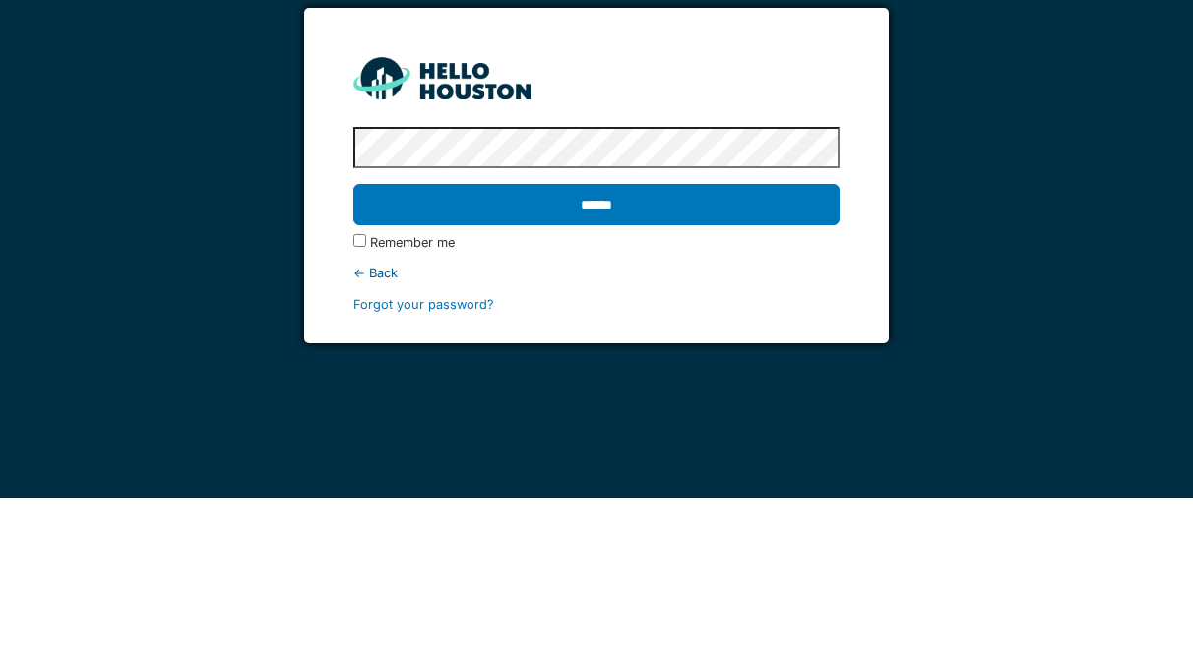
click at [797, 380] on input "******" at bounding box center [595, 371] width 485 height 41
